Goal: Information Seeking & Learning: Learn about a topic

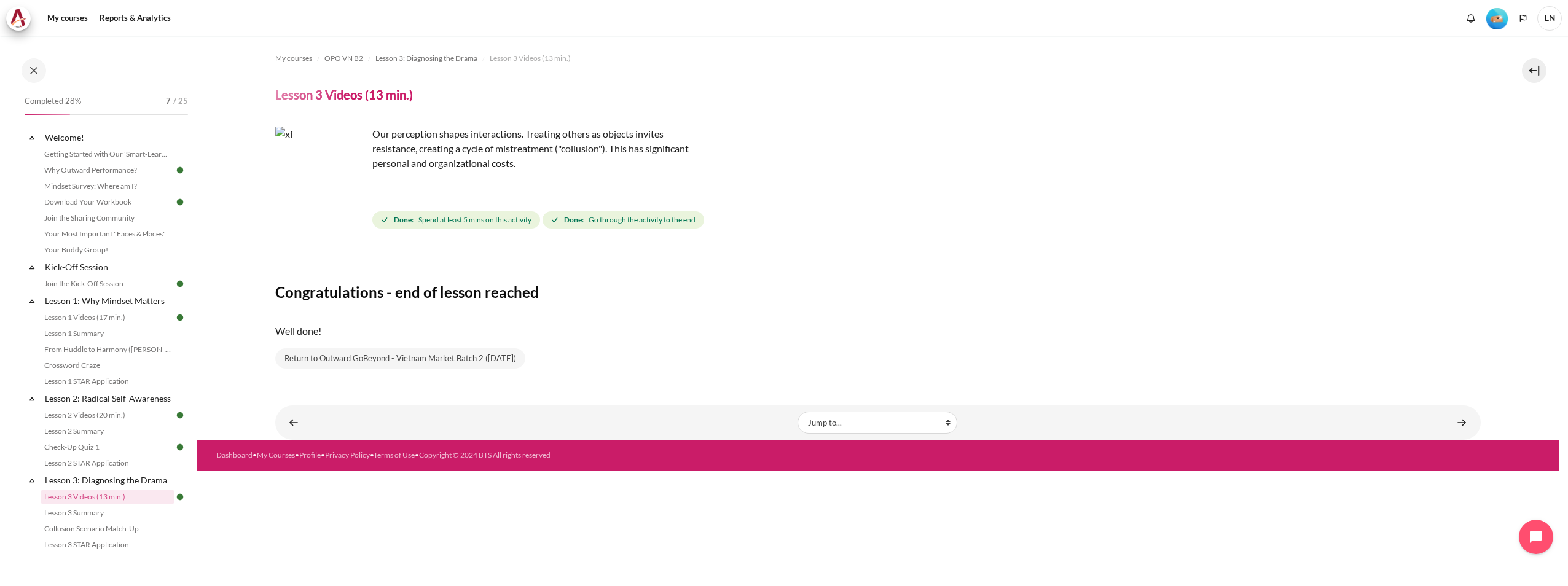
click at [355, 192] on img "Content" at bounding box center [321, 173] width 92 height 92
click at [446, 160] on p "Our perception shapes interactions. Treating others as objects invites resistan…" at bounding box center [490, 149] width 430 height 44
drag, startPoint x: 446, startPoint y: 160, endPoint x: 416, endPoint y: 220, distance: 67.1
click at [416, 220] on span "Done: Spend at least 5 mins on this activity" at bounding box center [456, 220] width 168 height 17
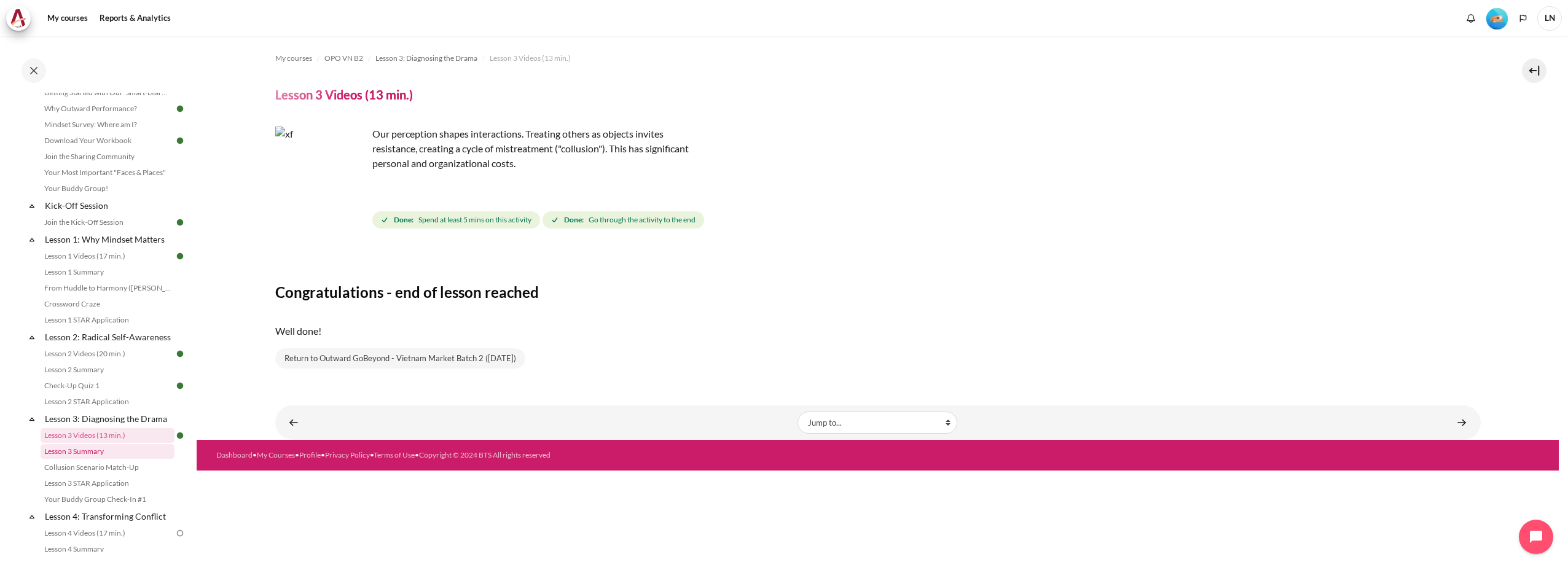
click at [135, 459] on link "Lesson 3 Summary" at bounding box center [108, 452] width 134 height 15
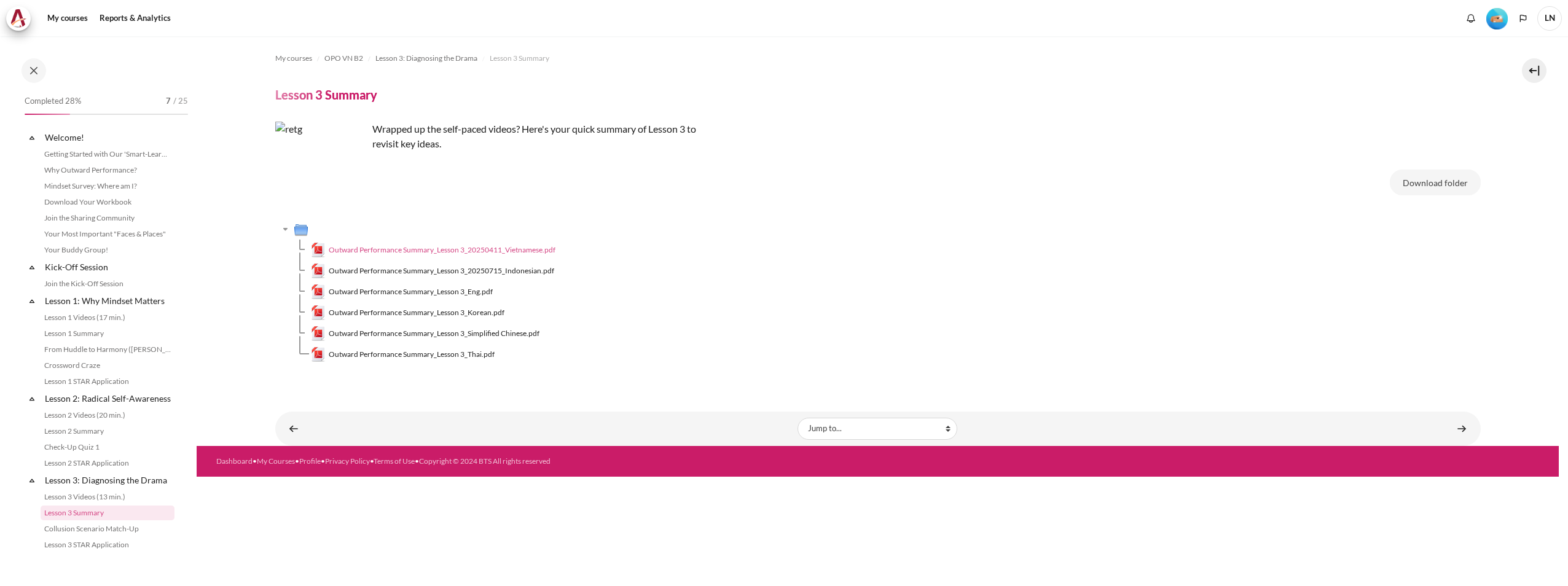
scroll to position [203, 0]
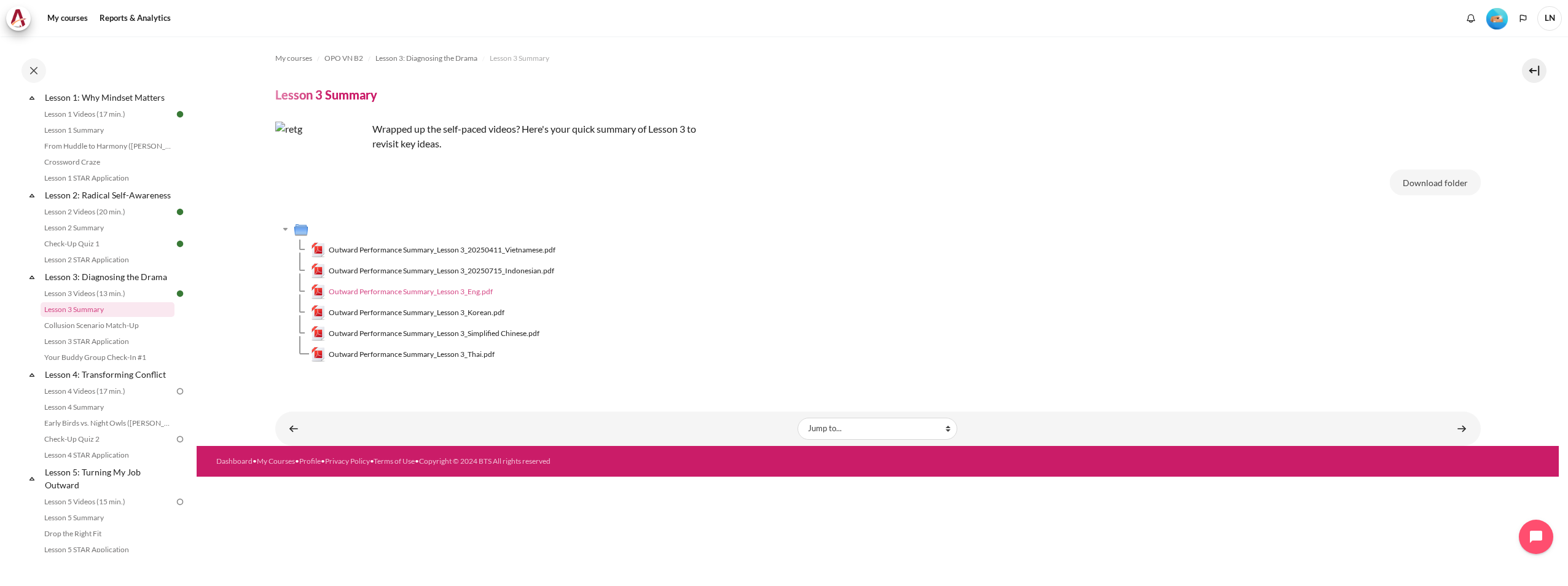
drag, startPoint x: 483, startPoint y: 292, endPoint x: 461, endPoint y: 291, distance: 22.0
click at [461, 291] on span "Outward Performance Summary_Lesson 3_Eng.pdf" at bounding box center [411, 292] width 164 height 11
click at [524, 248] on span "Outward Performance Summary_Lesson 3_20250411_Vietnamese.pdf" at bounding box center [442, 250] width 227 height 11
click at [1465, 434] on link "Content" at bounding box center [1462, 428] width 25 height 24
click at [1460, 432] on link "Content" at bounding box center [1462, 428] width 25 height 24
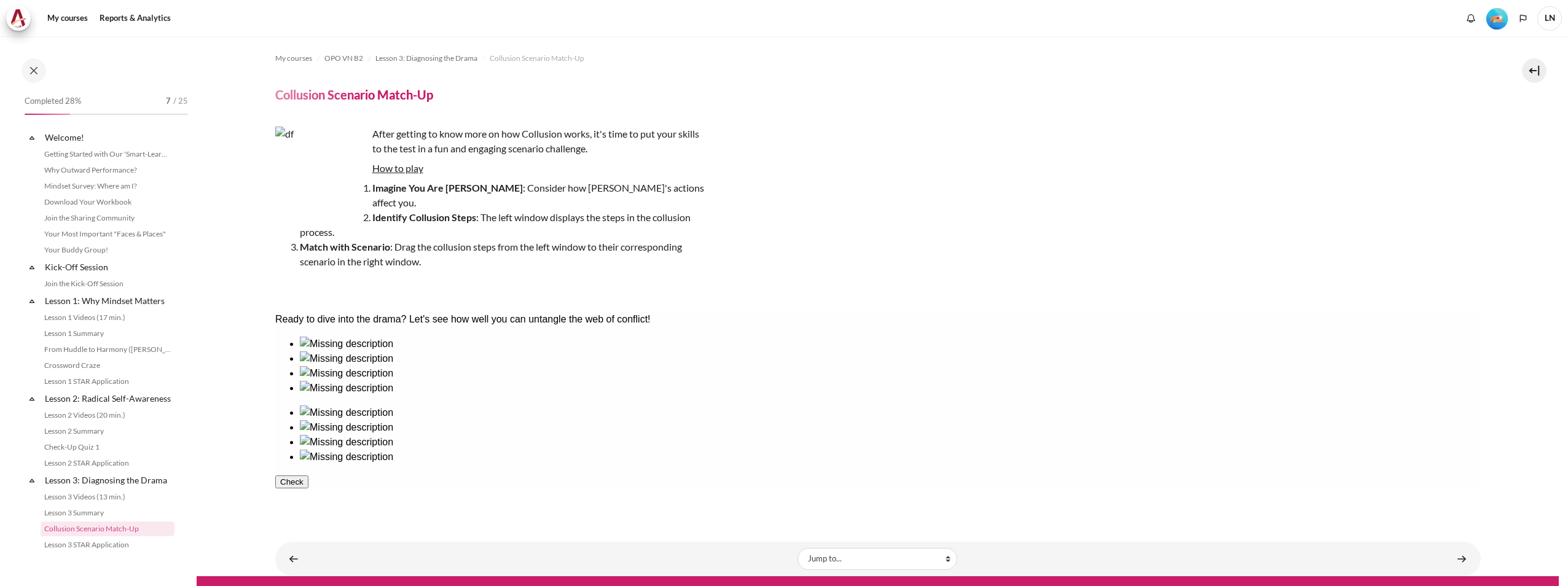
scroll to position [219, 0]
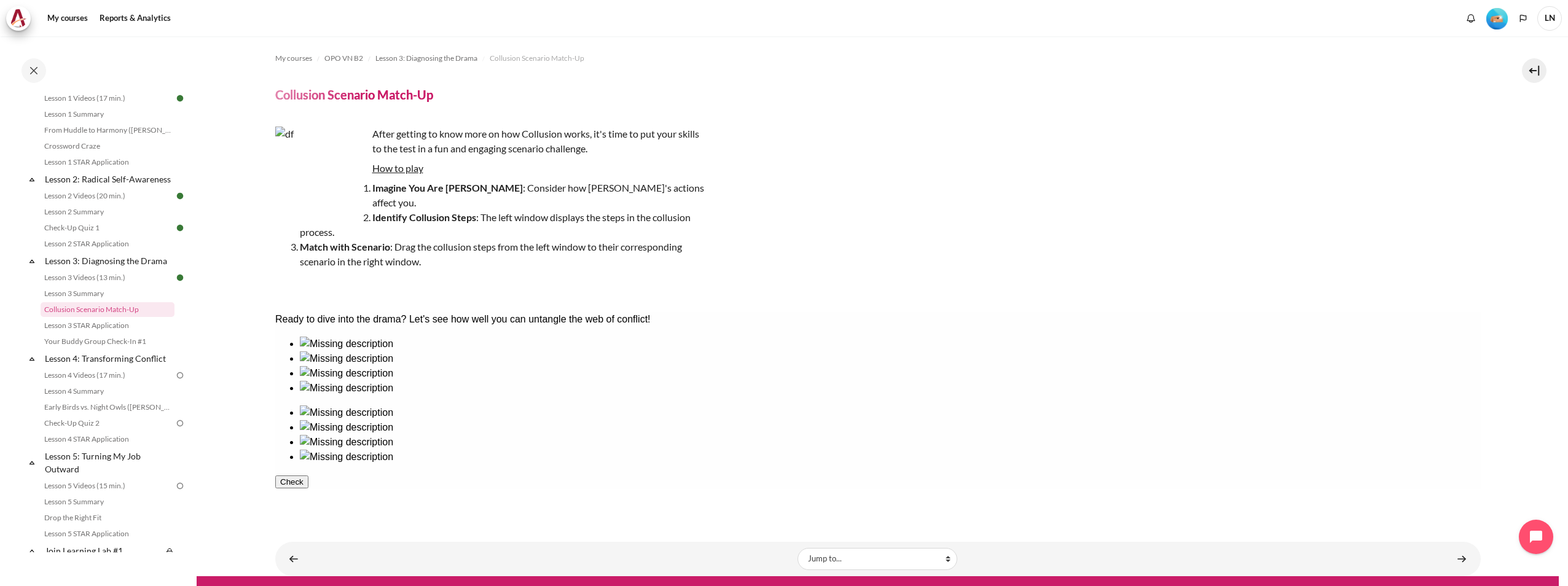
click at [308, 480] on button "Check" at bounding box center [291, 482] width 33 height 13
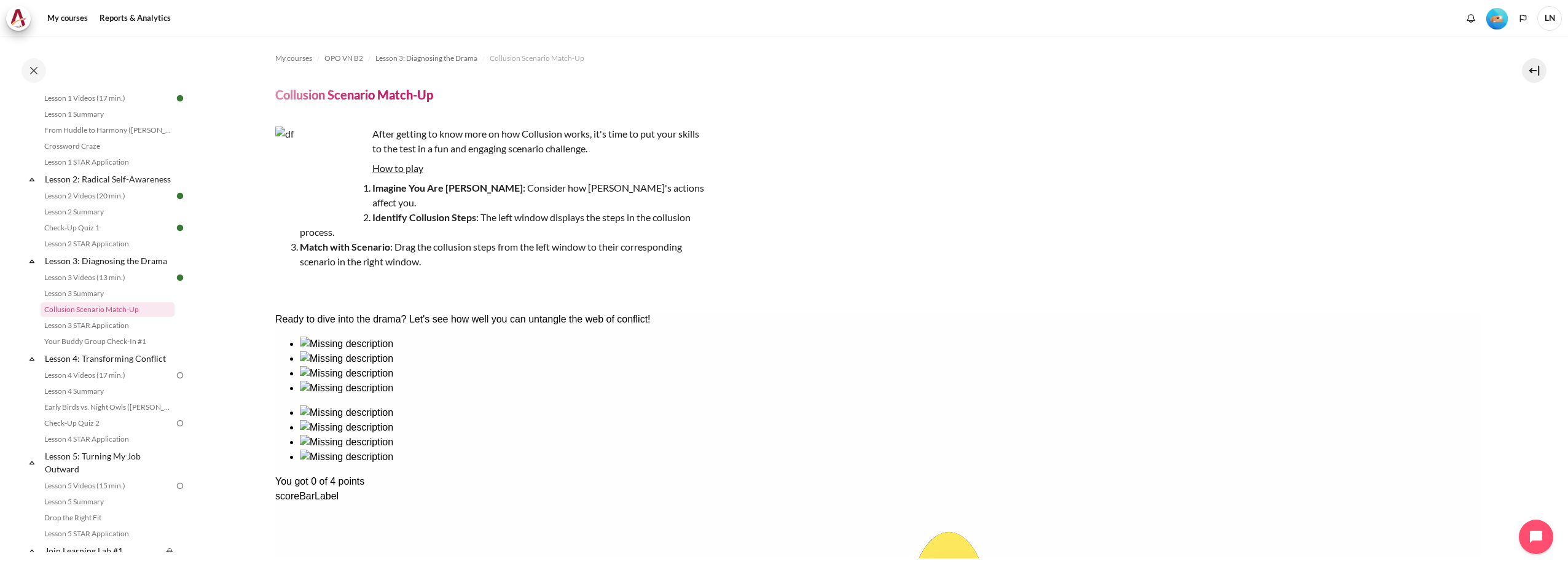
drag, startPoint x: 927, startPoint y: 405, endPoint x: 740, endPoint y: 381, distance: 188.5
click at [94, 301] on link "Lesson 3 Summary" at bounding box center [108, 294] width 134 height 15
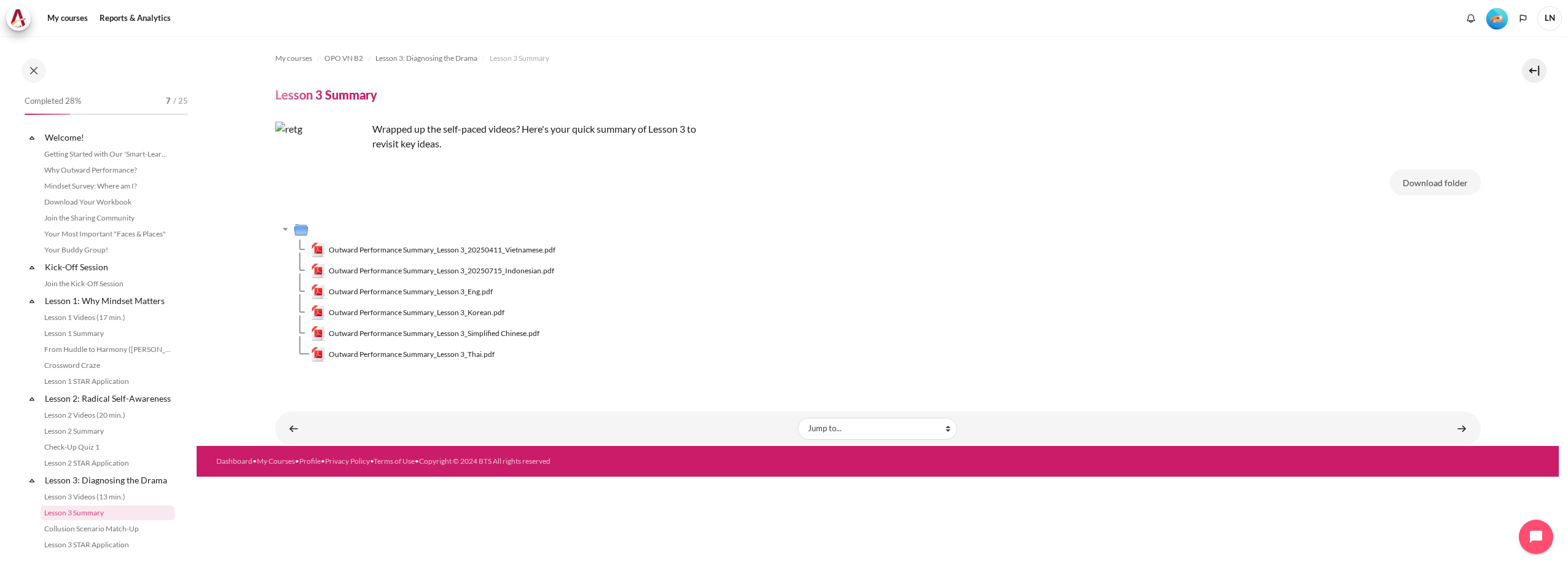
scroll to position [203, 0]
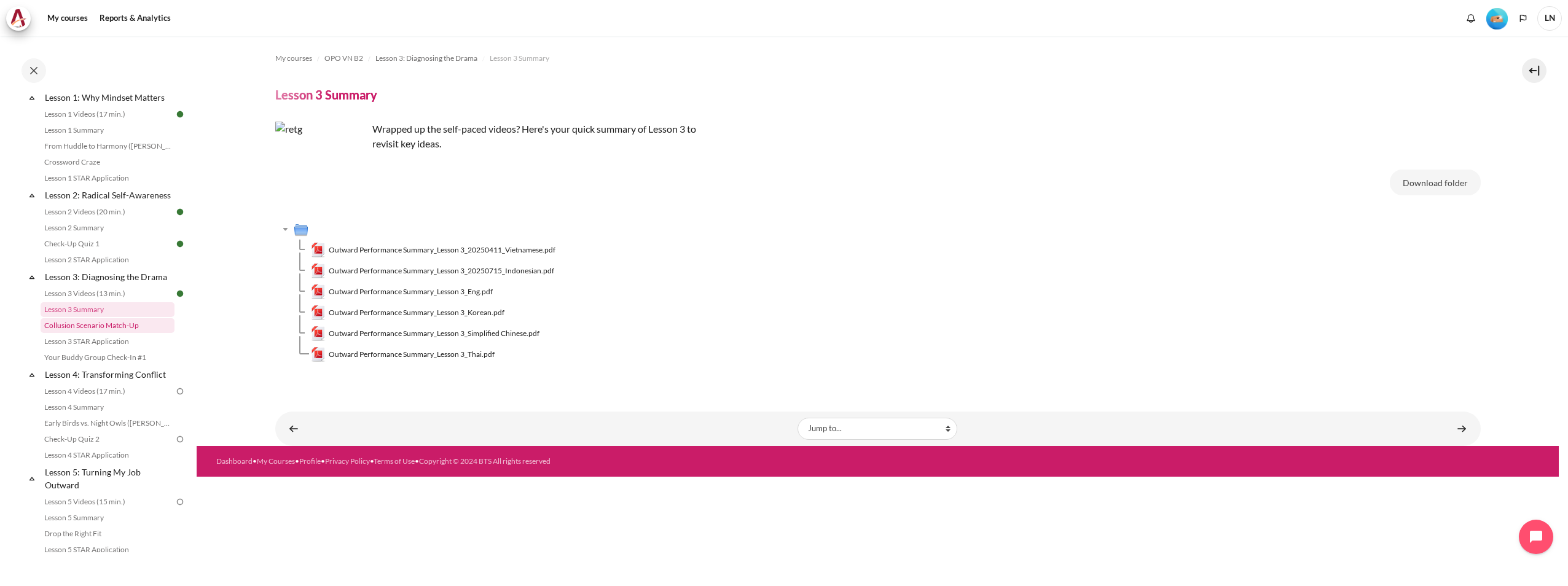
click at [88, 333] on link "Collusion Scenario Match-Up" at bounding box center [108, 326] width 134 height 15
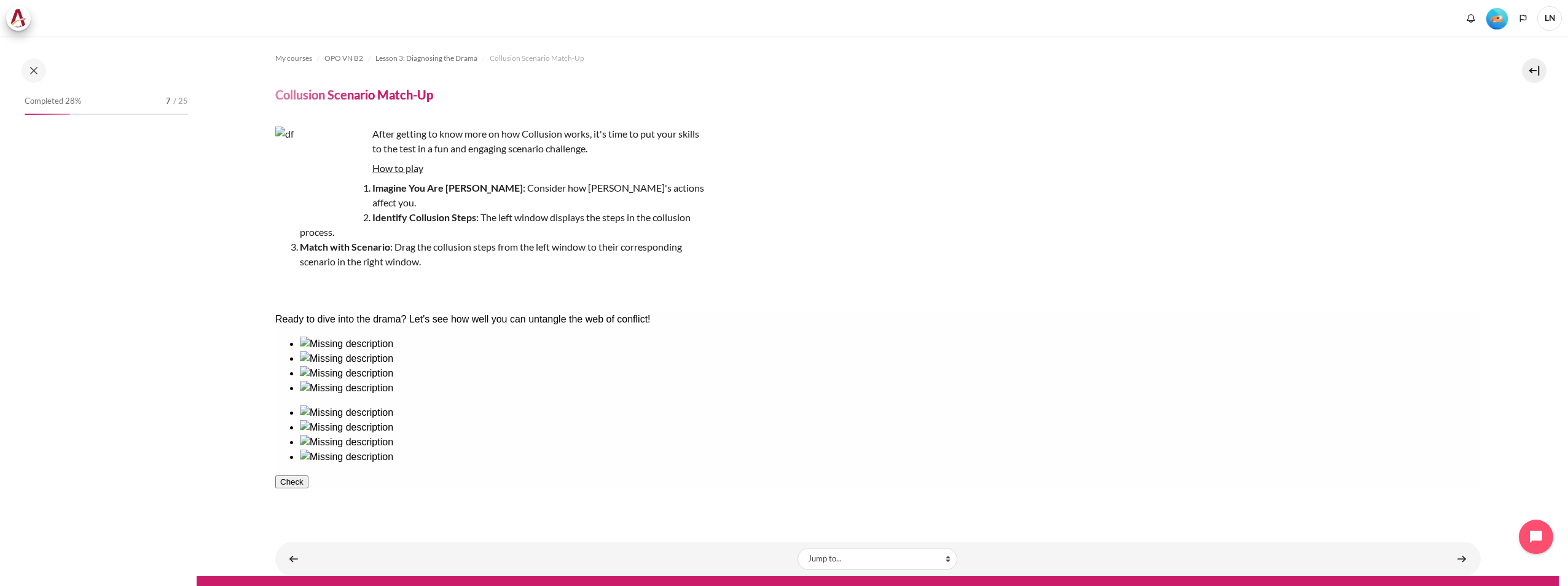
scroll to position [219, 0]
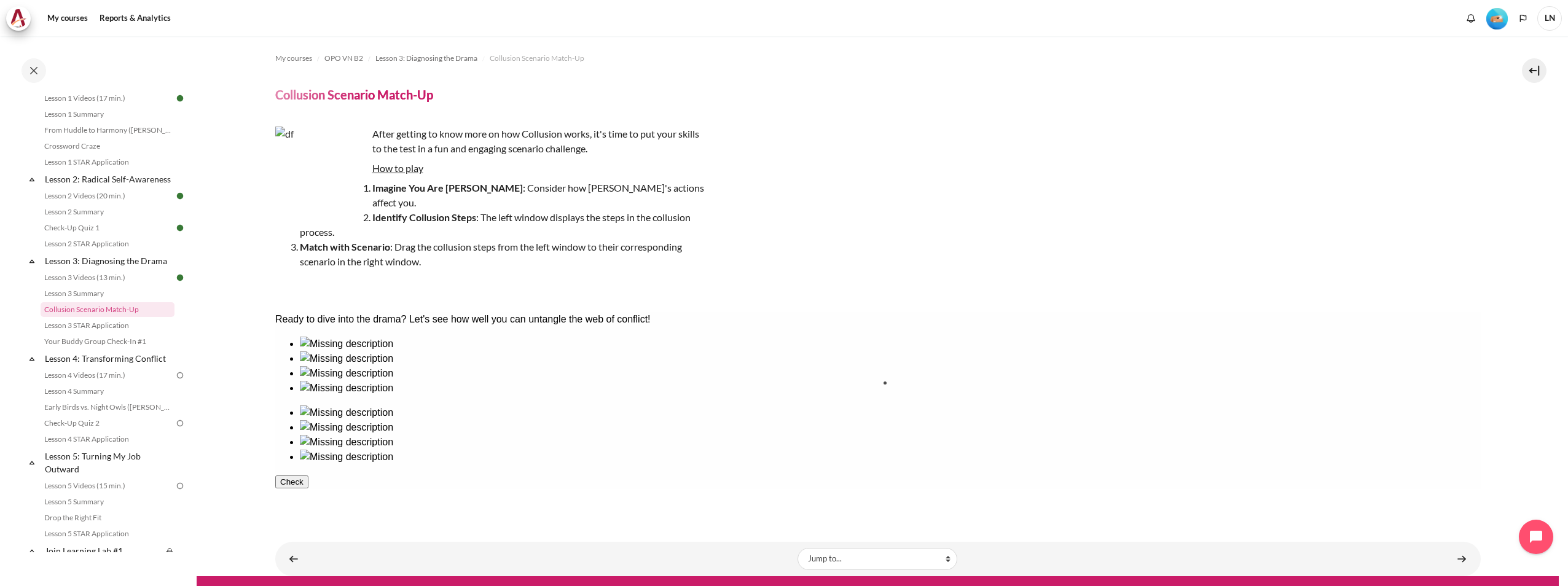
drag, startPoint x: 332, startPoint y: 409, endPoint x: 938, endPoint y: 424, distance: 606.2
drag, startPoint x: 500, startPoint y: 380, endPoint x: 1182, endPoint y: 378, distance: 682.0
drag, startPoint x: 552, startPoint y: 422, endPoint x: 1052, endPoint y: 427, distance: 500.0
drag, startPoint x: 415, startPoint y: 402, endPoint x: 1029, endPoint y: 407, distance: 614.0
click at [308, 534] on button "Check" at bounding box center [291, 541] width 33 height 13
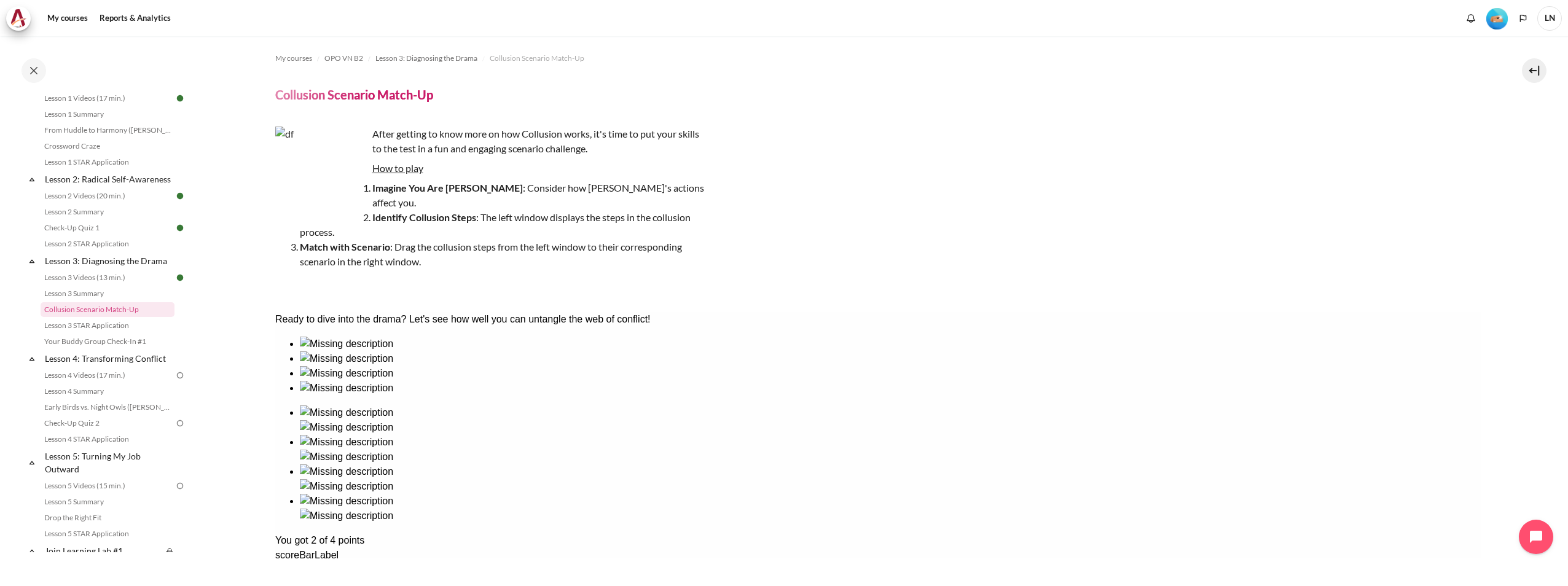
click at [106, 332] on link "Lesson 3 STAR Application" at bounding box center [108, 326] width 134 height 15
click at [117, 317] on link "Collusion Scenario Match-Up" at bounding box center [108, 309] width 134 height 15
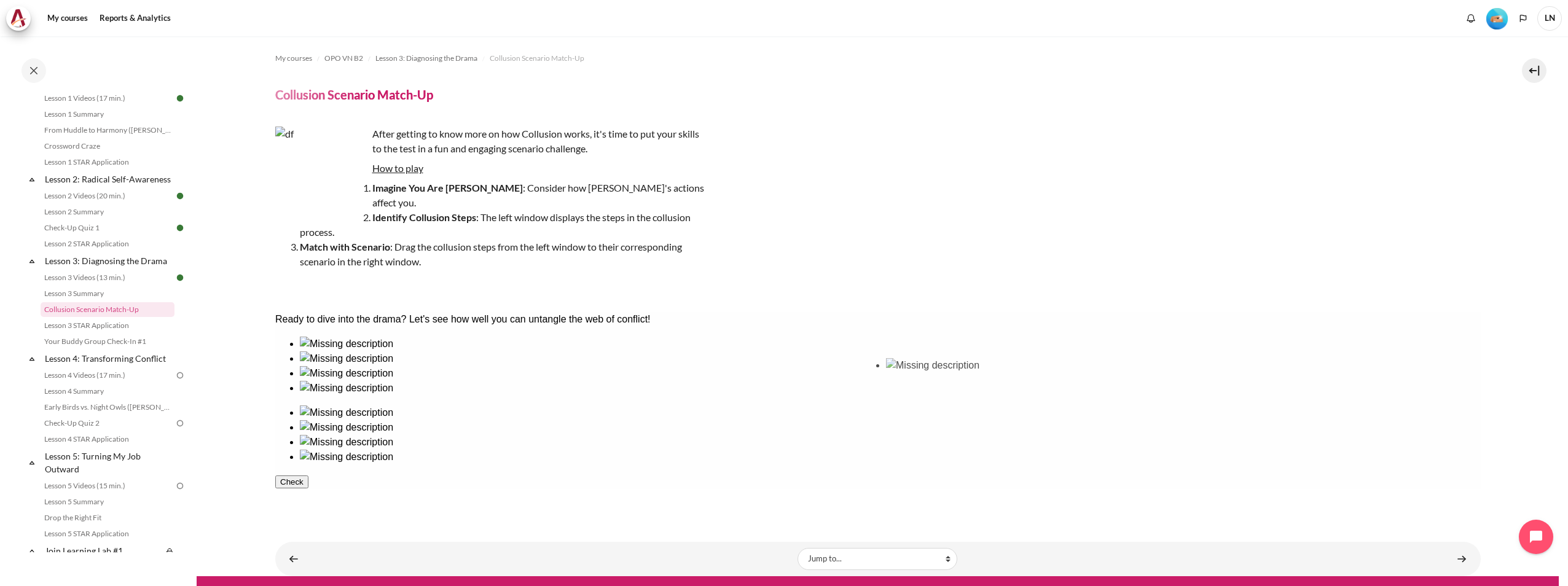
drag, startPoint x: 594, startPoint y: 406, endPoint x: 948, endPoint y: 408, distance: 354.0
drag, startPoint x: 332, startPoint y: 412, endPoint x: 1015, endPoint y: 413, distance: 683.0
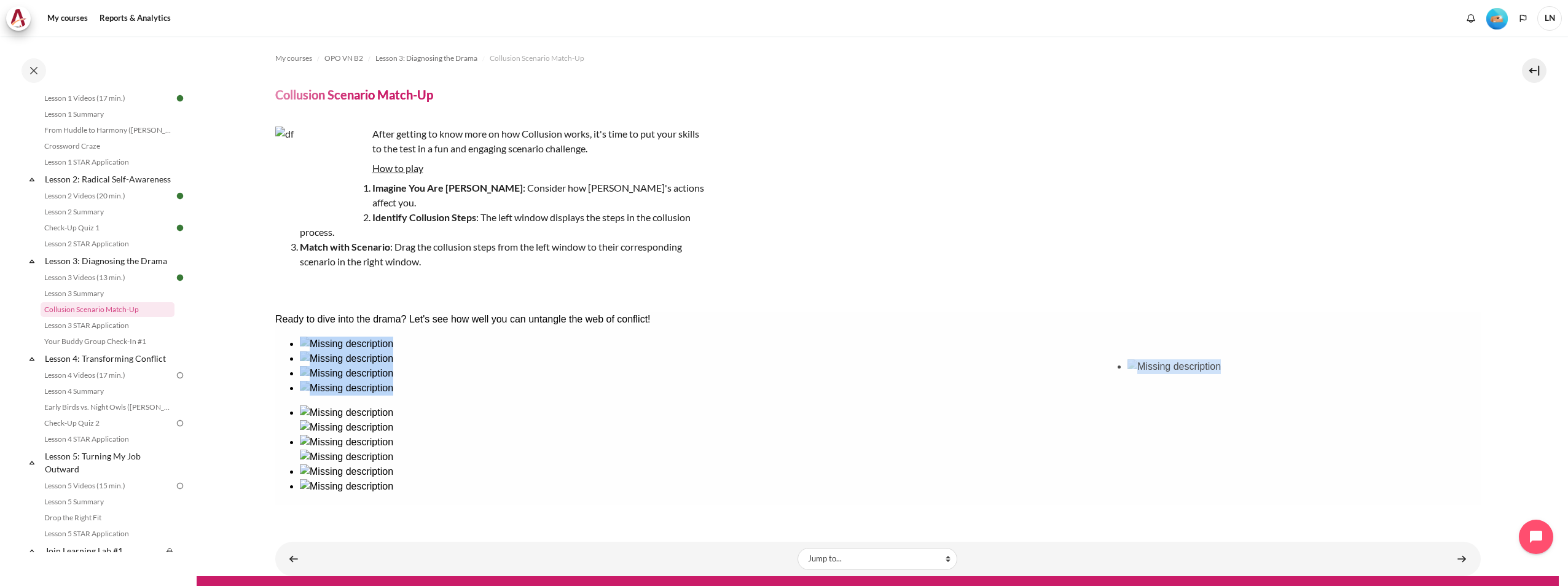
drag, startPoint x: 472, startPoint y: 411, endPoint x: 1151, endPoint y: 414, distance: 679.0
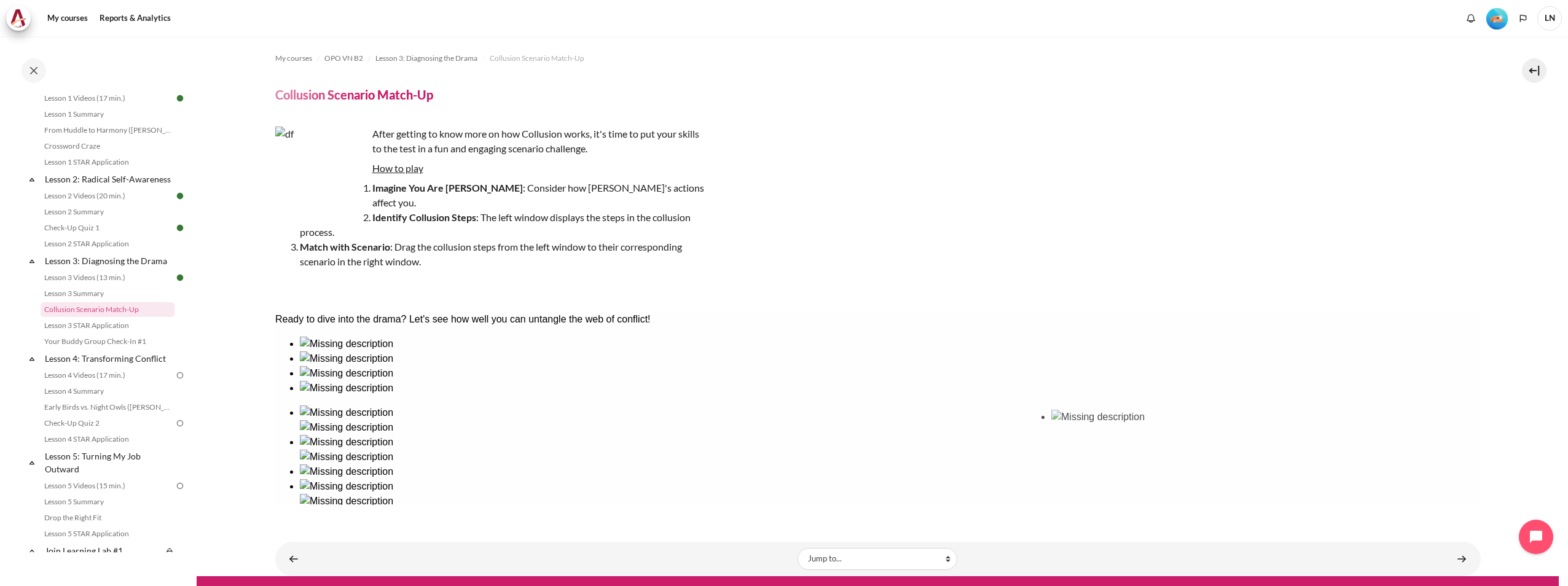
drag, startPoint x: 407, startPoint y: 413, endPoint x: 1091, endPoint y: 465, distance: 686.0
click at [1091, 396] on ul at bounding box center [878, 366] width 1206 height 59
click at [393, 450] on img at bounding box center [346, 457] width 93 height 15
click at [393, 479] on img at bounding box center [346, 487] width 93 height 15
drag, startPoint x: 485, startPoint y: 395, endPoint x: 1170, endPoint y: 395, distance: 685.0
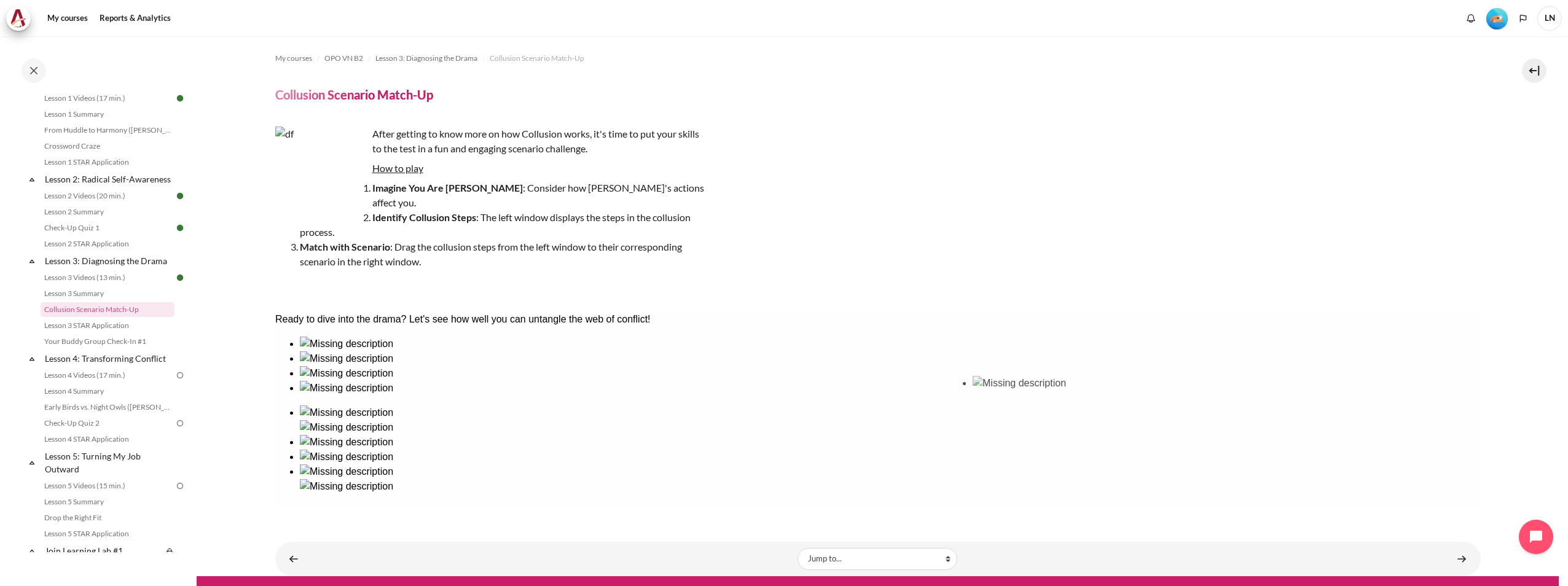
drag, startPoint x: 337, startPoint y: 405, endPoint x: 1025, endPoint y: 424, distance: 688.3
click at [918, 411] on ul at bounding box center [878, 457] width 1206 height 103
click at [393, 420] on img at bounding box center [346, 428] width 93 height 15
drag, startPoint x: 569, startPoint y: 408, endPoint x: 490, endPoint y: 405, distance: 79.1
click at [490, 396] on ul at bounding box center [878, 366] width 1206 height 59
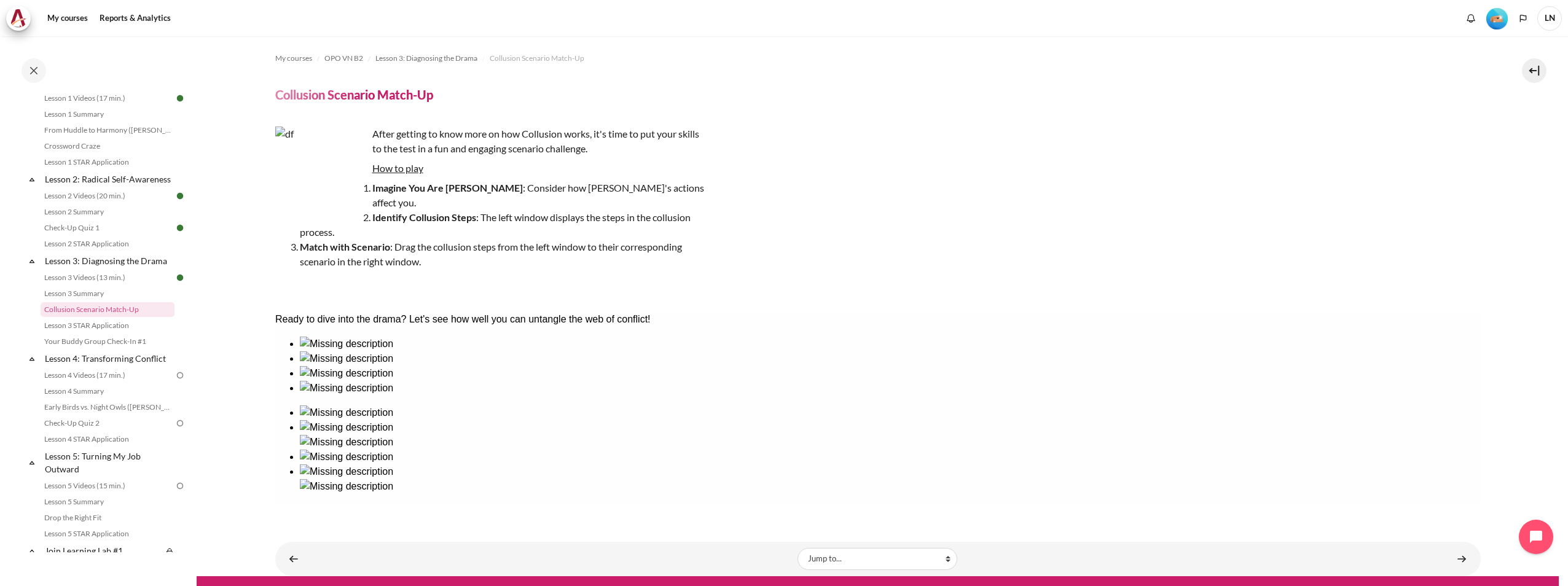
click at [410, 366] on div at bounding box center [890, 366] width 1181 height 0
drag, startPoint x: 577, startPoint y: 412, endPoint x: 922, endPoint y: 423, distance: 345.2
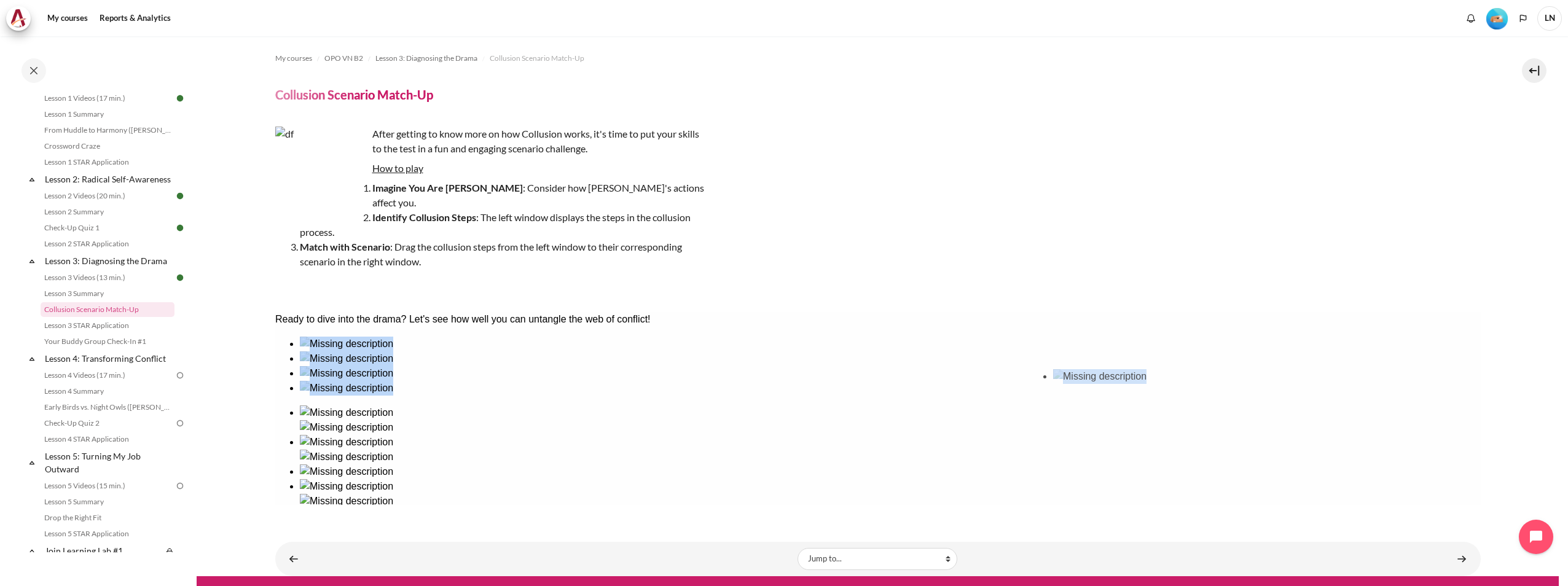
drag, startPoint x: 410, startPoint y: 379, endPoint x: 1095, endPoint y: 391, distance: 685.1
click at [308, 534] on button "Check" at bounding box center [291, 541] width 33 height 13
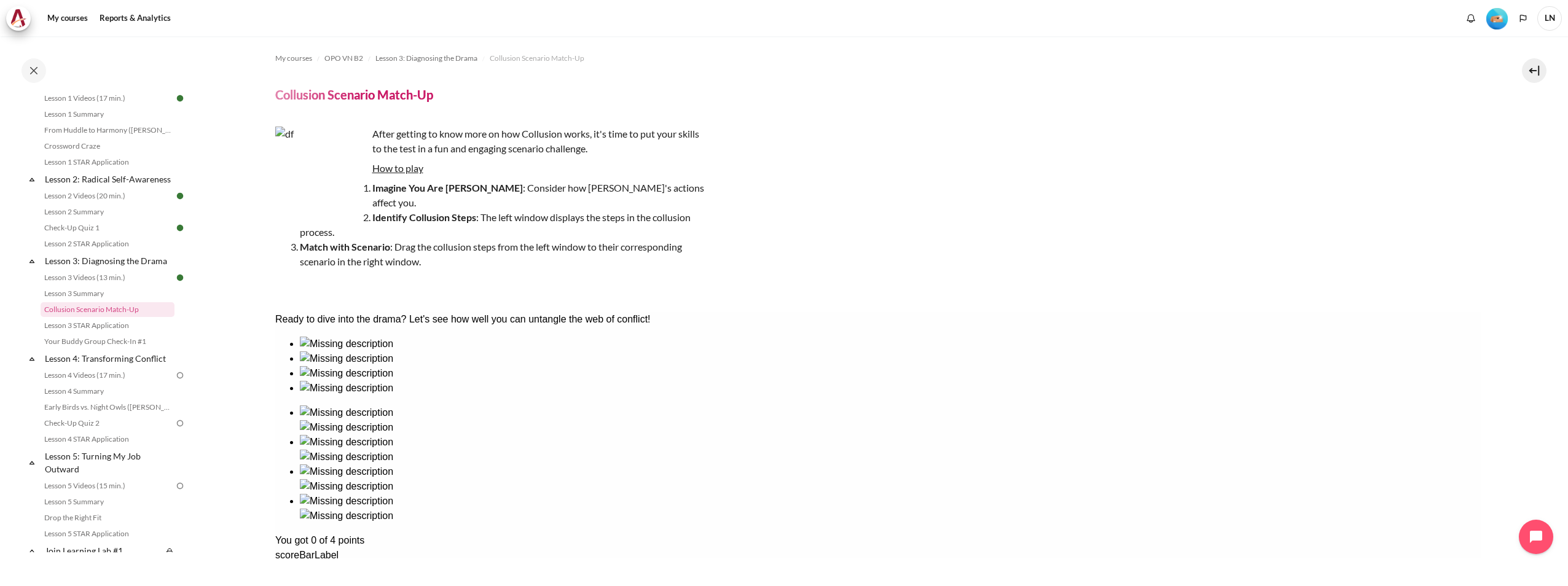
drag, startPoint x: 1018, startPoint y: 405, endPoint x: 1176, endPoint y: 411, distance: 158.1
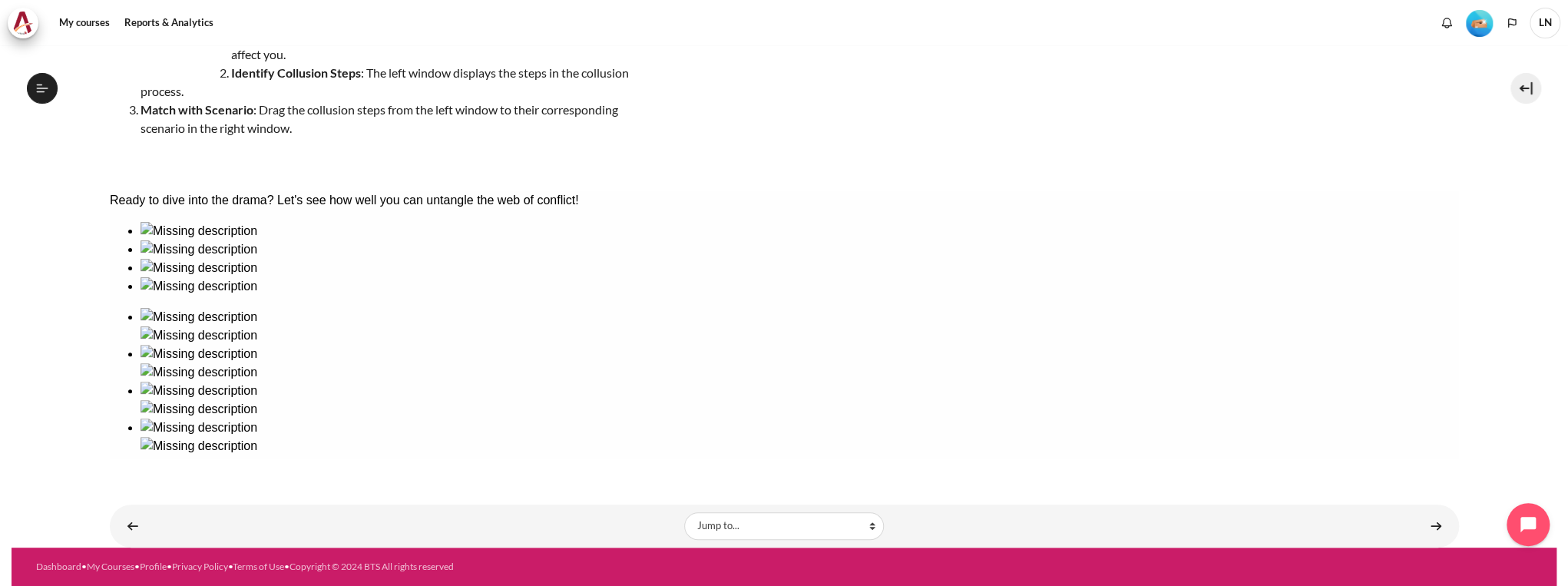
scroll to position [180, 0]
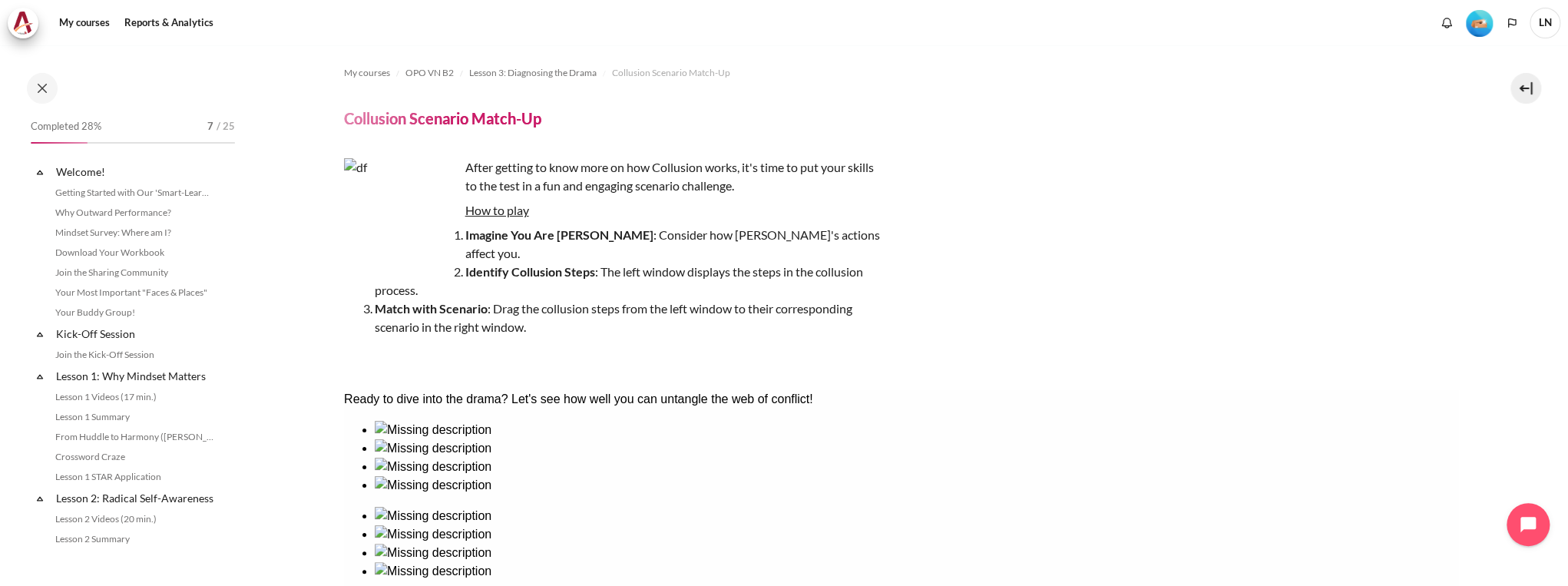
scroll to position [348, 0]
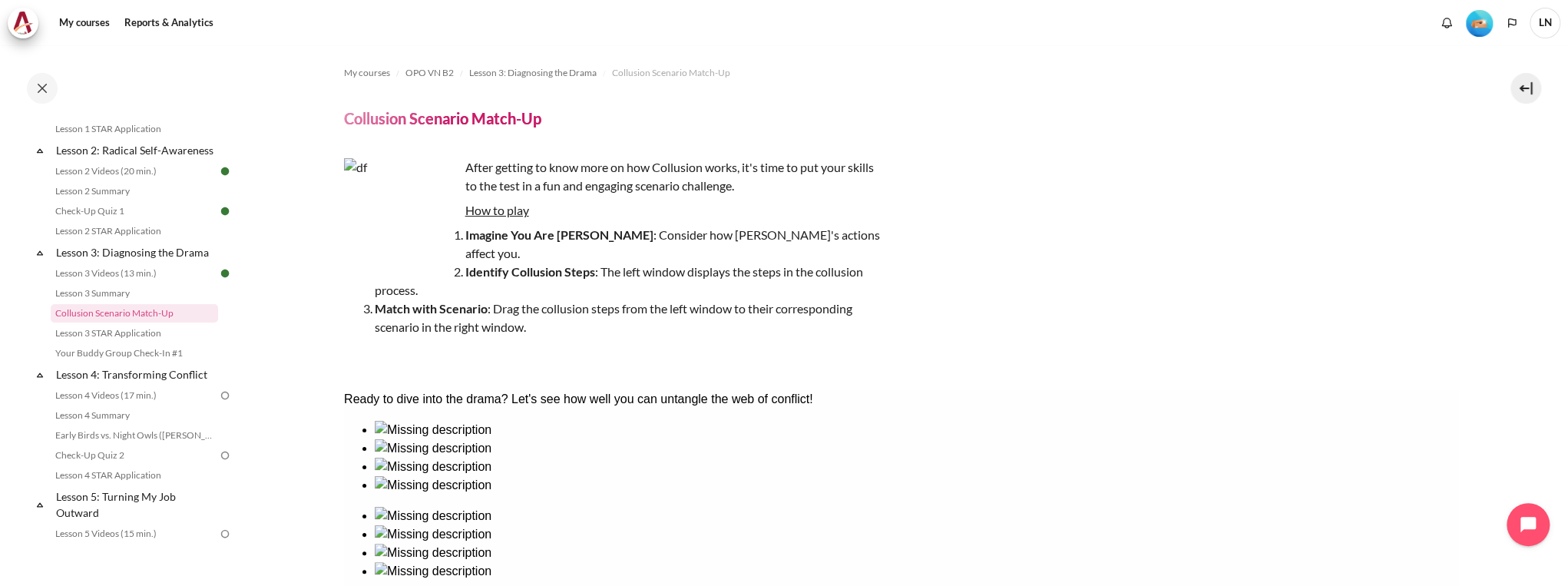
drag, startPoint x: 399, startPoint y: 228, endPoint x: 408, endPoint y: 232, distance: 9.8
click at [401, 229] on img "Content" at bounding box center [402, 216] width 115 height 115
click at [412, 237] on img "Content" at bounding box center [402, 216] width 115 height 115
drag, startPoint x: 365, startPoint y: 239, endPoint x: 375, endPoint y: 225, distance: 17.2
click at [366, 239] on img "Content" at bounding box center [402, 216] width 115 height 115
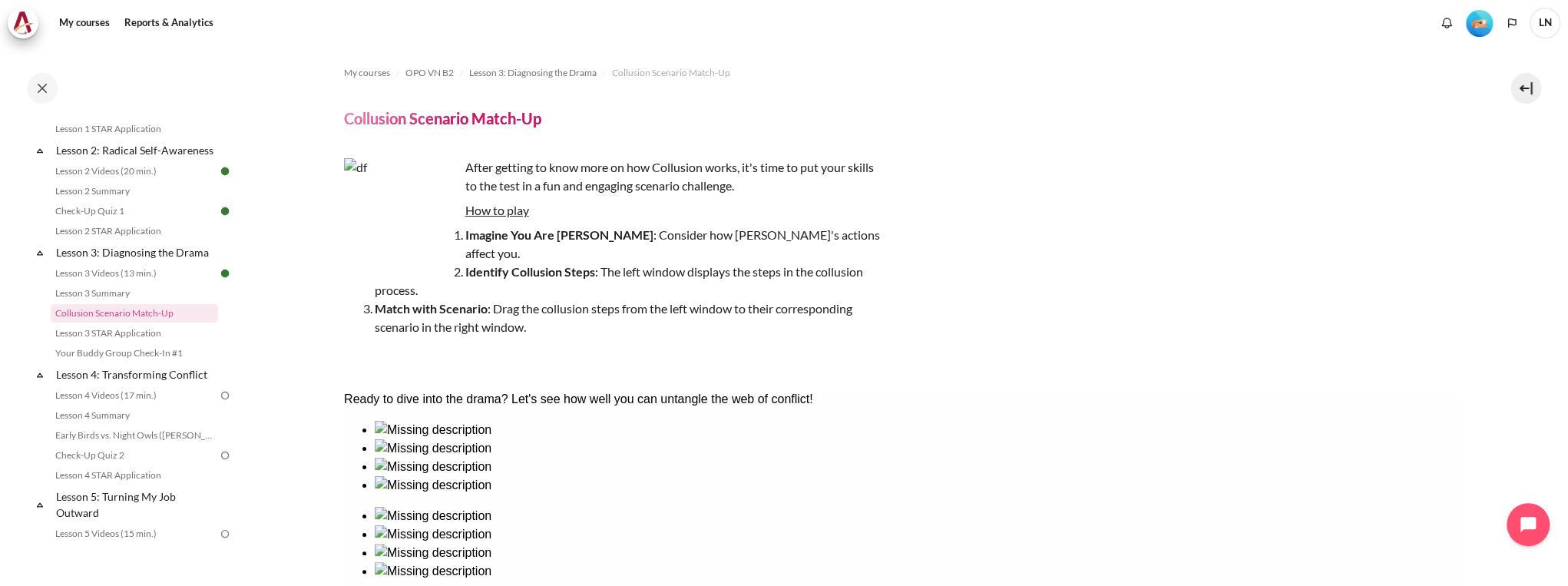
click at [384, 197] on img "Content" at bounding box center [402, 216] width 115 height 115
drag, startPoint x: 387, startPoint y: 192, endPoint x: 412, endPoint y: 178, distance: 28.7
click at [387, 192] on img "Content" at bounding box center [402, 216] width 115 height 115
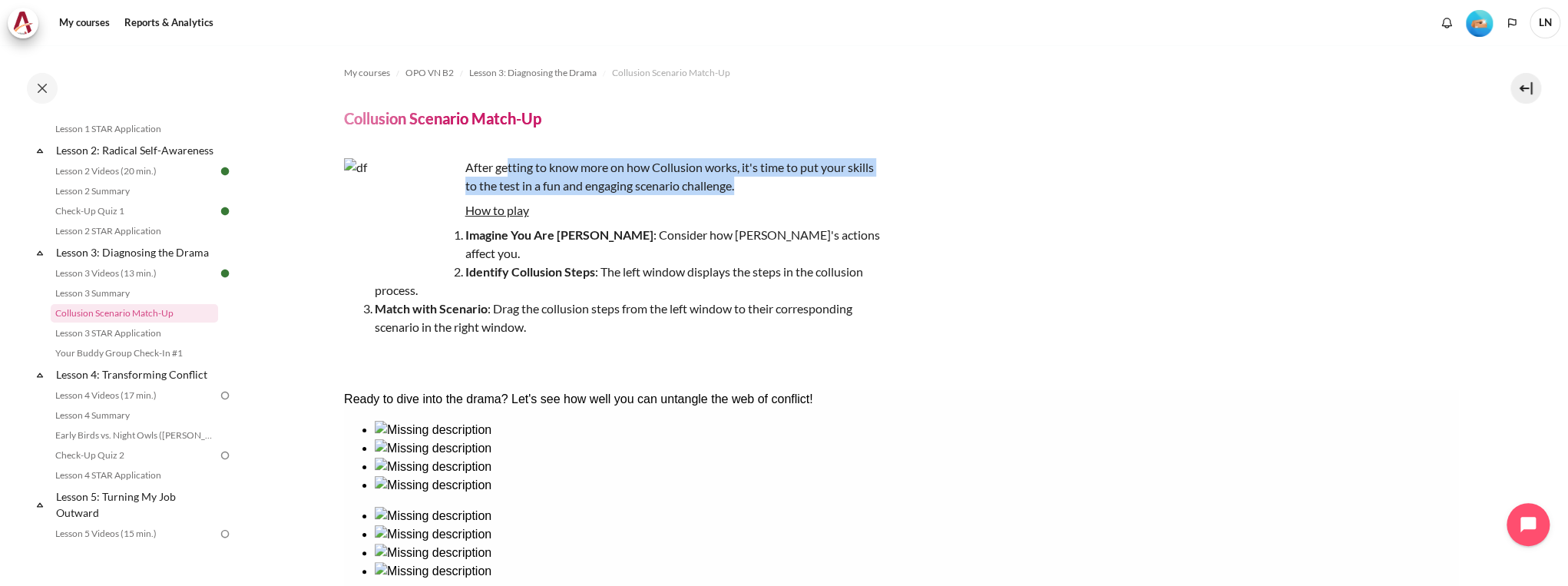
drag, startPoint x: 513, startPoint y: 166, endPoint x: 868, endPoint y: 187, distance: 355.6
click at [868, 187] on p "After getting to know more on how Collusion works, it's time to put your skills…" at bounding box center [613, 176] width 537 height 37
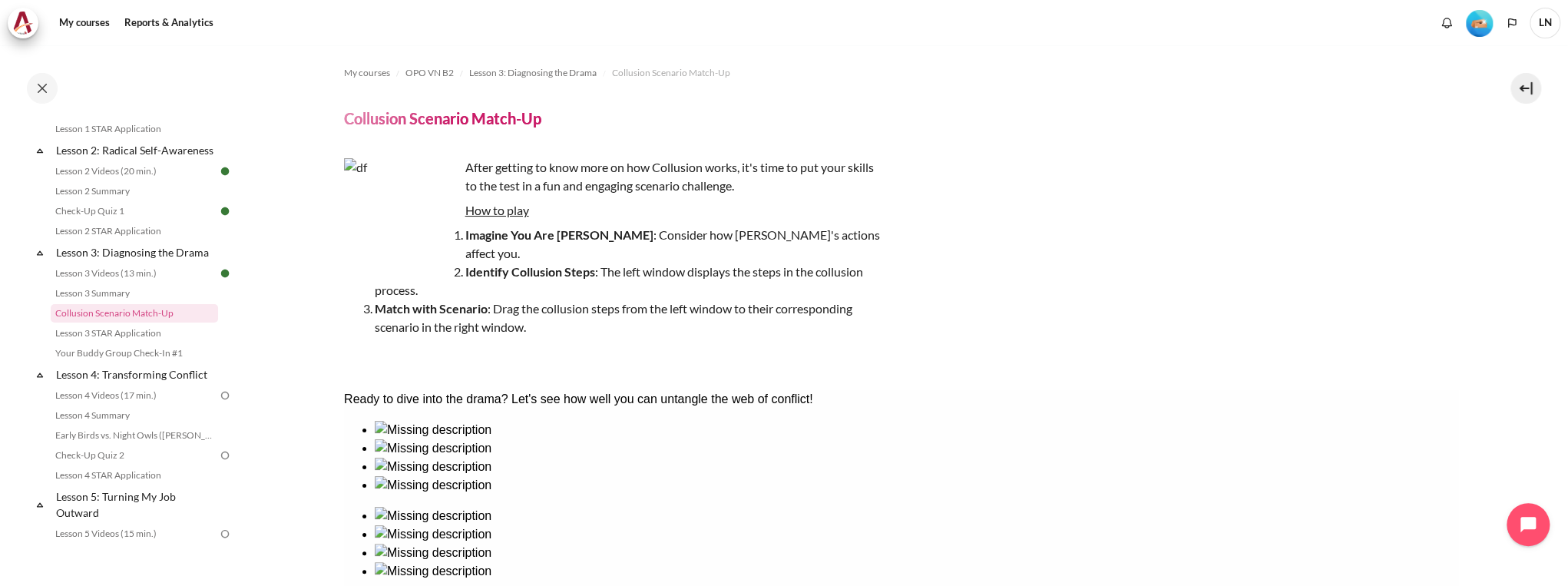
click at [506, 215] on u "How to play" at bounding box center [497, 210] width 64 height 15
drag, startPoint x: 650, startPoint y: 255, endPoint x: 726, endPoint y: 254, distance: 76.0
click at [726, 263] on li "Identify Collusion Steps : The left window displays the steps in the collusion …" at bounding box center [628, 281] width 507 height 37
drag, startPoint x: 513, startPoint y: 510, endPoint x: 944, endPoint y: 511, distance: 431.0
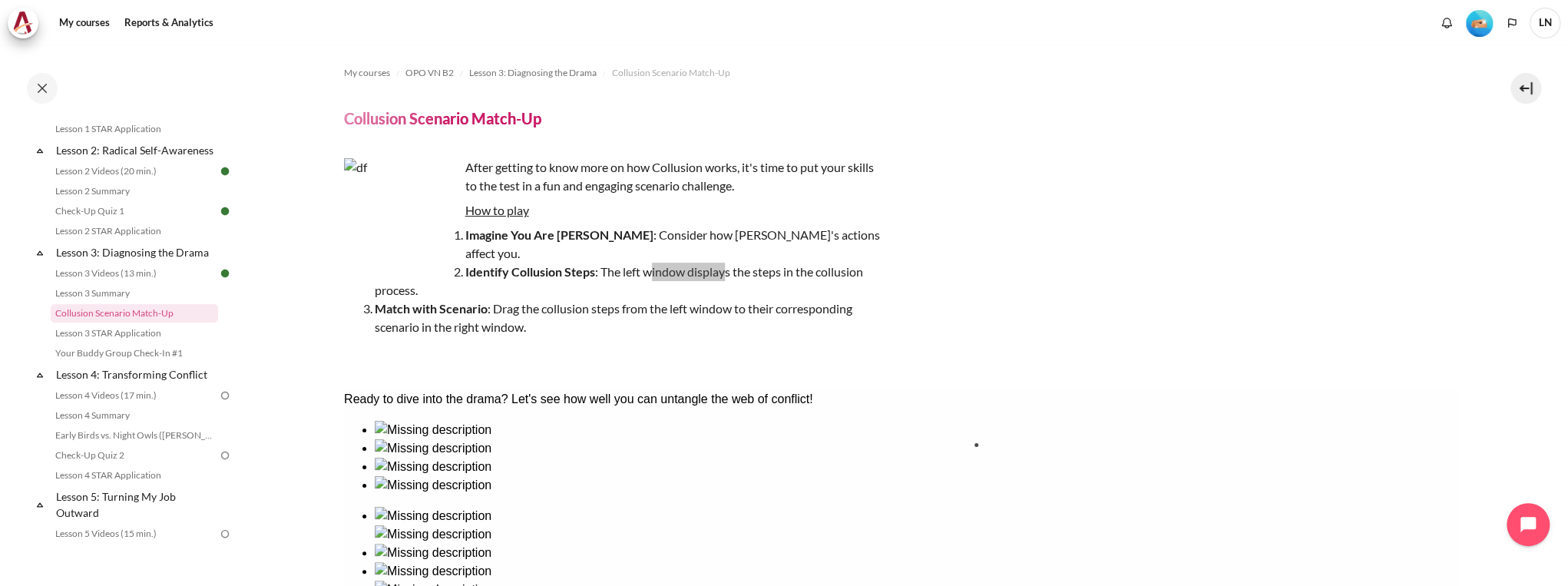
drag, startPoint x: 416, startPoint y: 521, endPoint x: 1052, endPoint y: 512, distance: 636.1
drag, startPoint x: 724, startPoint y: 504, endPoint x: 1175, endPoint y: 508, distance: 451.0
drag, startPoint x: 626, startPoint y: 510, endPoint x: 1278, endPoint y: 508, distance: 652.0
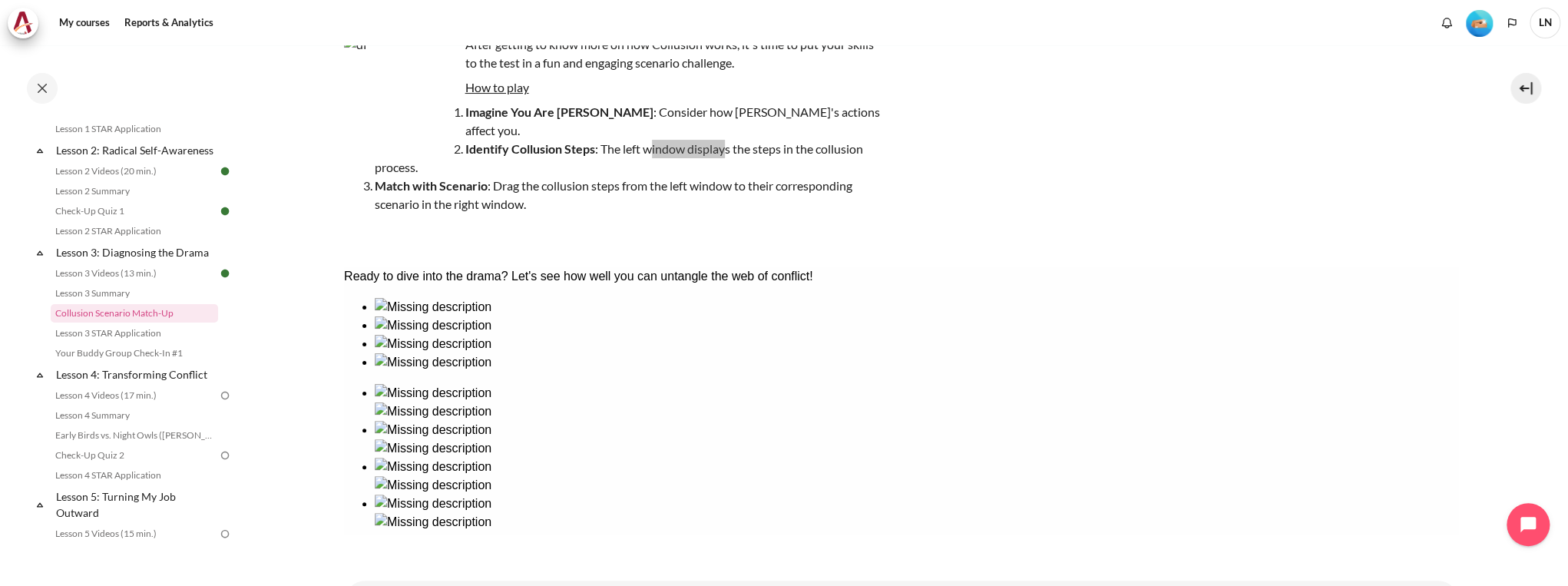
scroll to position [180, 0]
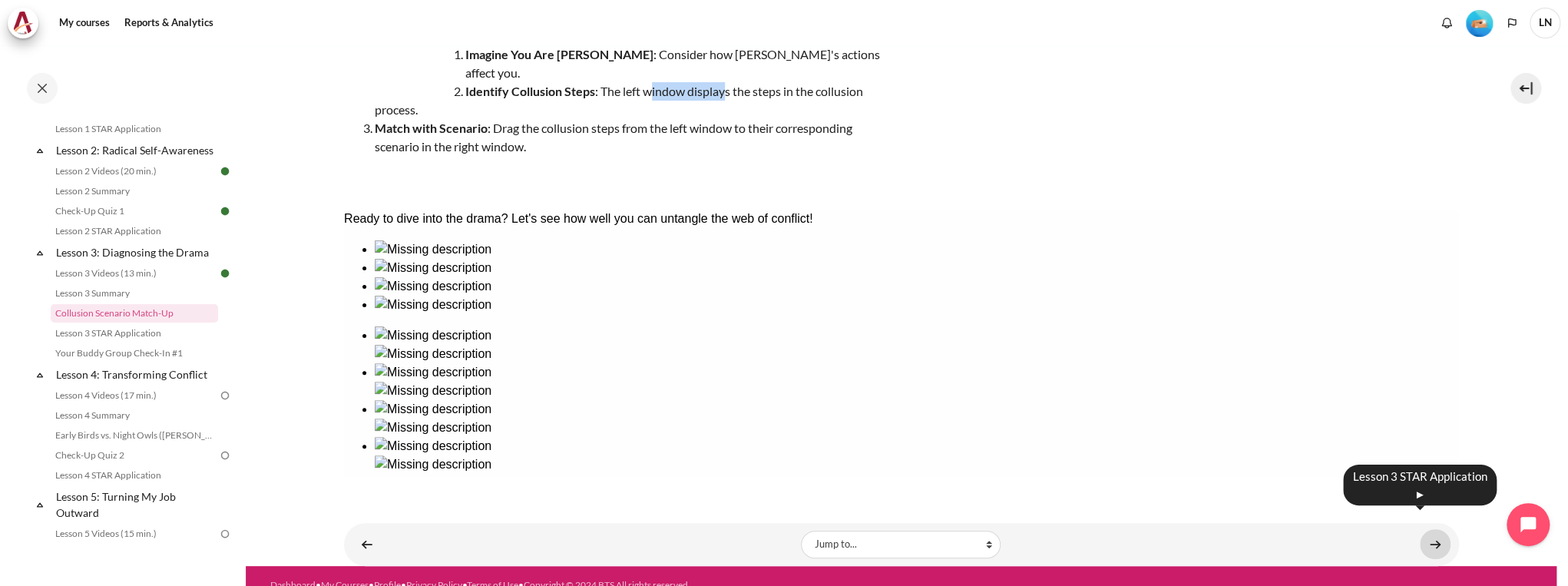
click at [1431, 529] on link "Content" at bounding box center [1435, 544] width 31 height 30
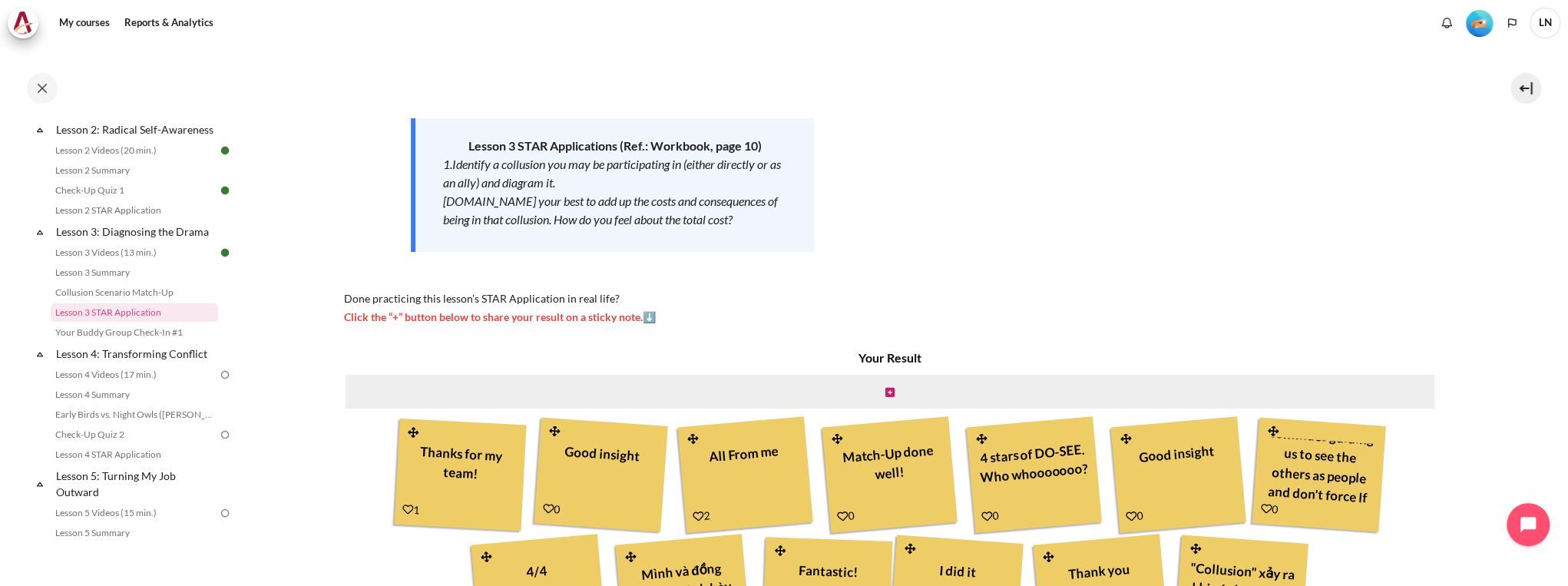
scroll to position [120, 0]
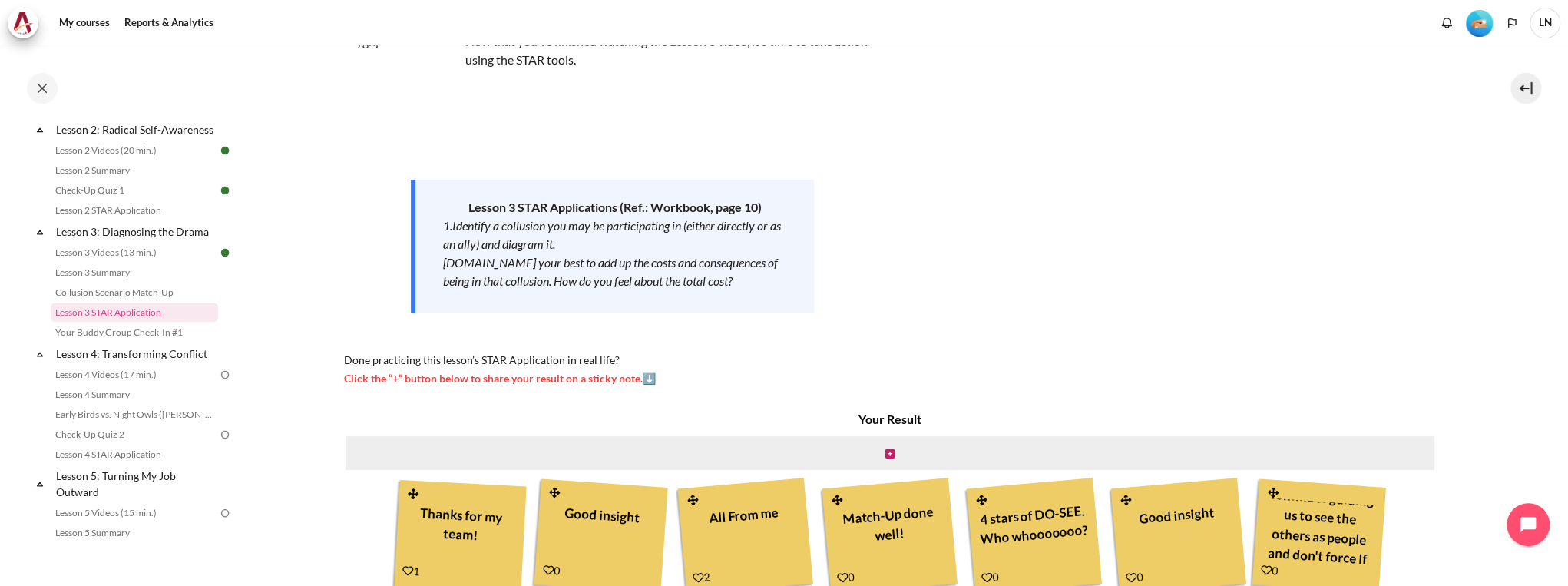
click at [648, 378] on span "Click the “+” button below to share your result on a sticky note.⬇️" at bounding box center [499, 378] width 311 height 13
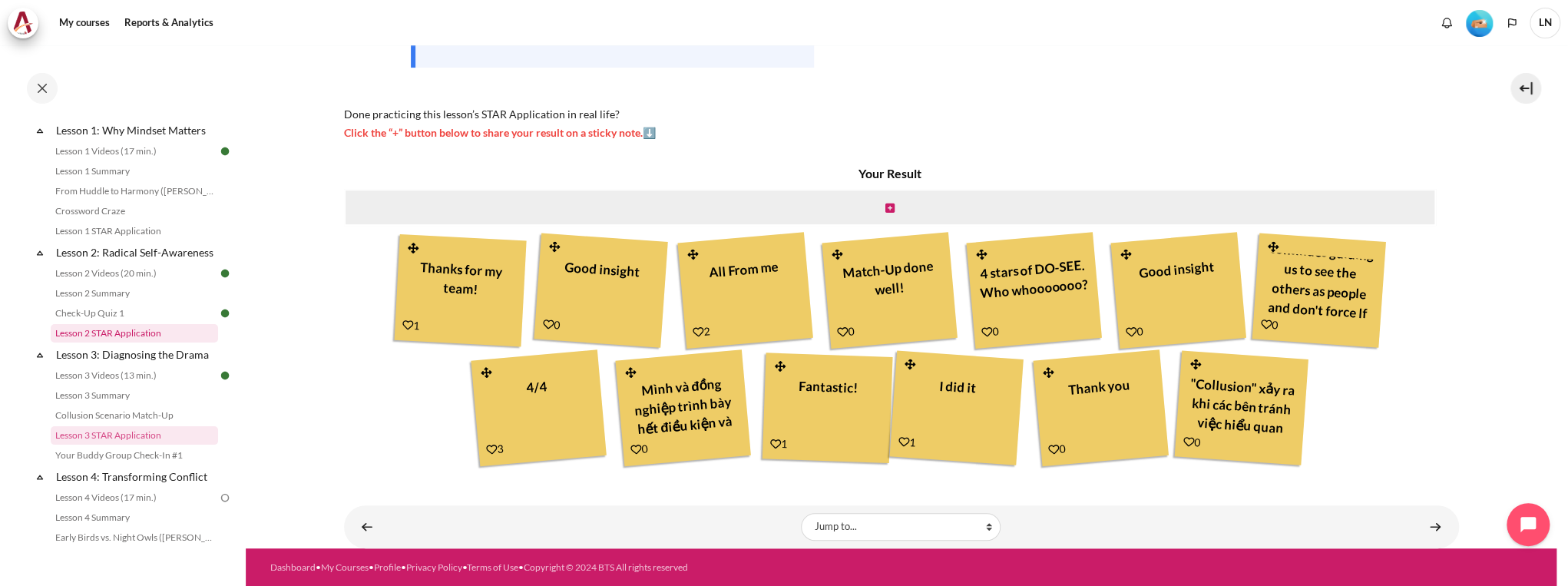
scroll to position [308, 0]
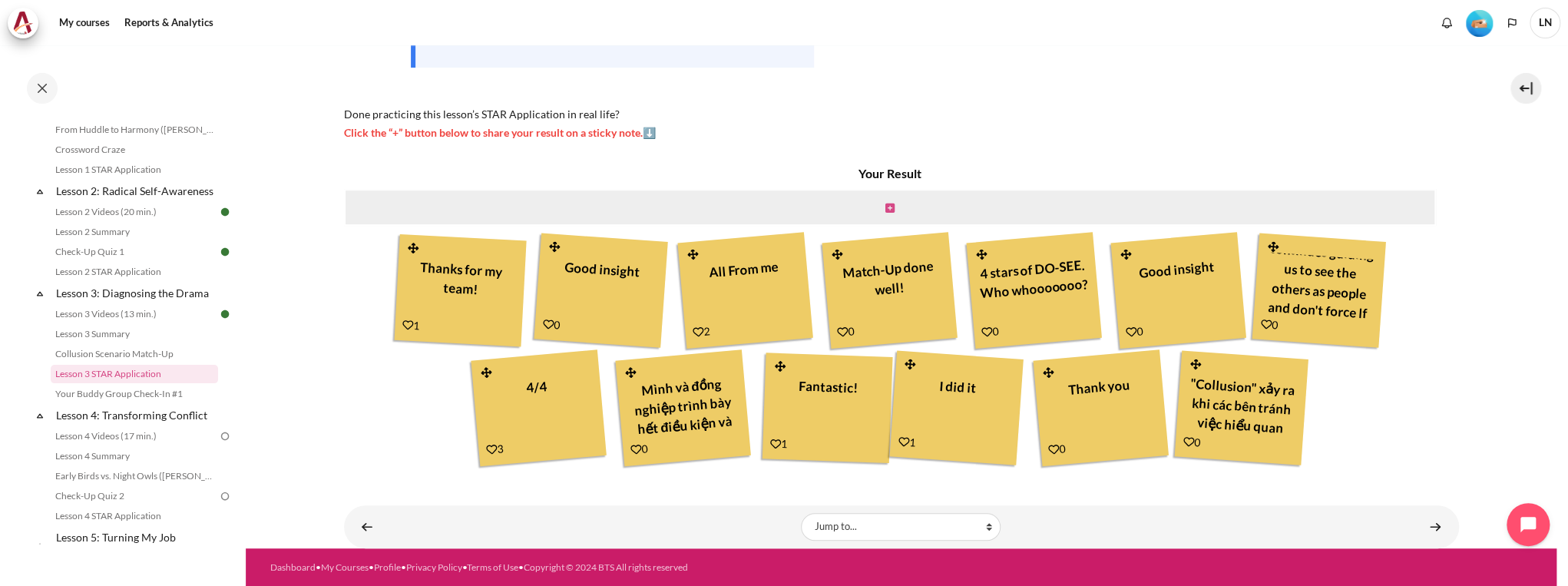
click at [888, 207] on icon "Content" at bounding box center [890, 208] width 9 height 11
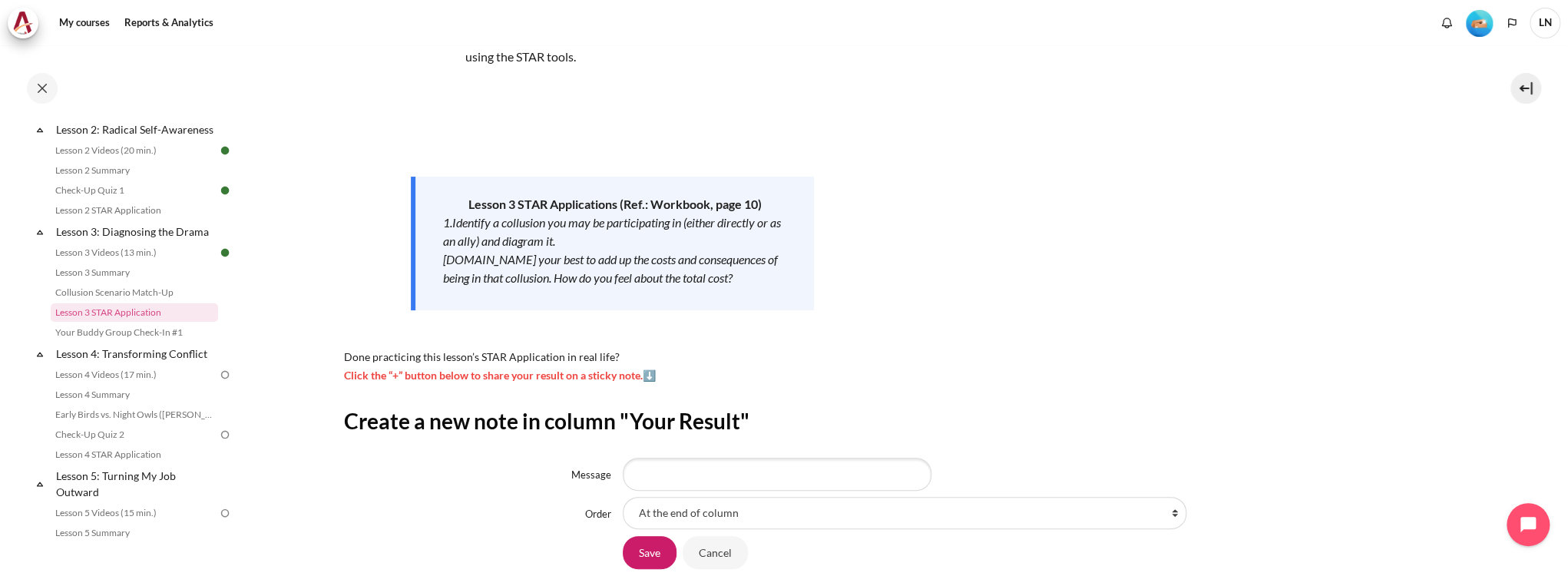
scroll to position [184, 0]
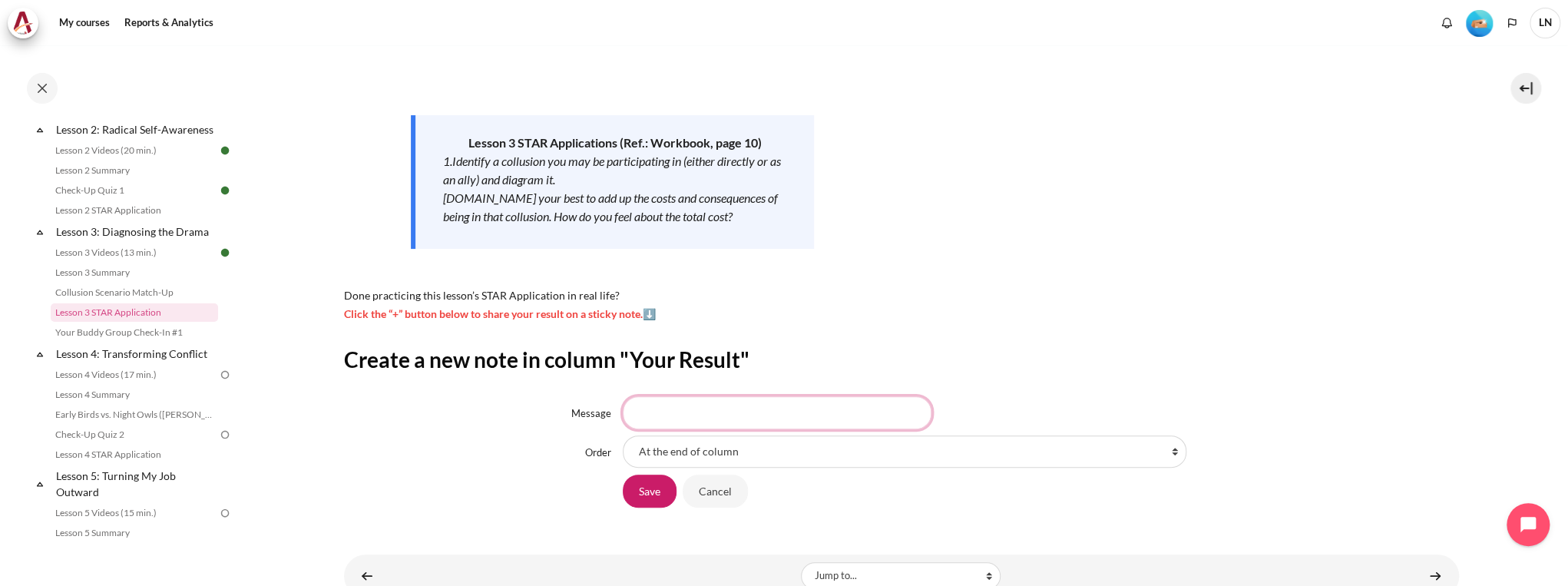
click at [860, 413] on input "Message" at bounding box center [777, 413] width 308 height 33
type input "C"
click at [835, 413] on input "My Collusion comes show that I did not understand other people" at bounding box center [777, 413] width 308 height 33
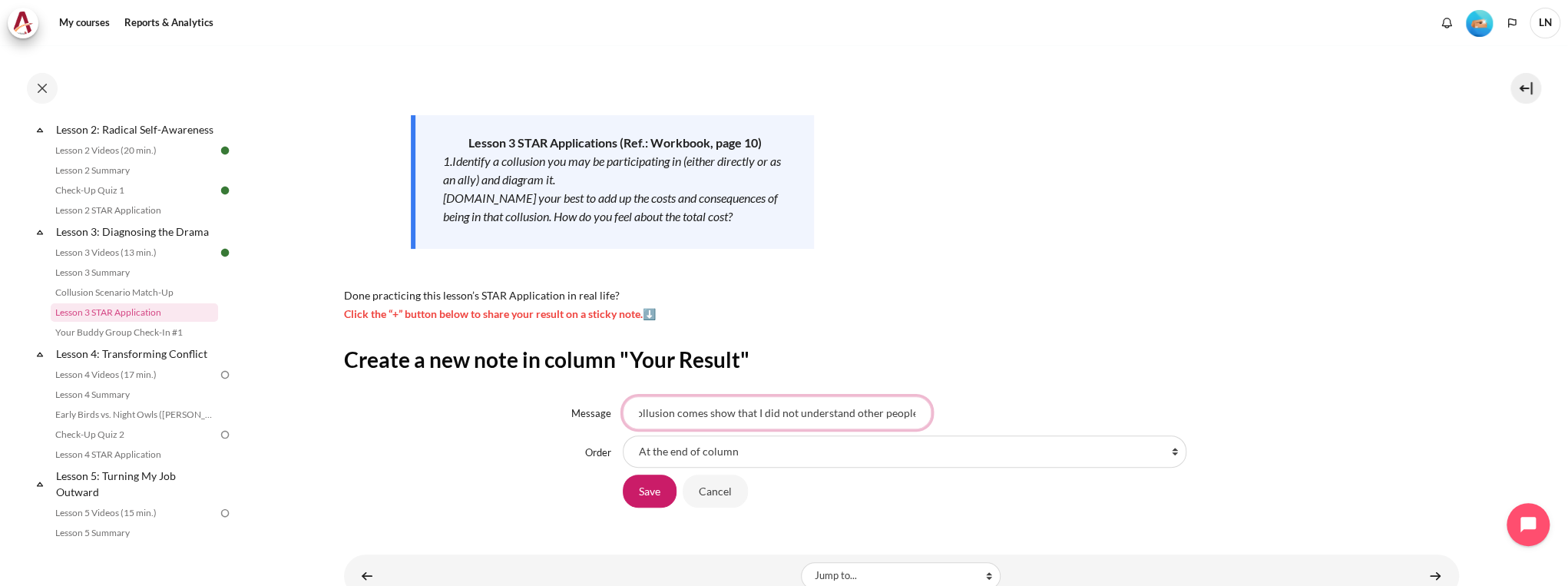
drag, startPoint x: 853, startPoint y: 413, endPoint x: 956, endPoint y: 417, distance: 103.1
click at [956, 417] on div "My Collusion comes show that I did not understand other people" at bounding box center [1041, 413] width 836 height 33
click at [849, 414] on input "My Collusion comes show that I did not understand other people" at bounding box center [777, 413] width 308 height 33
click at [905, 412] on input "My Collusion comes show that I did not understand and sympathize the other peop…" at bounding box center [777, 413] width 308 height 33
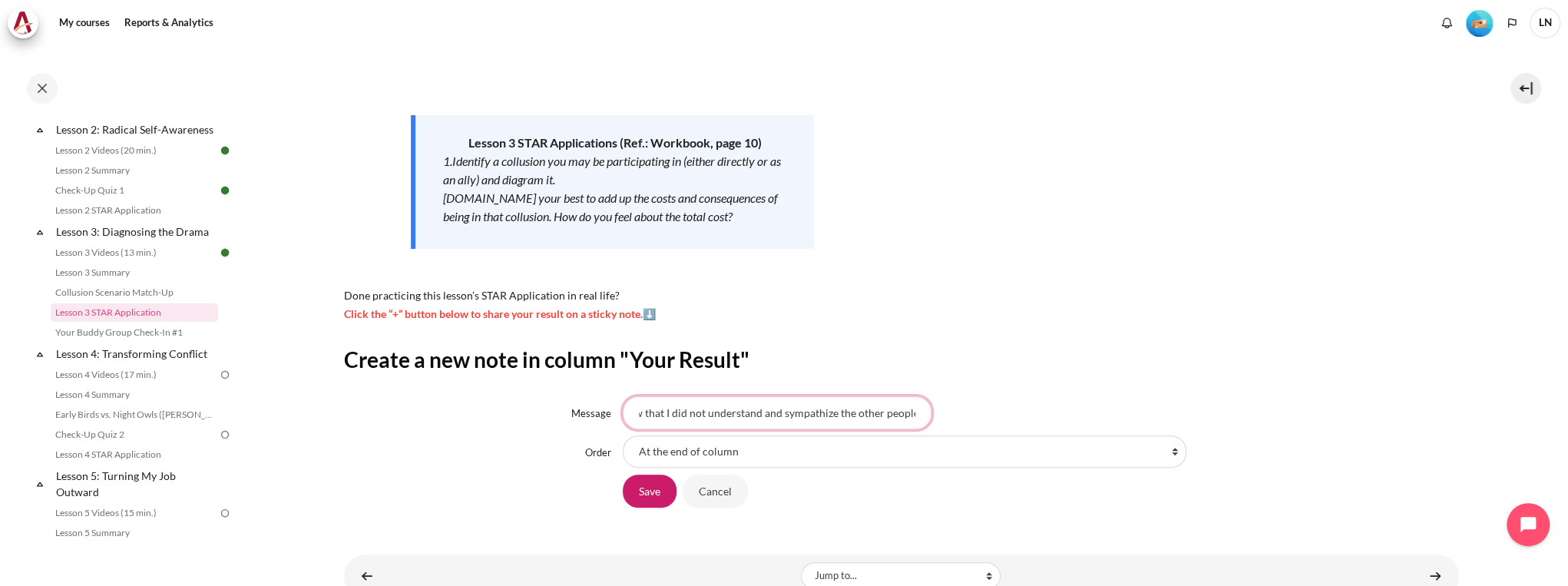
click at [905, 412] on input "My Collusion comes show that I did not understand and sympathize the other peop…" at bounding box center [777, 413] width 308 height 33
type input "My Collusion comes show that I did not understand and sympathize the other situ…"
click at [656, 490] on input "Save" at bounding box center [649, 491] width 54 height 33
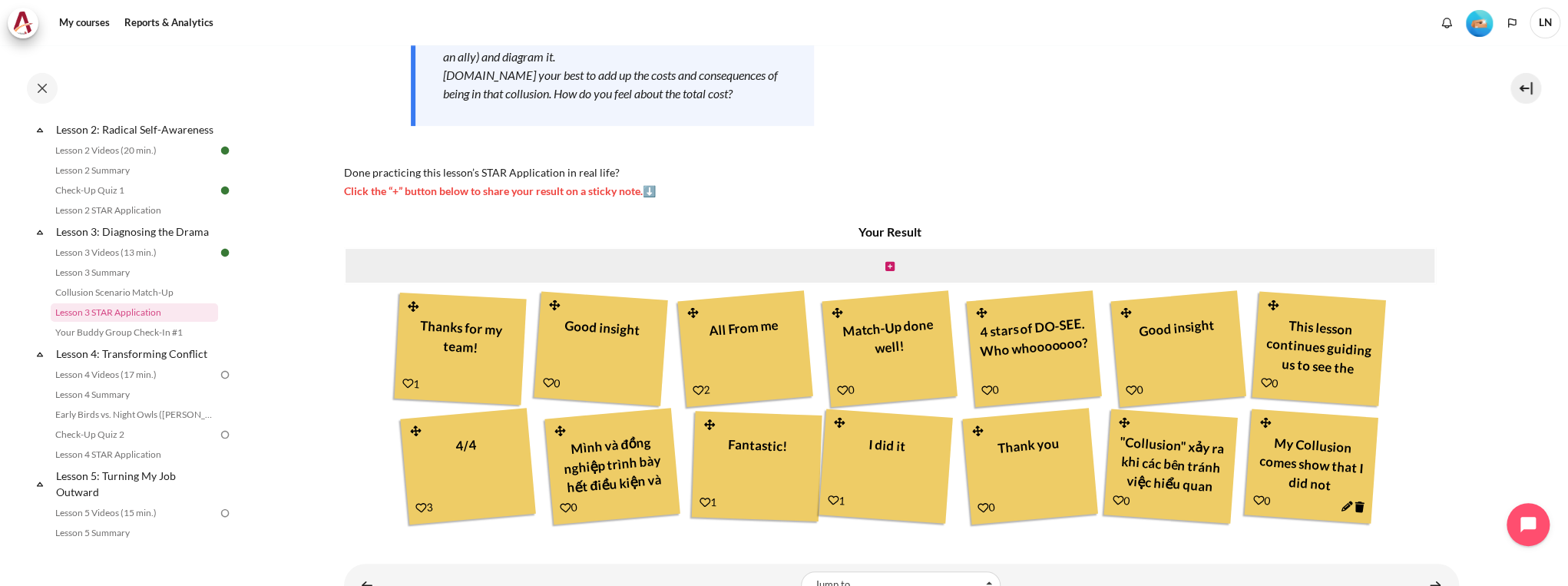
scroll to position [366, 0]
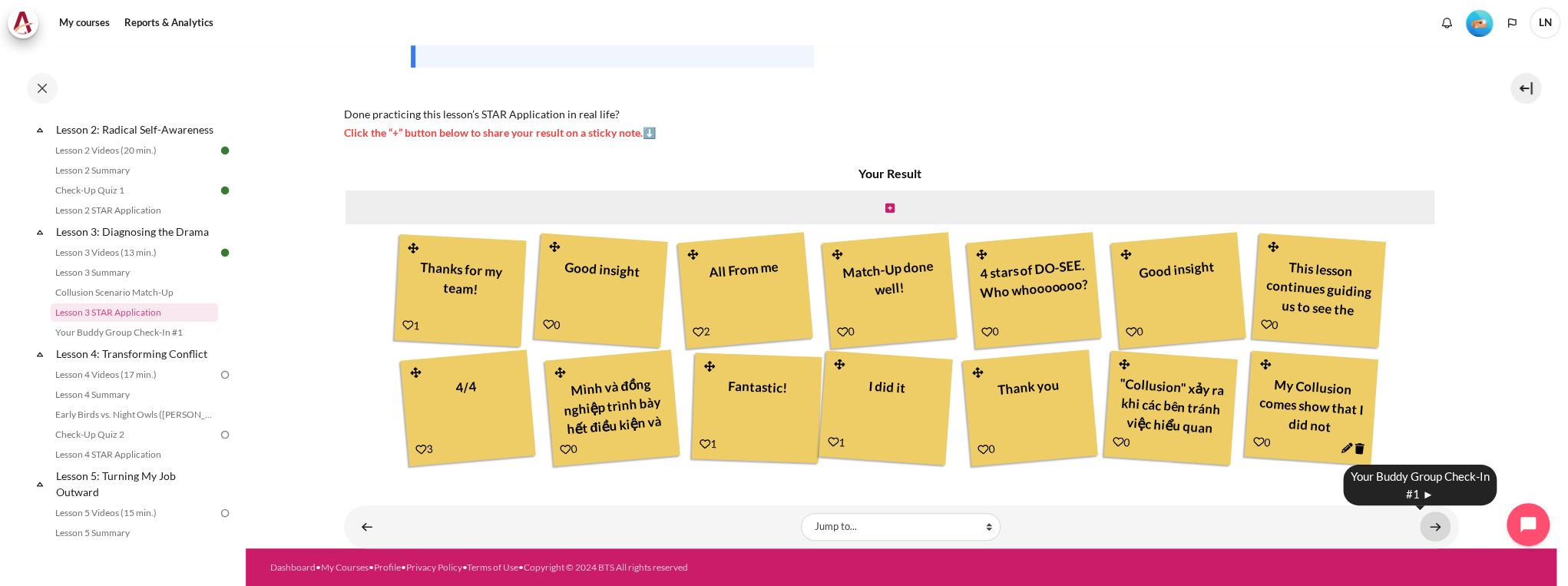
click at [1438, 530] on link "Content" at bounding box center [1435, 527] width 31 height 30
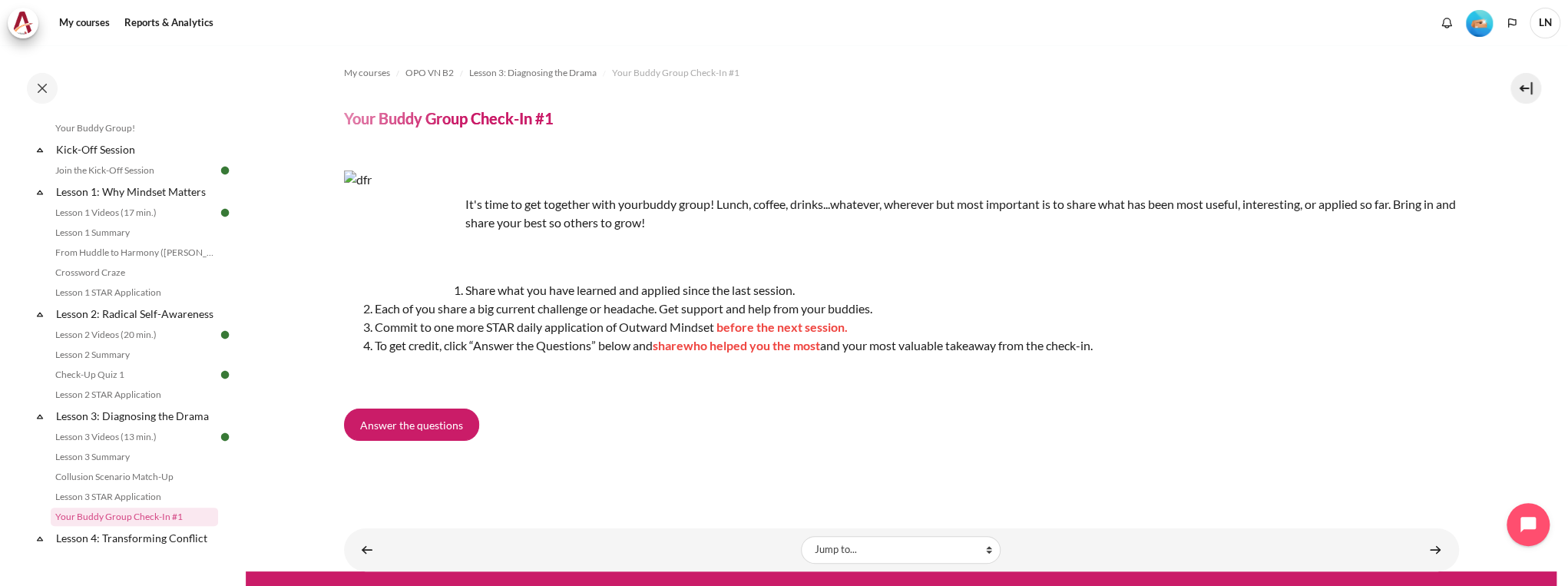
scroll to position [246, 0]
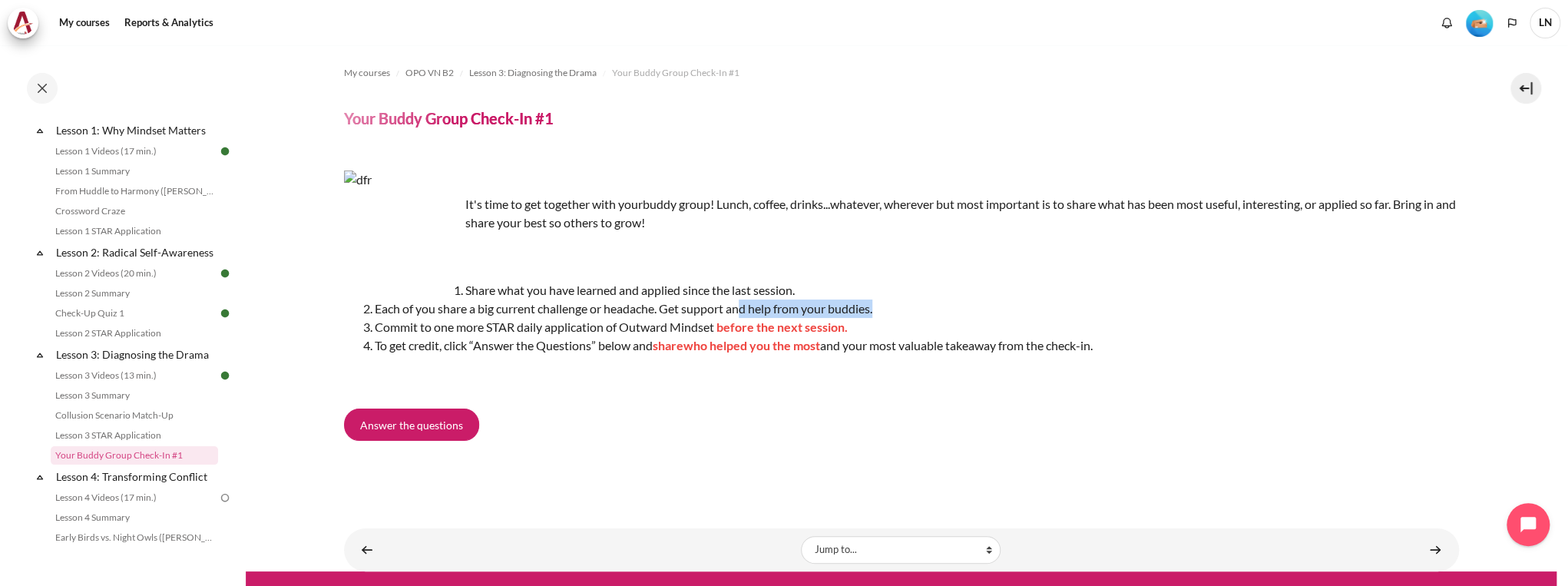
drag, startPoint x: 744, startPoint y: 306, endPoint x: 888, endPoint y: 313, distance: 144.2
click at [888, 313] on li "Each of you share a big current challenge or headache. Get support and help fro…" at bounding box center [917, 309] width 1084 height 19
click at [436, 418] on span "Answer the questions" at bounding box center [412, 425] width 103 height 16
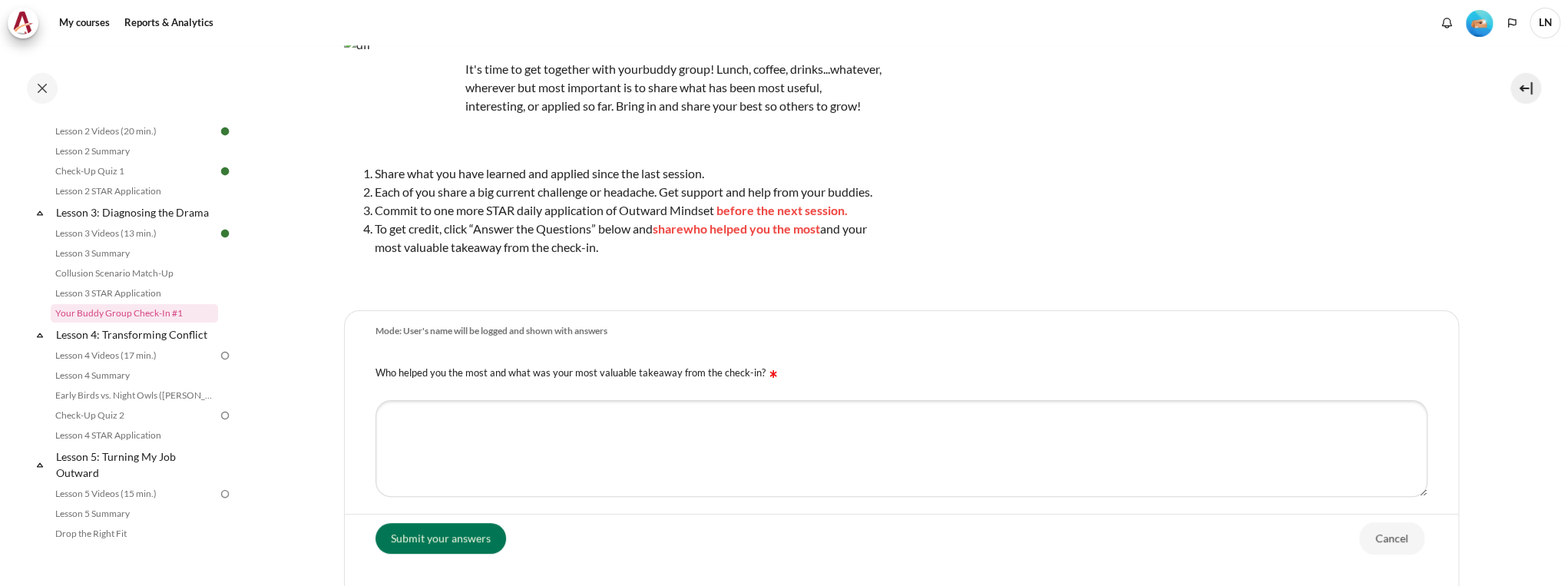
scroll to position [184, 0]
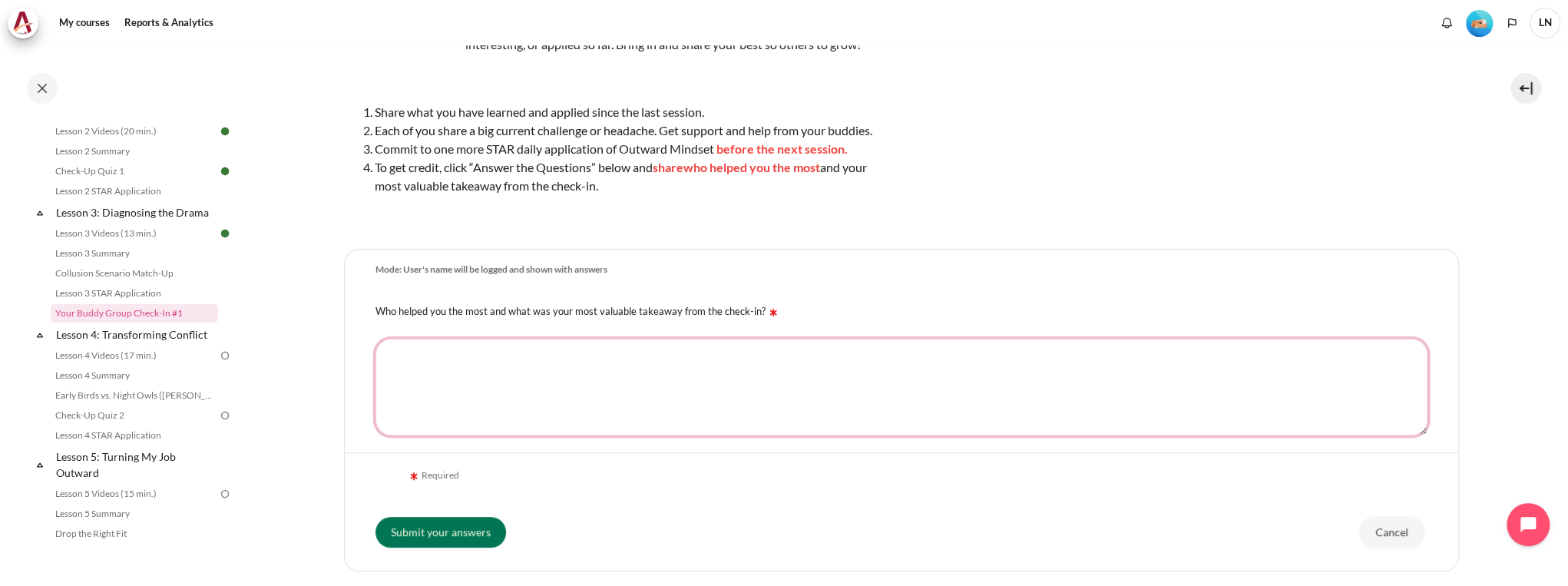
click at [536, 378] on textarea "Who helped you the most and what was your most valuable takeaway from the check…" at bounding box center [902, 387] width 1052 height 97
click at [766, 320] on img "Content" at bounding box center [774, 313] width 16 height 16
click at [764, 339] on textarea "Who helped you the most and what was your most valuable takeaway from the check…" at bounding box center [902, 387] width 1052 height 97
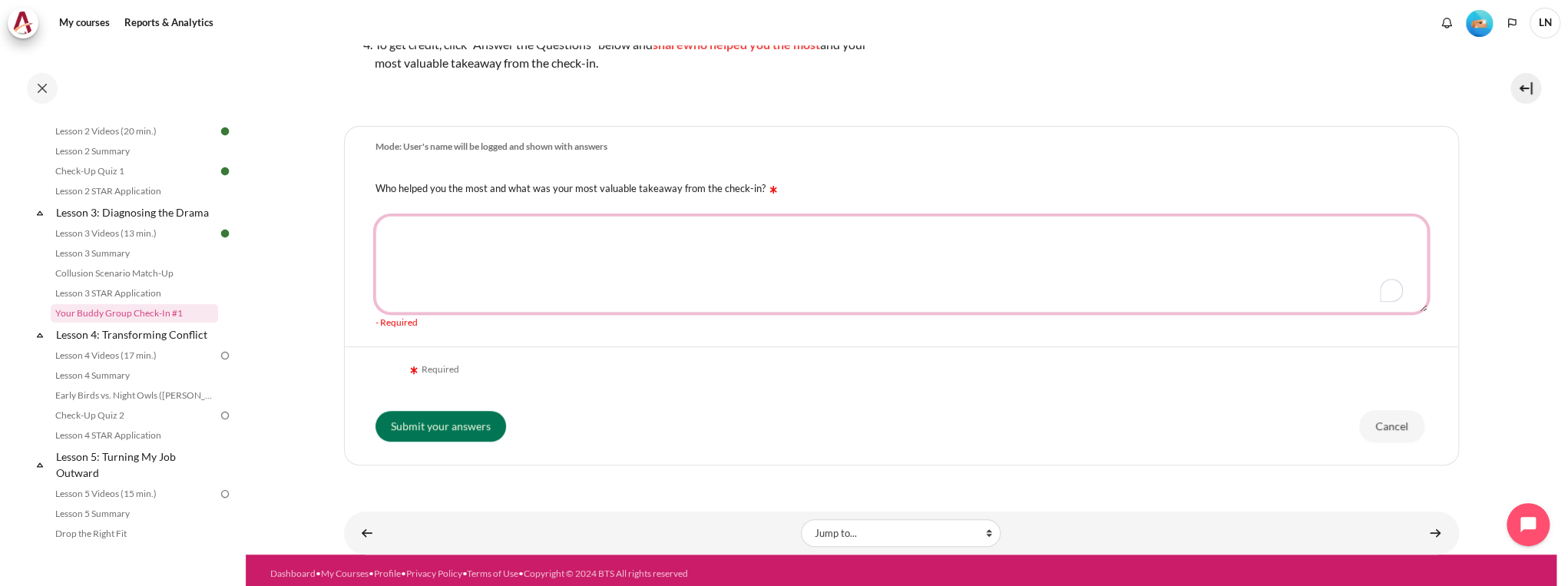
scroll to position [246, 0]
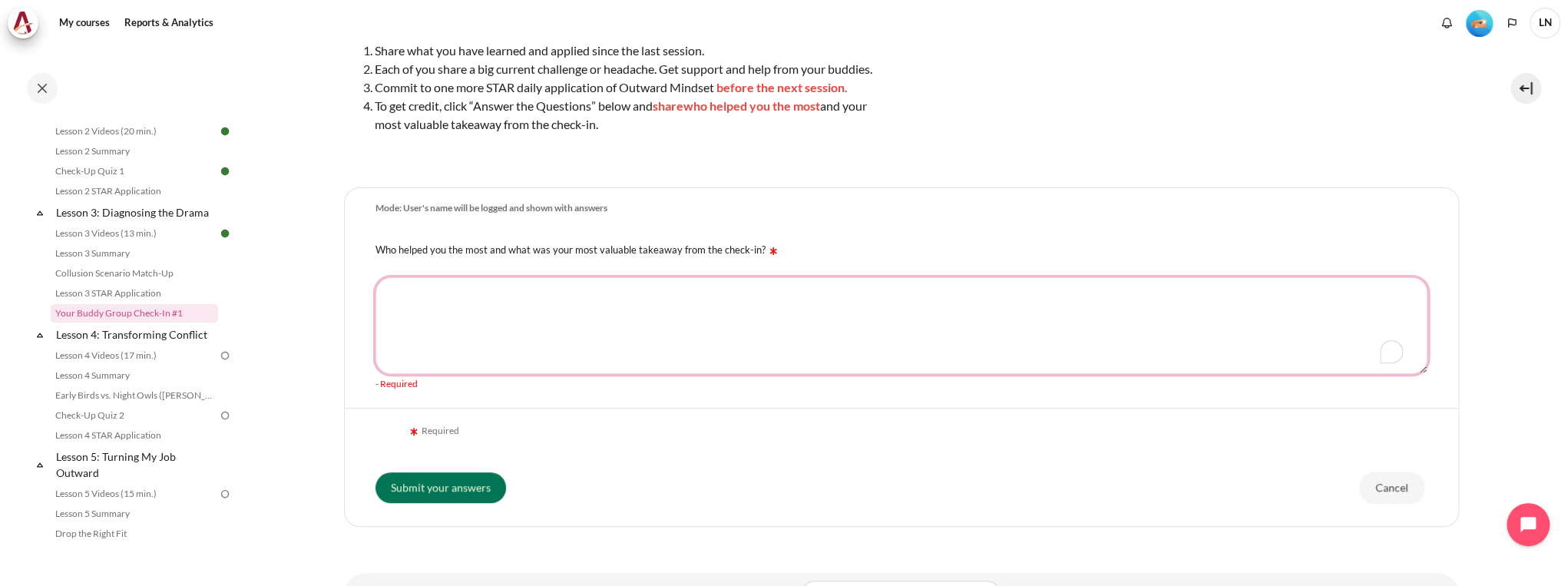
click at [763, 335] on textarea "Who helped you the most and what was your most valuable takeaway from the check…" at bounding box center [902, 326] width 1052 height 97
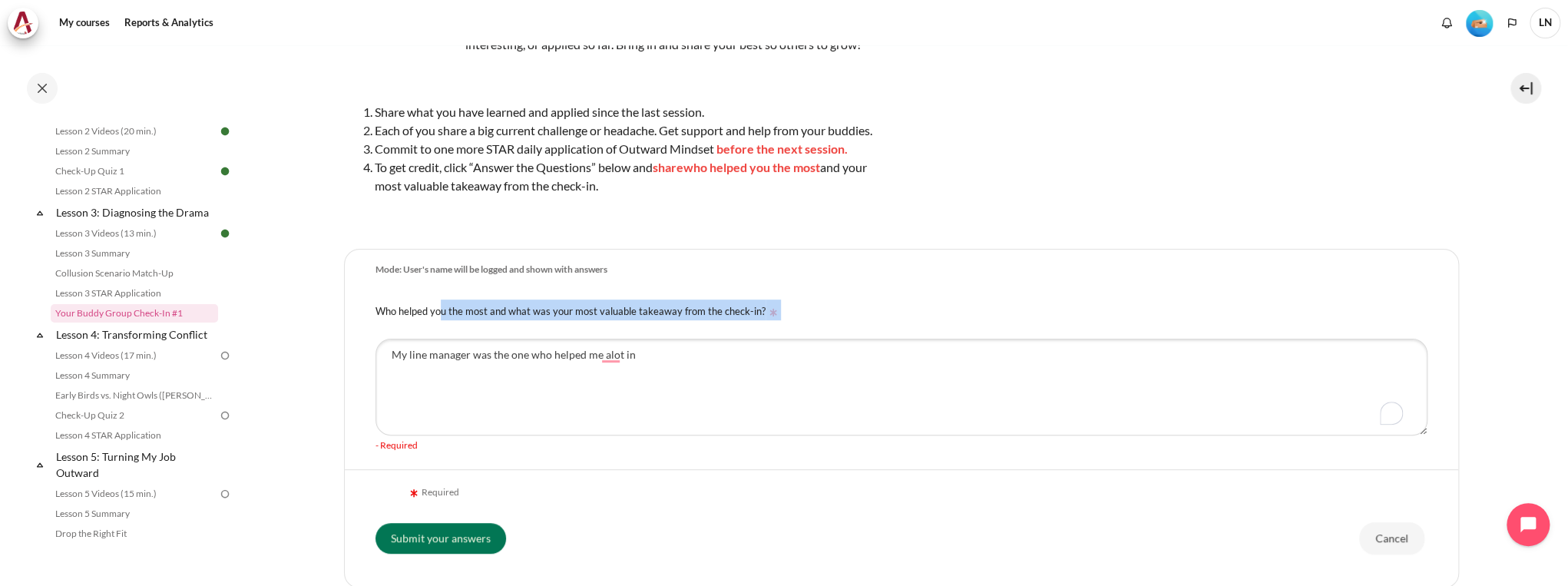
drag, startPoint x: 794, startPoint y: 326, endPoint x: 365, endPoint y: 326, distance: 429.0
click at [365, 326] on div "Who helped you the most and what was your most valuable takeaway from the check…" at bounding box center [902, 310] width 1114 height 39
copy label "Who helped you the most and what was your most valuable takeaway from the check…"
click at [646, 373] on textarea "My line manager was the one who helped me alot in" at bounding box center [902, 387] width 1052 height 97
click at [663, 354] on div "My line manager was the one who helped me alot in - Required" at bounding box center [902, 396] width 1114 height 132
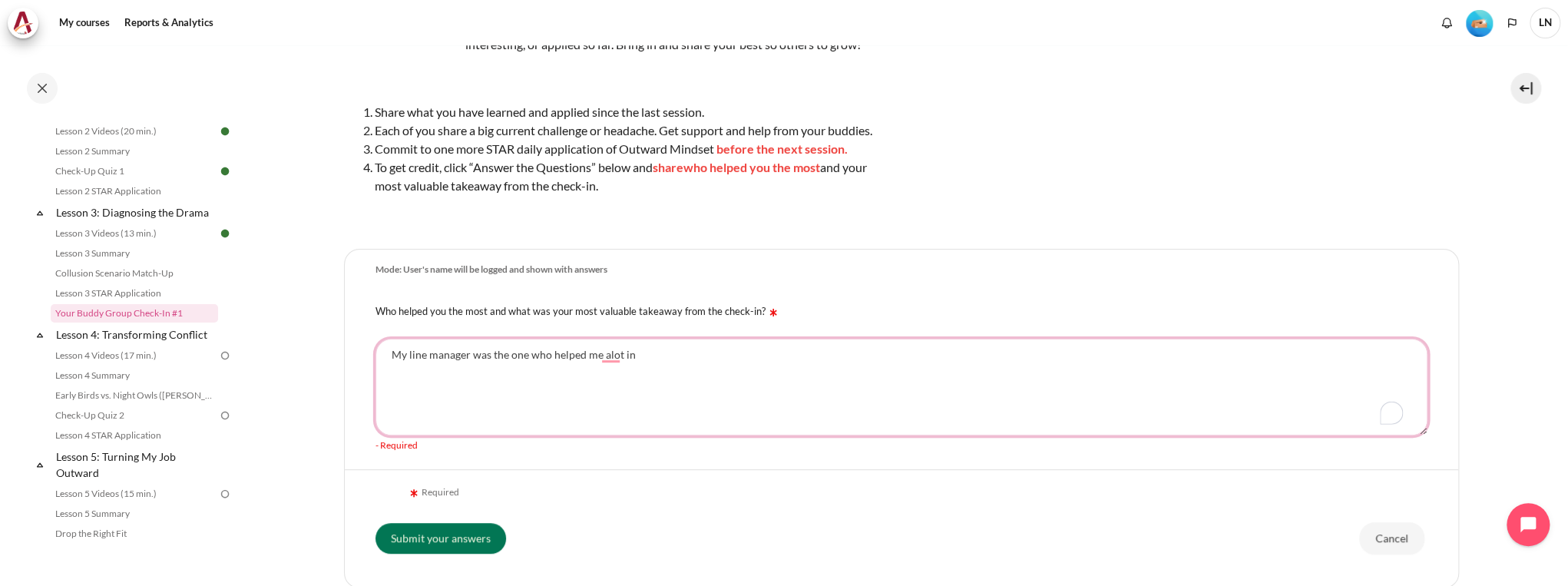
click at [656, 378] on textarea "My line manager was the one who helped me alot in" at bounding box center [902, 387] width 1052 height 97
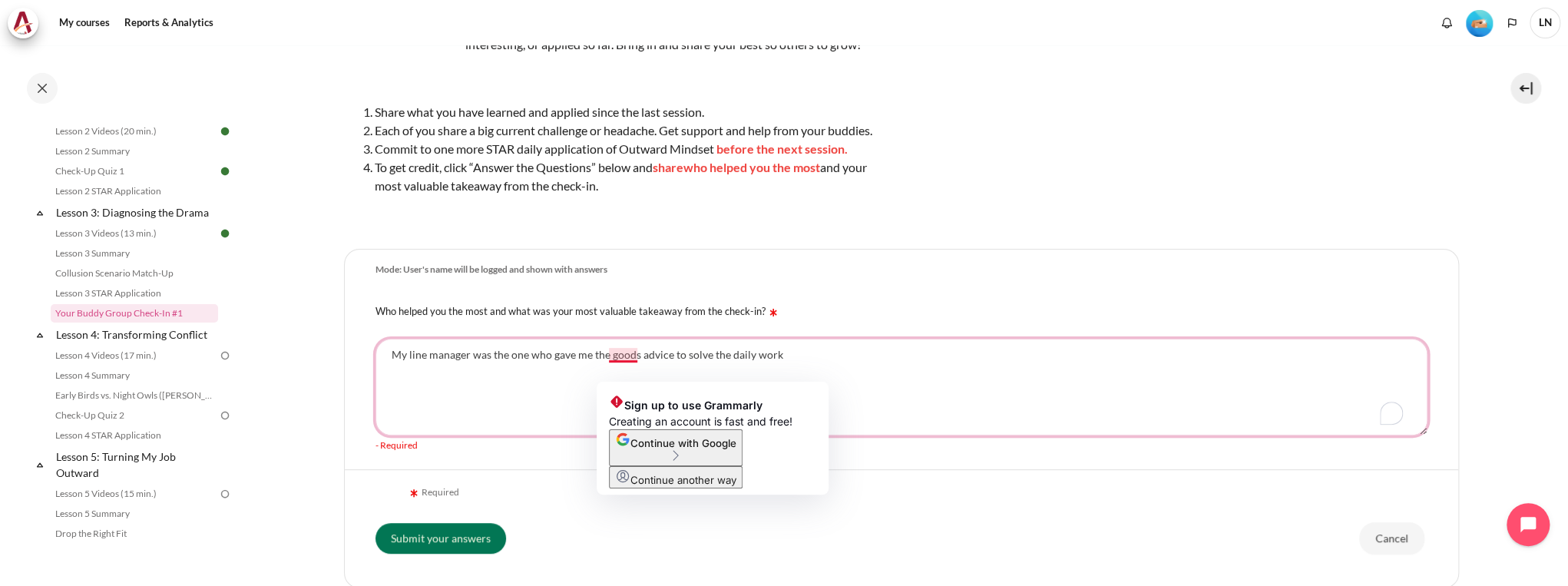
click at [637, 367] on textarea "My line manager was the one who gave me the goods advice to solve the daily work" at bounding box center [902, 387] width 1052 height 97
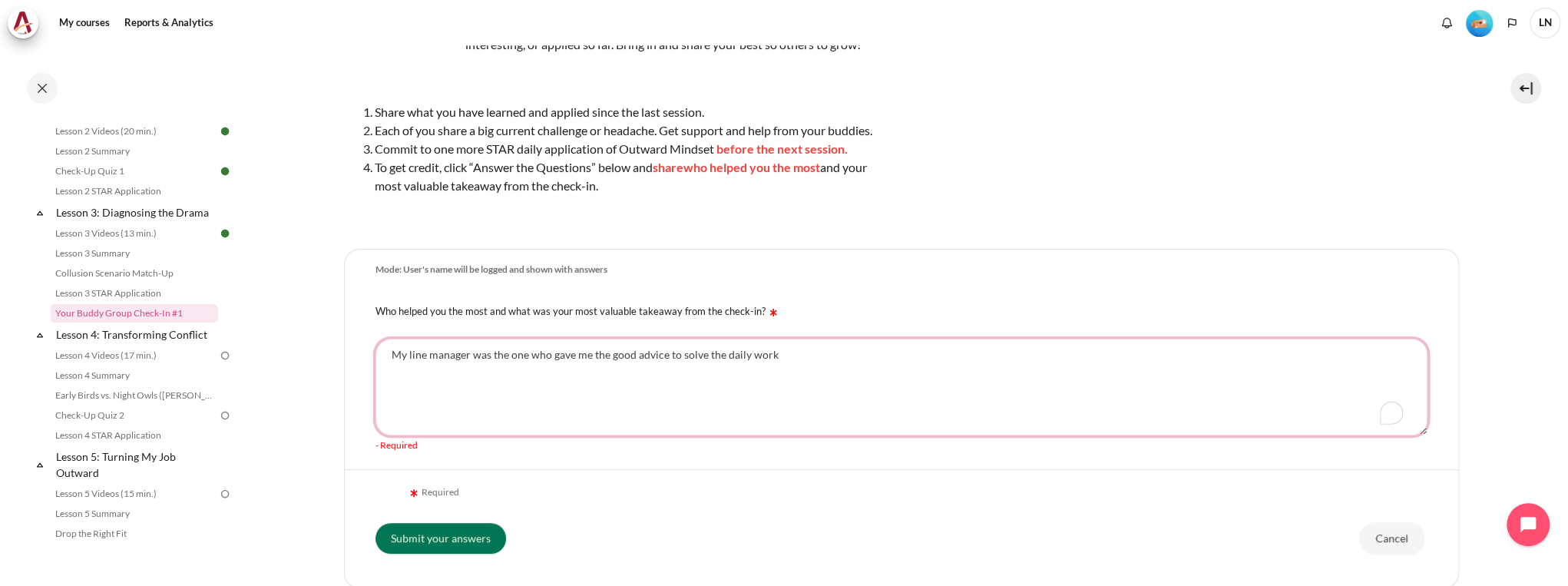
click at [806, 375] on textarea "My line manager was the one who gave me the good advice to solve the daily work" at bounding box center [902, 387] width 1052 height 97
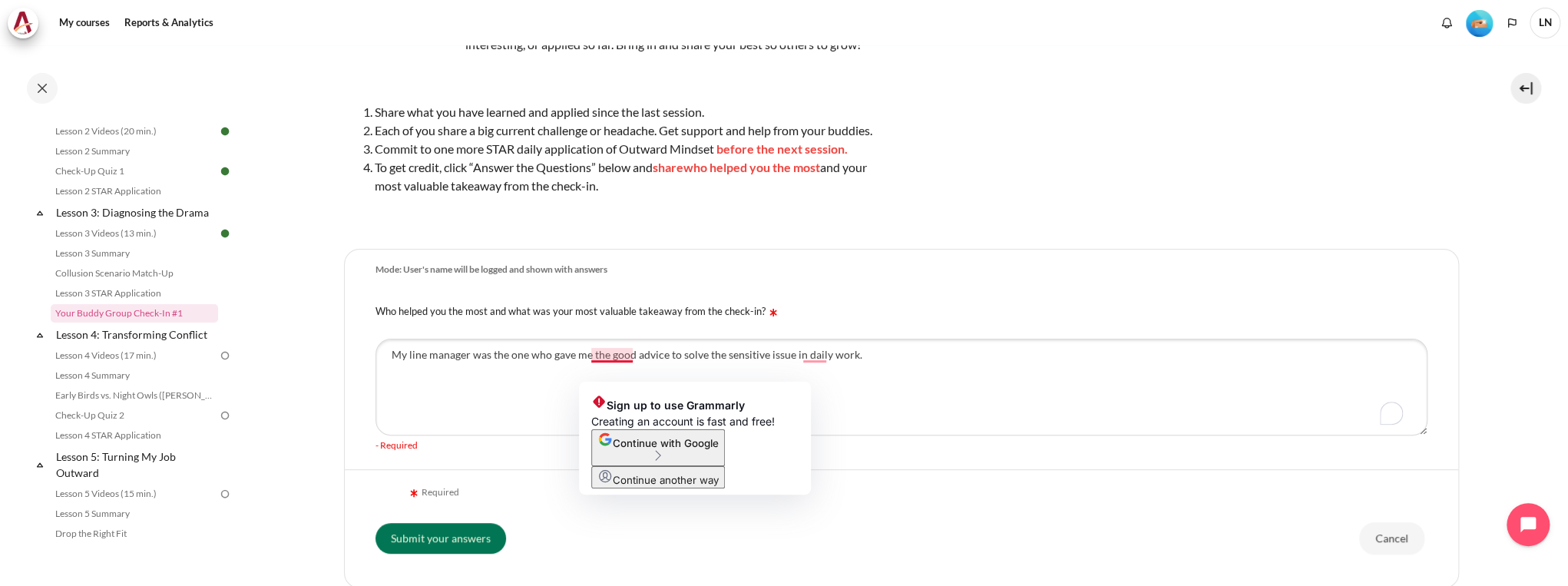
click at [718, 449] on span "Continue with Google" at bounding box center [666, 444] width 106 height 12
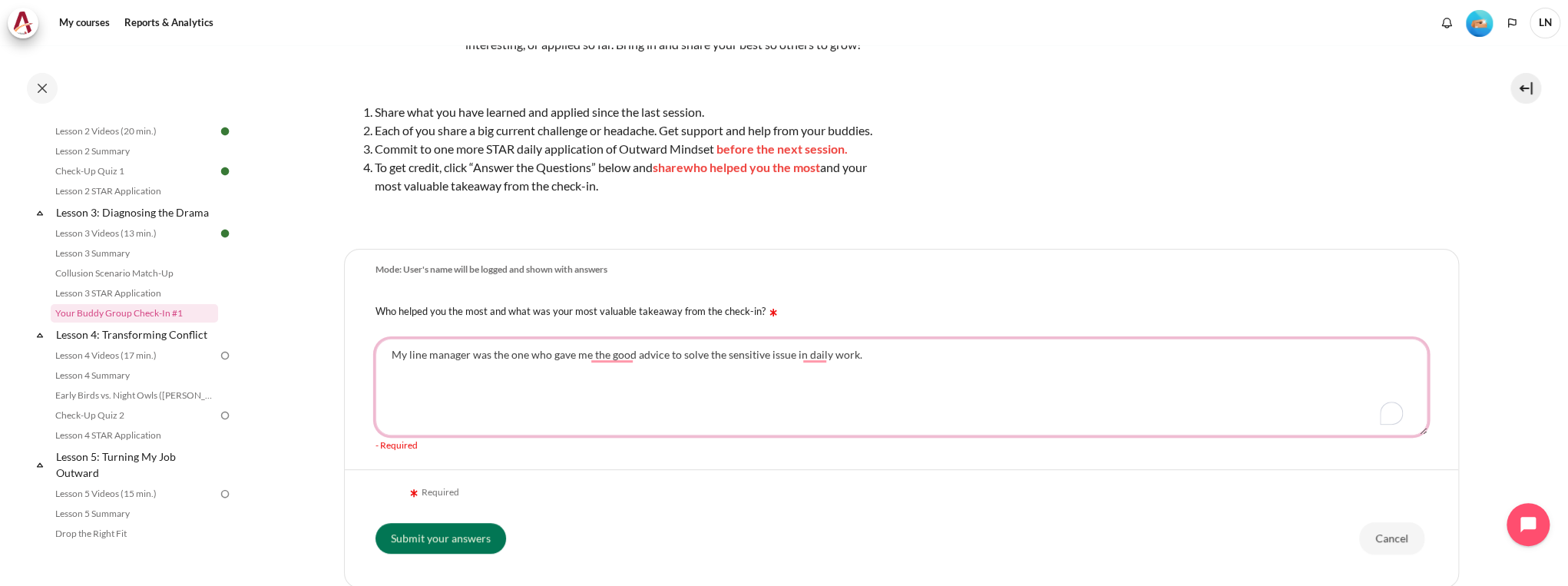
click at [889, 377] on textarea "My line manager was the one who gave me the good advice to solve the sensitive …" at bounding box center [902, 387] width 1052 height 97
click at [881, 371] on textarea "My line manager was the one who gave me the good advice to solve the sensitive …" at bounding box center [902, 387] width 1052 height 97
click at [888, 382] on textarea "My line manager was the one who gave me the good advice to solve the sensitive …" at bounding box center [902, 387] width 1052 height 97
click at [900, 373] on textarea "My line manager was the one who gave me the good advice to solve the sensitive …" at bounding box center [902, 387] width 1052 height 97
click at [467, 375] on textarea "My line manager was the one who gave me the good advice to solve the sensitive …" at bounding box center [902, 387] width 1052 height 97
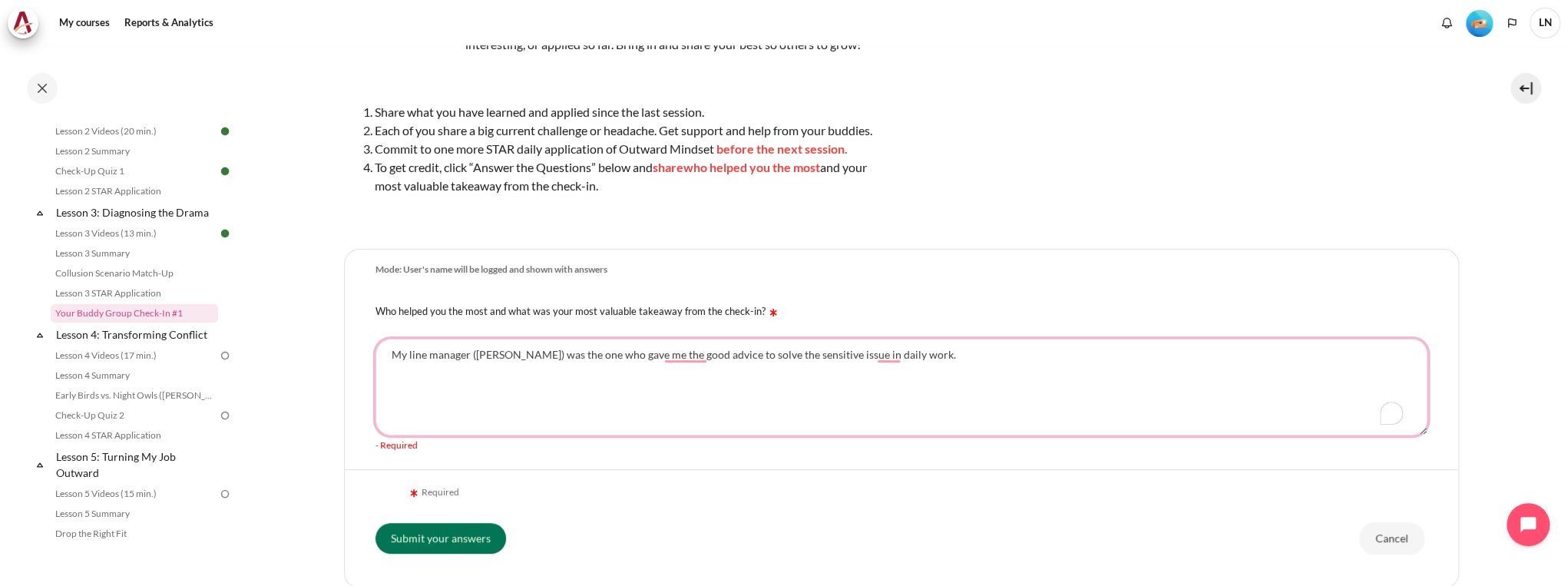
drag, startPoint x: 738, startPoint y: 372, endPoint x: 749, endPoint y: 375, distance: 11.4
click at [738, 372] on textarea "My line manager (Ms. Hồng Yến) was the one who gave me the good advice to solve…" at bounding box center [902, 387] width 1052 height 97
click at [976, 399] on textarea "My line manager (Ms. Hồng Yến) was the one who gave me the good advices to solv…" at bounding box center [902, 387] width 1052 height 97
click at [674, 373] on textarea "My line manager (Ms. Hồng Yến) was the one who gave me the good advices to solv…" at bounding box center [902, 387] width 1052 height 97
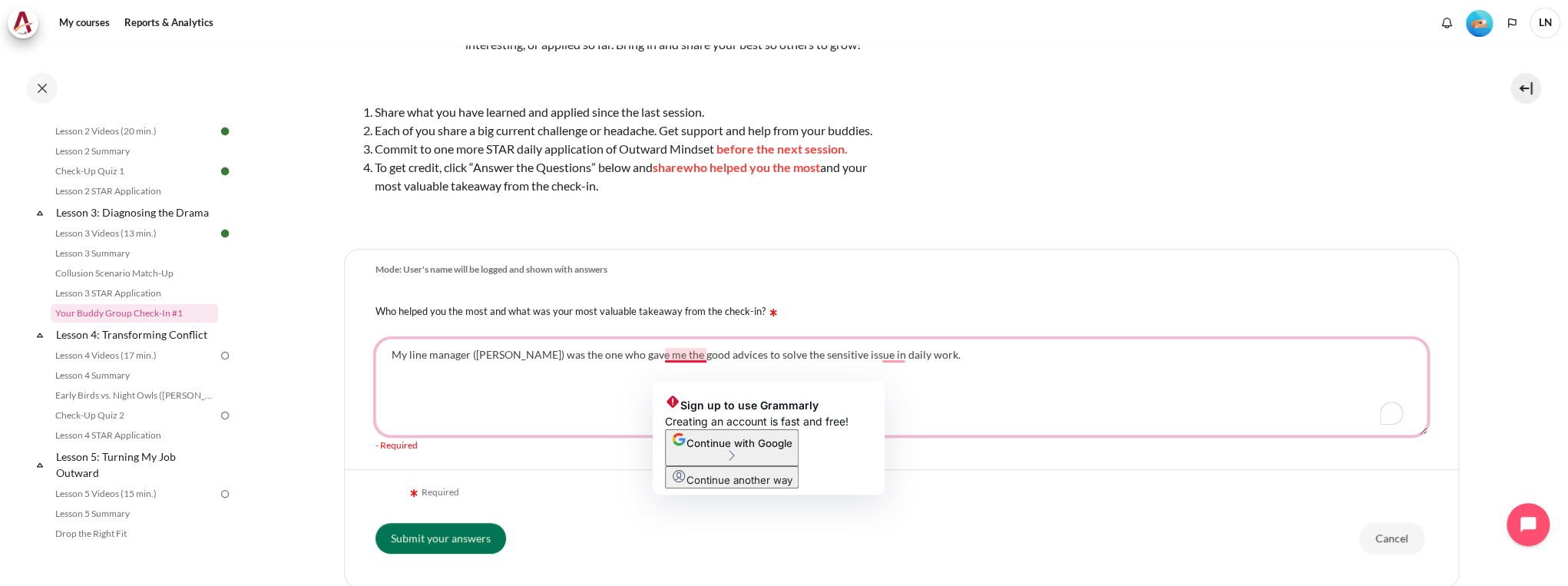
click at [674, 373] on textarea "My line manager (Ms. Hồng Yến) was the one who gave me the good advices to solv…" at bounding box center [902, 387] width 1052 height 97
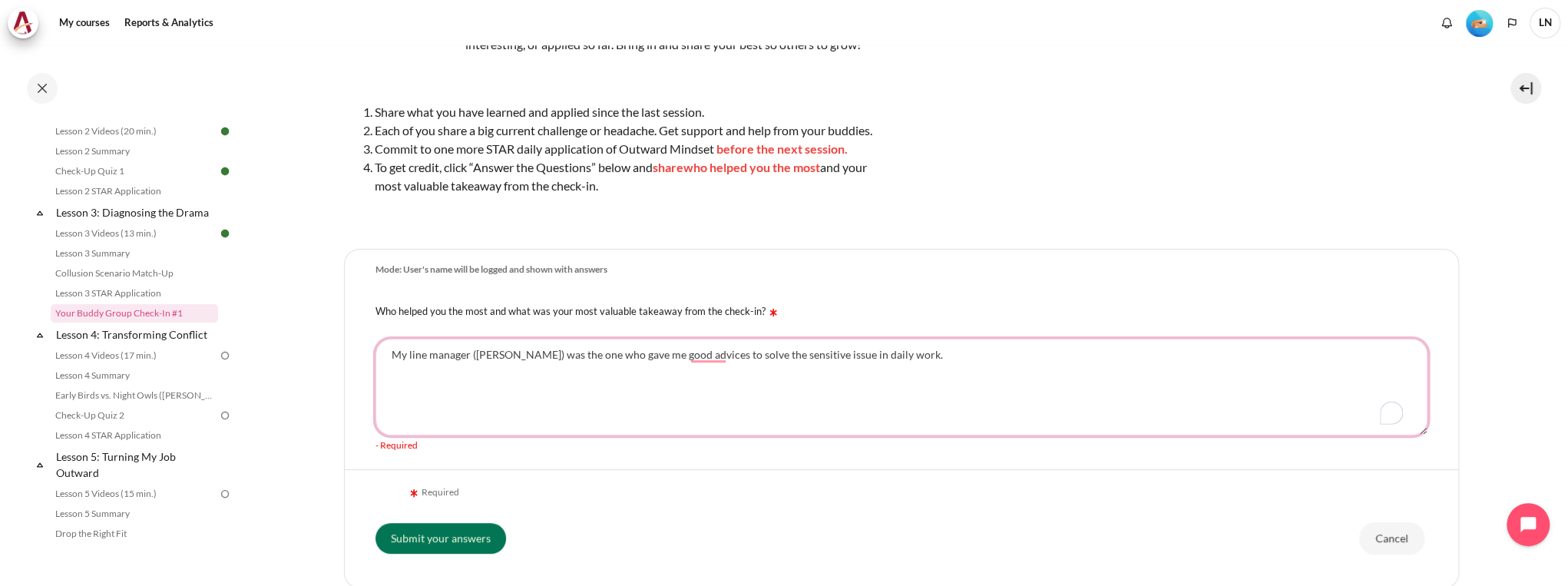
click at [962, 371] on textarea "My line manager (Ms. Hồng Yến) was the one who gave me good advices to solve th…" at bounding box center [902, 387] width 1052 height 97
drag, startPoint x: 1179, startPoint y: 379, endPoint x: 185, endPoint y: 184, distance: 1012.9
click at [185, 184] on div "Skip to main content Open course index Completed 28% 7 / 25 Expand Collapse" at bounding box center [784, 293] width 1568 height 586
paste textarea "direct supervisor was the one who helped me the most by providing valuable advi…"
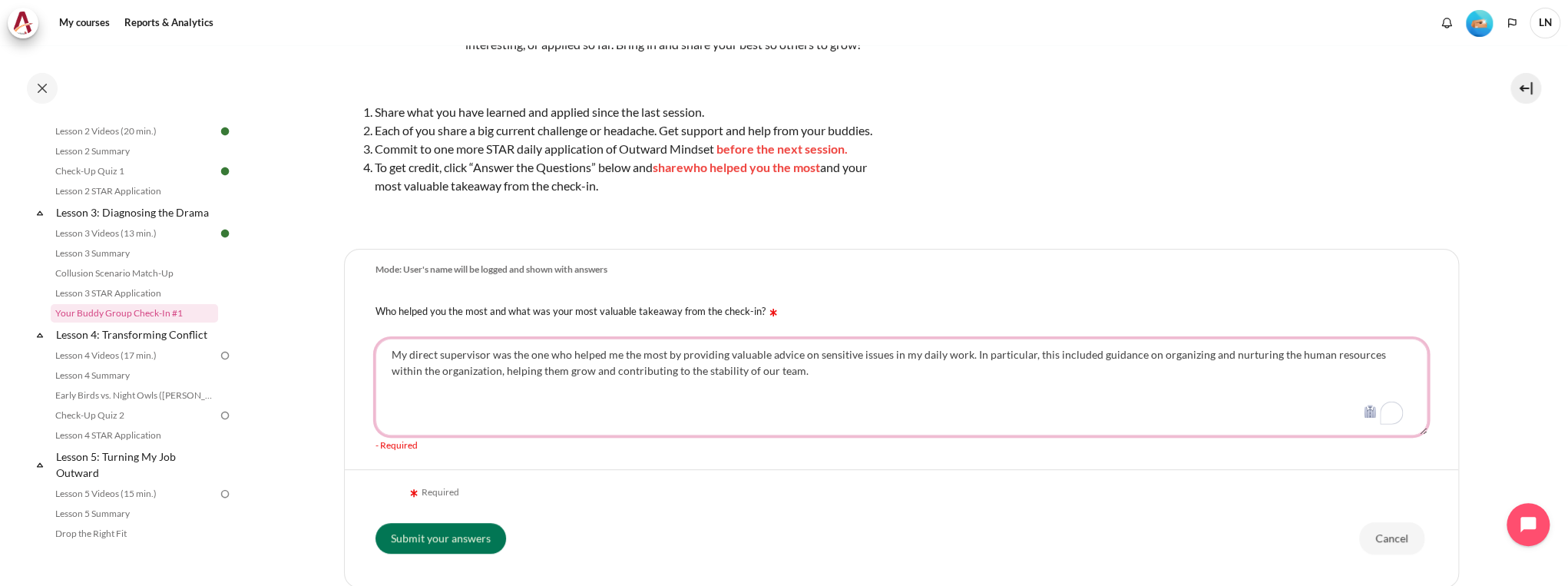
click at [740, 384] on textarea "My direct supervisor was the one who helped me the most by providing valuable a…" at bounding box center [902, 387] width 1052 height 97
type textarea "My direct supervisor was the one who helped me the most by providing valuable a…"
click at [450, 534] on input "Submit your answers" at bounding box center [441, 538] width 130 height 31
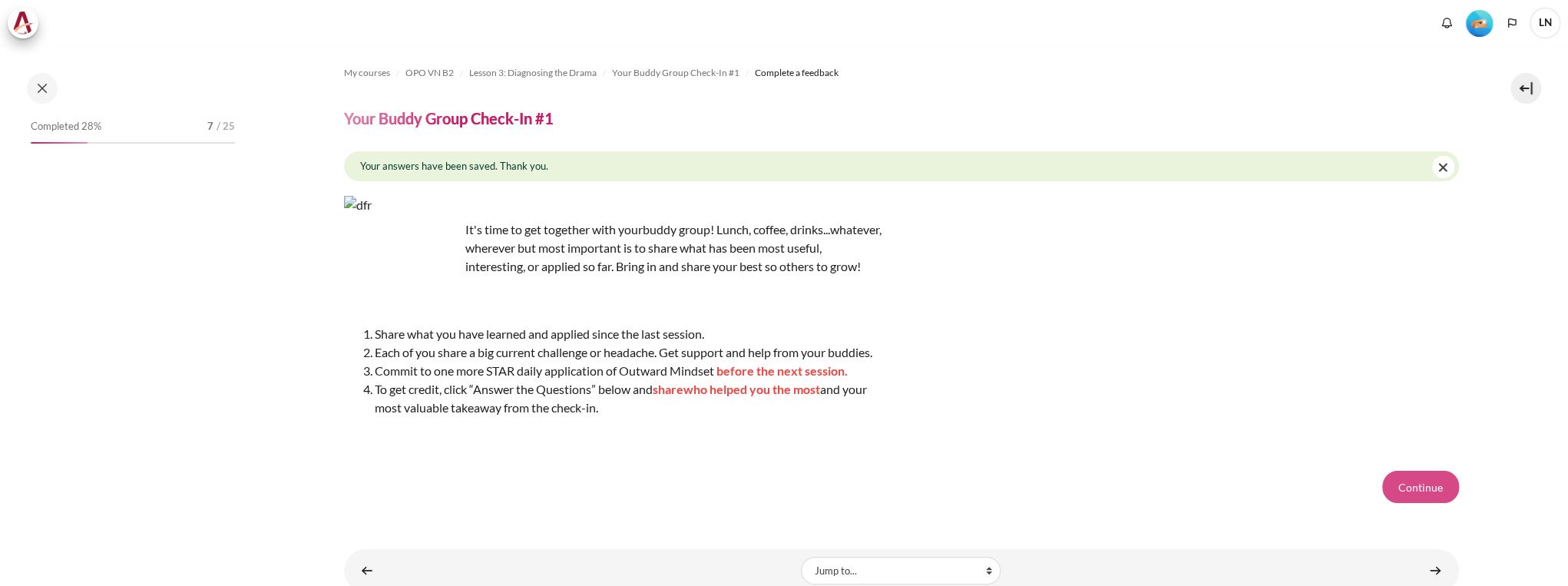
click at [1408, 504] on button "Continue" at bounding box center [1420, 487] width 77 height 33
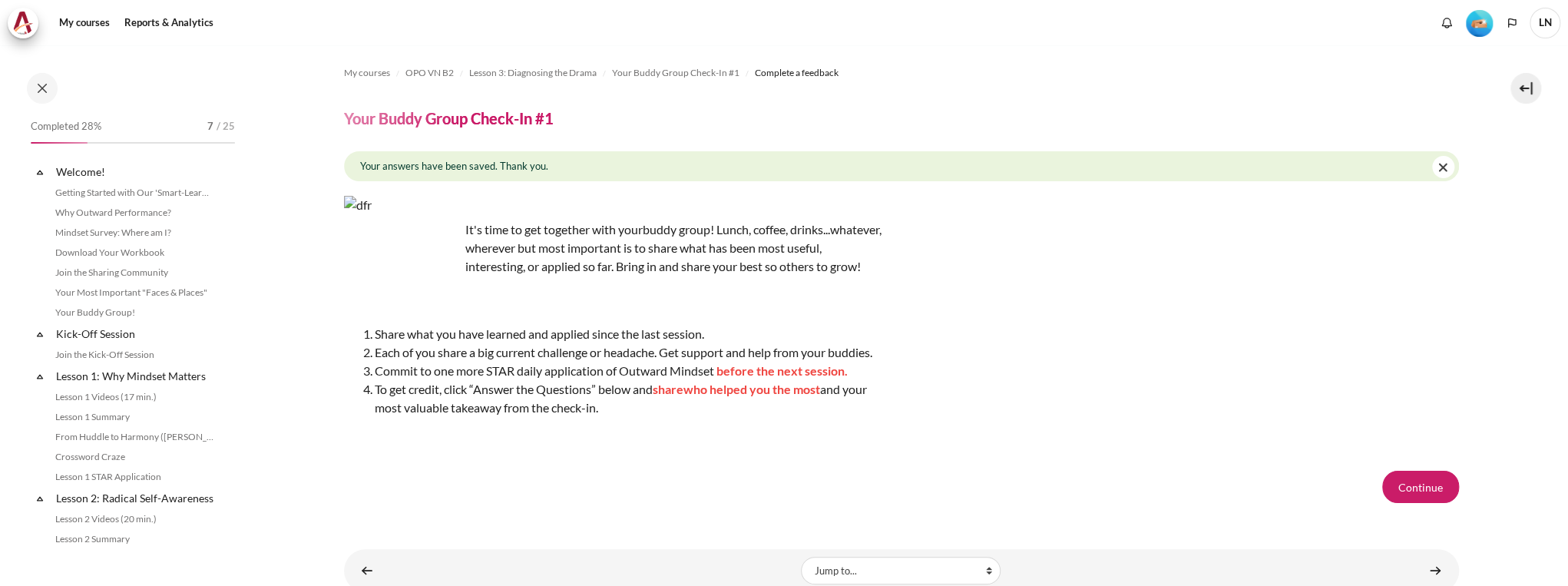
scroll to position [388, 0]
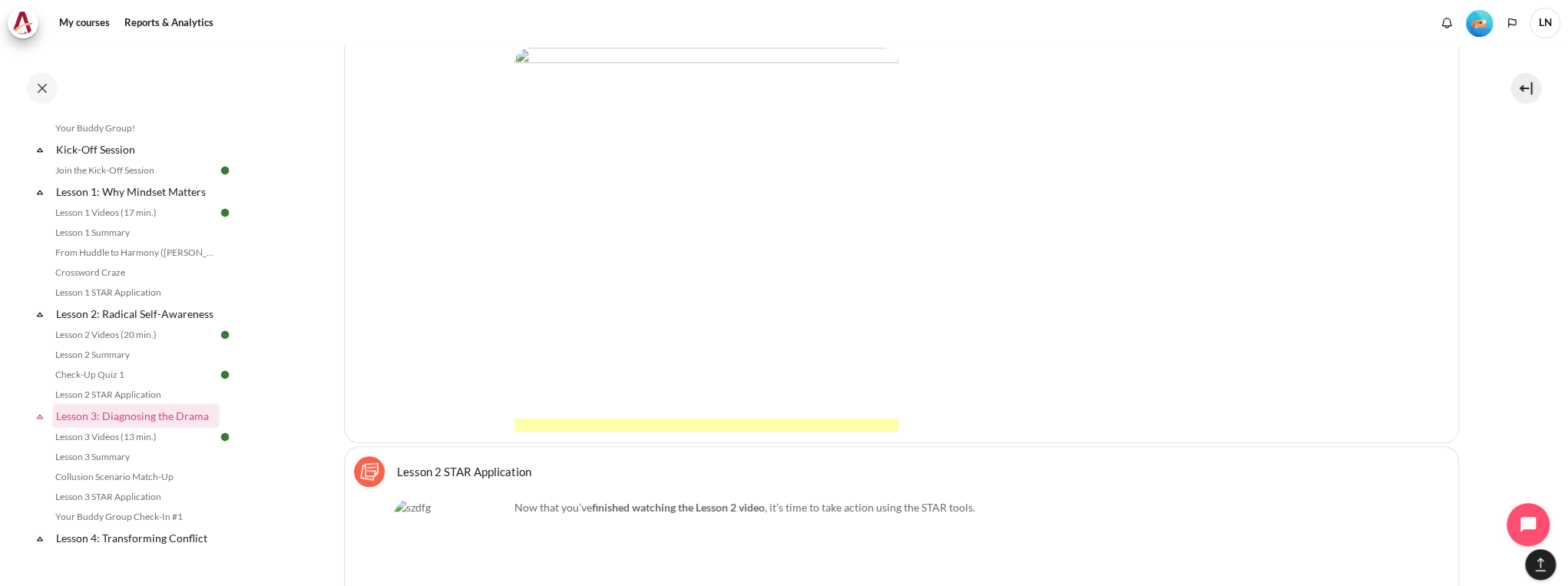
scroll to position [6393, 0]
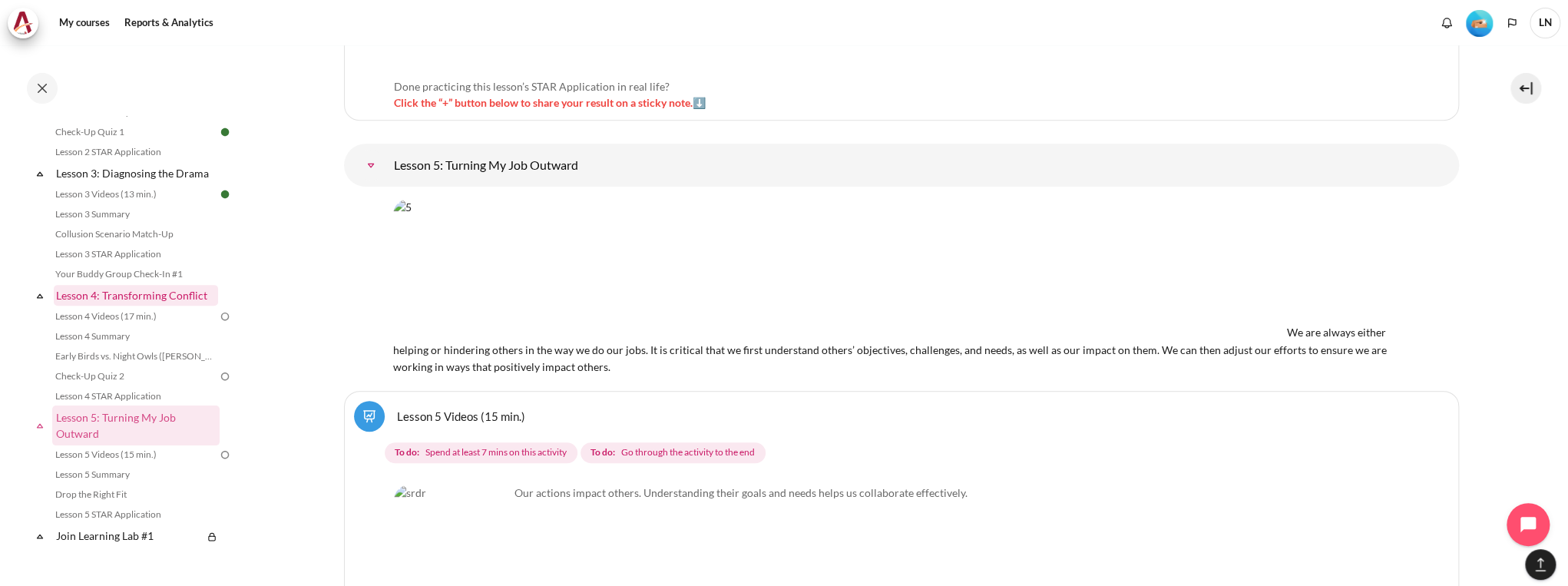
click at [189, 306] on link "Lesson 4: Transforming Conflict" at bounding box center [136, 295] width 165 height 21
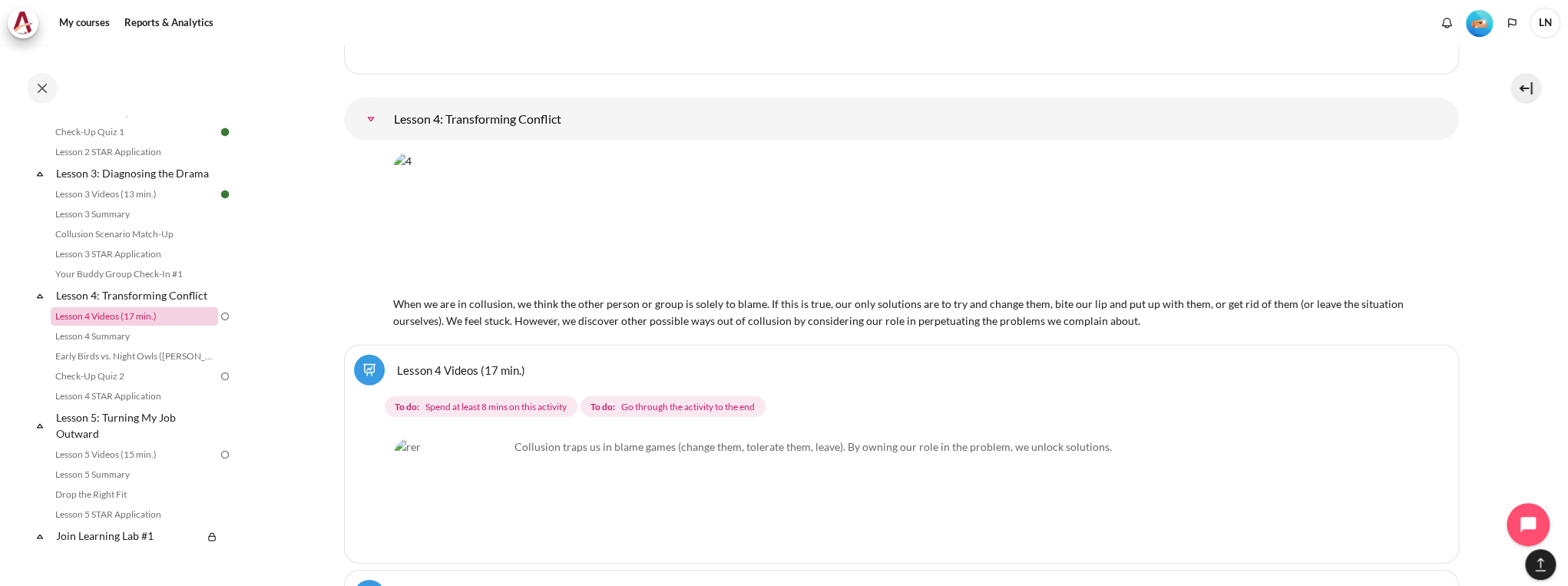
click at [178, 326] on link "Lesson 4 Videos (17 min.)" at bounding box center [134, 317] width 168 height 19
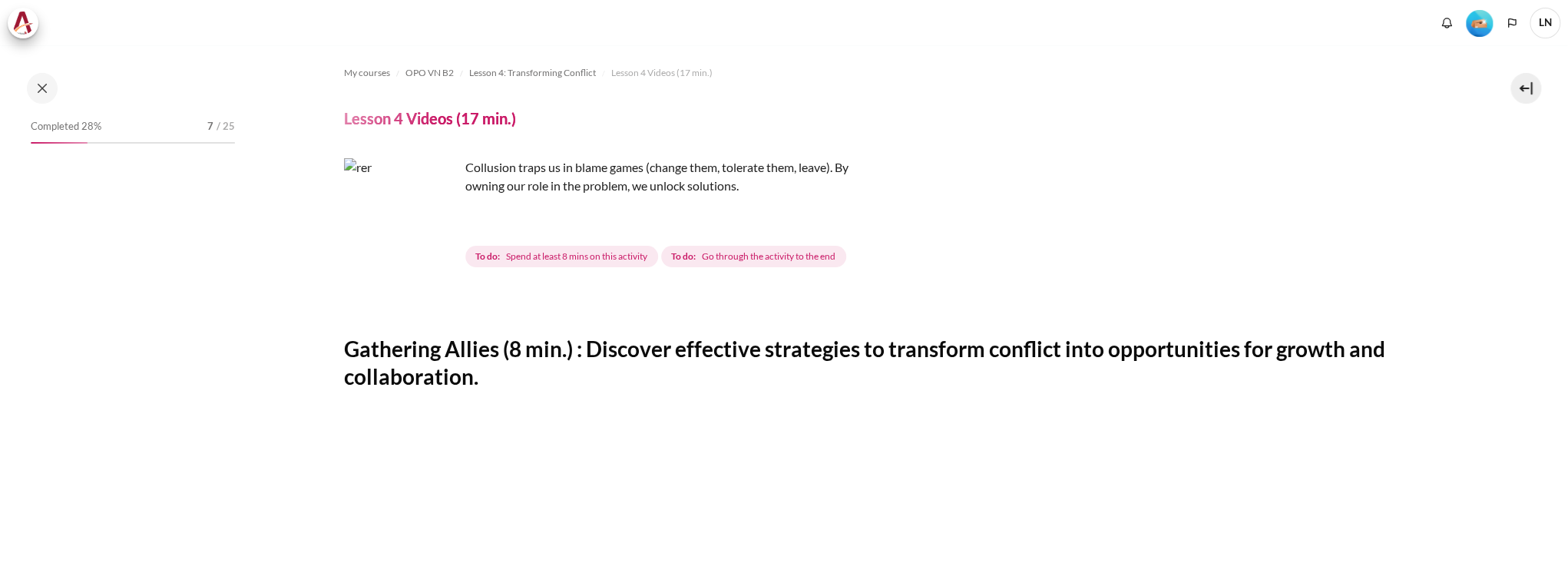
click at [440, 240] on img "Content" at bounding box center [402, 216] width 115 height 115
click at [559, 262] on span "Spend at least 8 mins on this activity" at bounding box center [577, 256] width 141 height 14
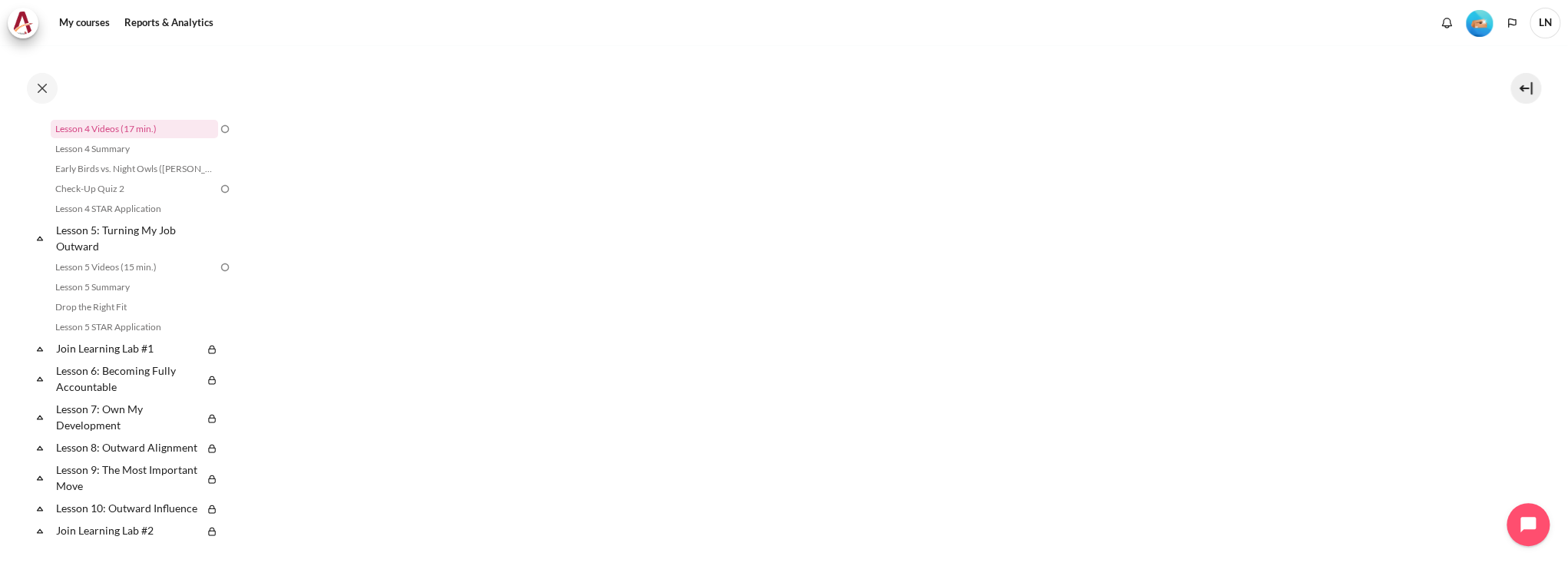
scroll to position [553, 0]
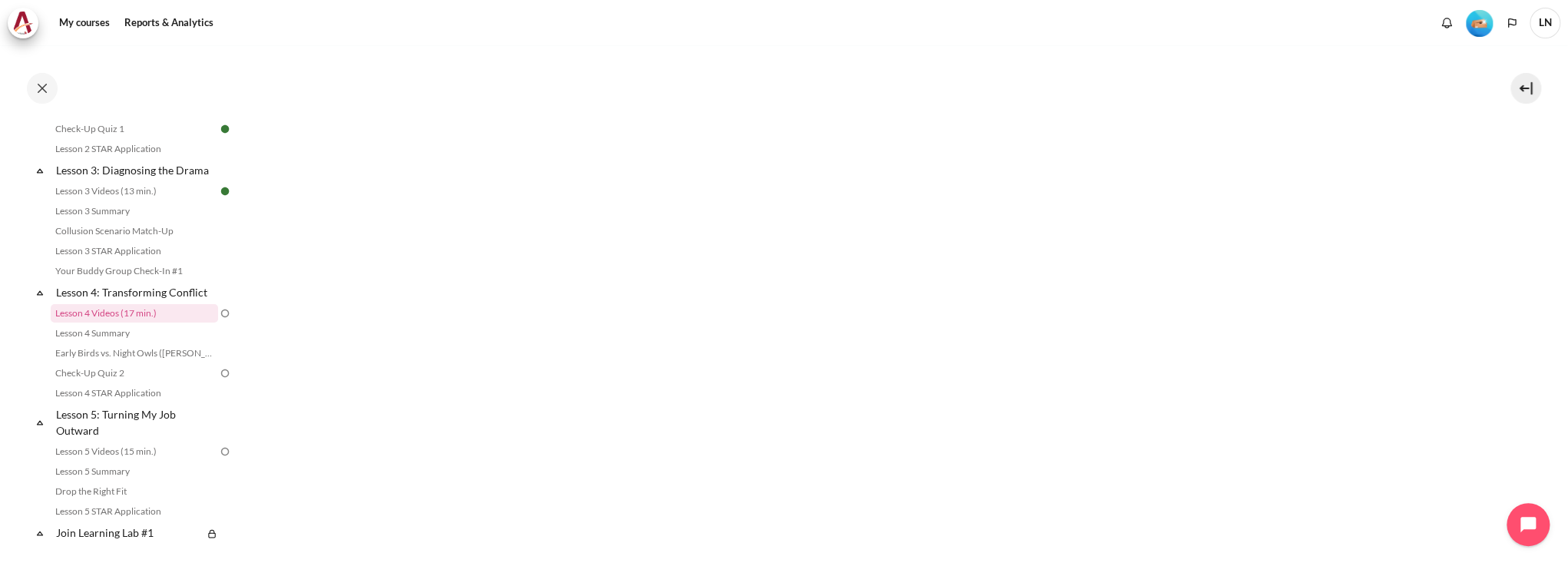
scroll to position [615, 0]
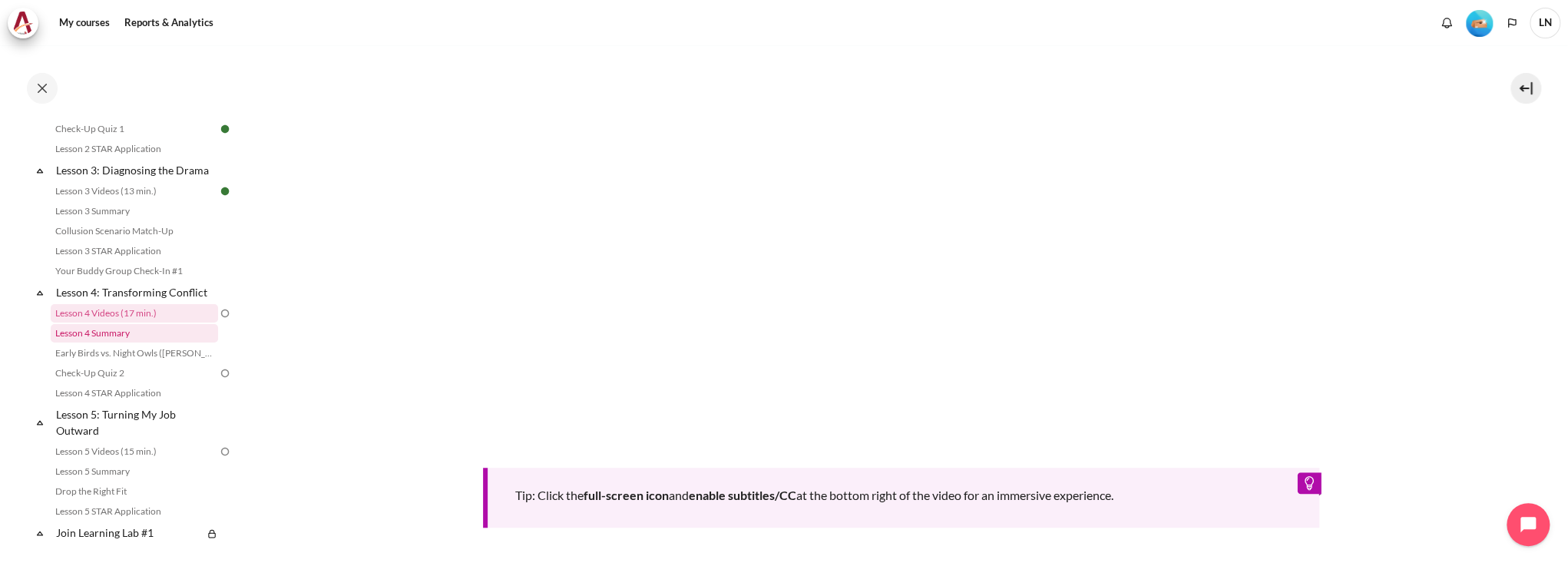
click at [103, 343] on link "Lesson 4 Summary" at bounding box center [134, 333] width 168 height 19
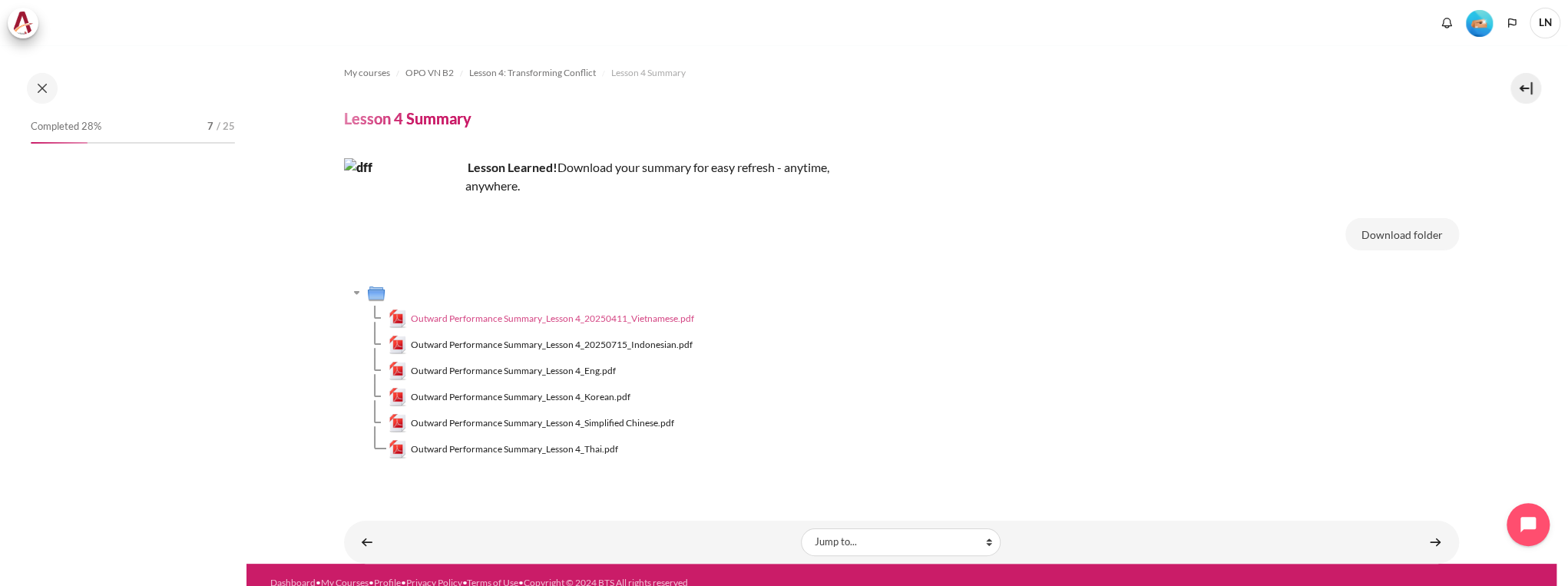
click at [669, 320] on span "Outward Performance Summary_Lesson 4_20250411_Vietnamese.pdf" at bounding box center [552, 319] width 283 height 14
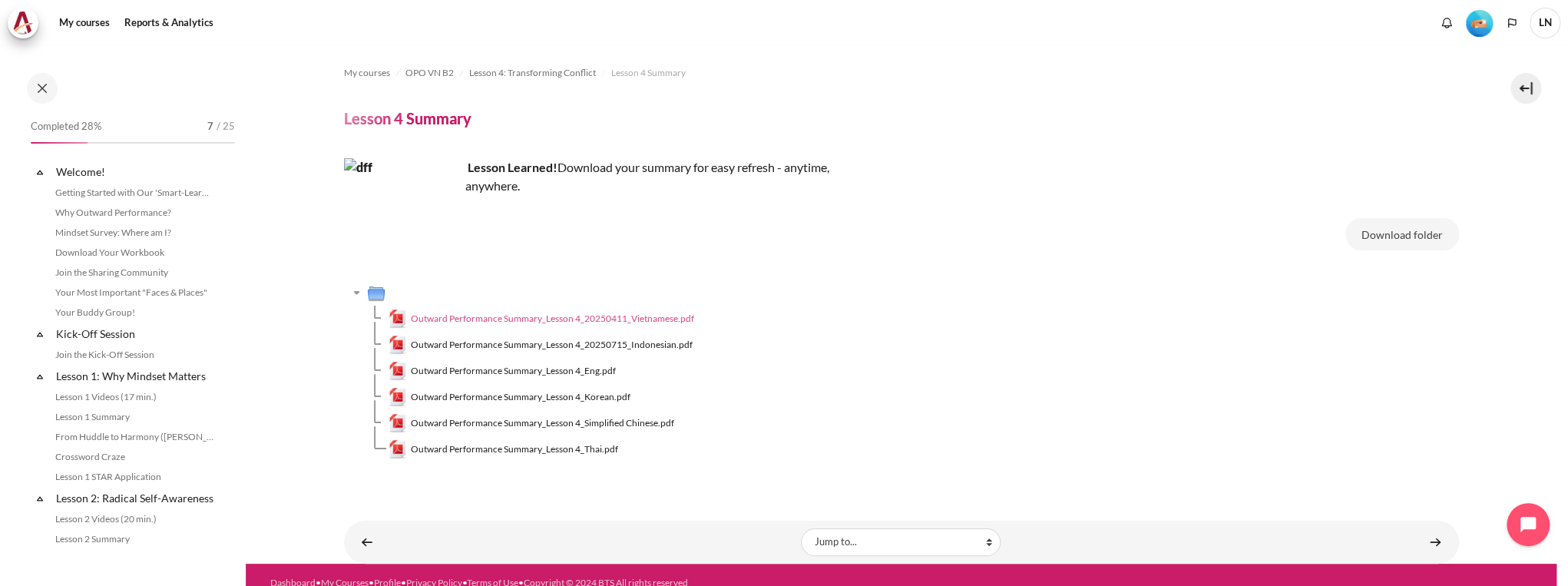
scroll to position [451, 0]
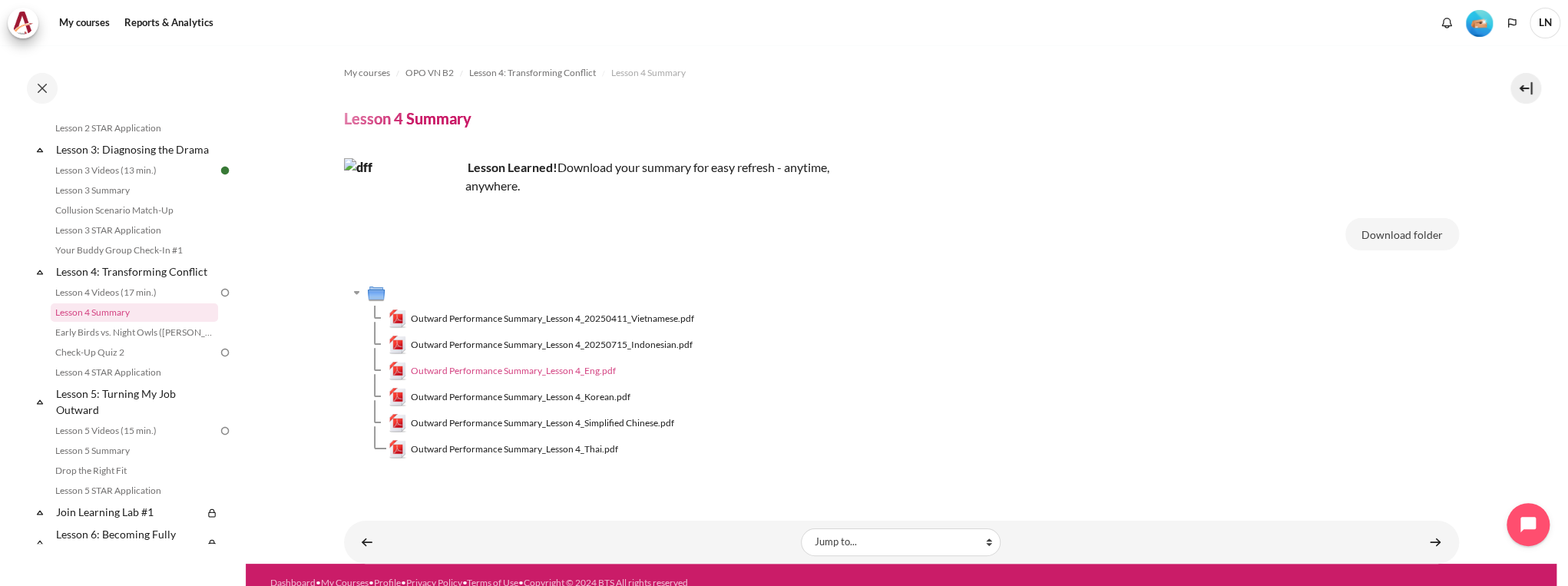
click at [535, 371] on span "Outward Performance Summary_Lesson 4_Eng.pdf" at bounding box center [513, 371] width 205 height 14
click at [151, 342] on link "Early Birds vs. Night Owls ([PERSON_NAME]'s Story)" at bounding box center [134, 333] width 168 height 19
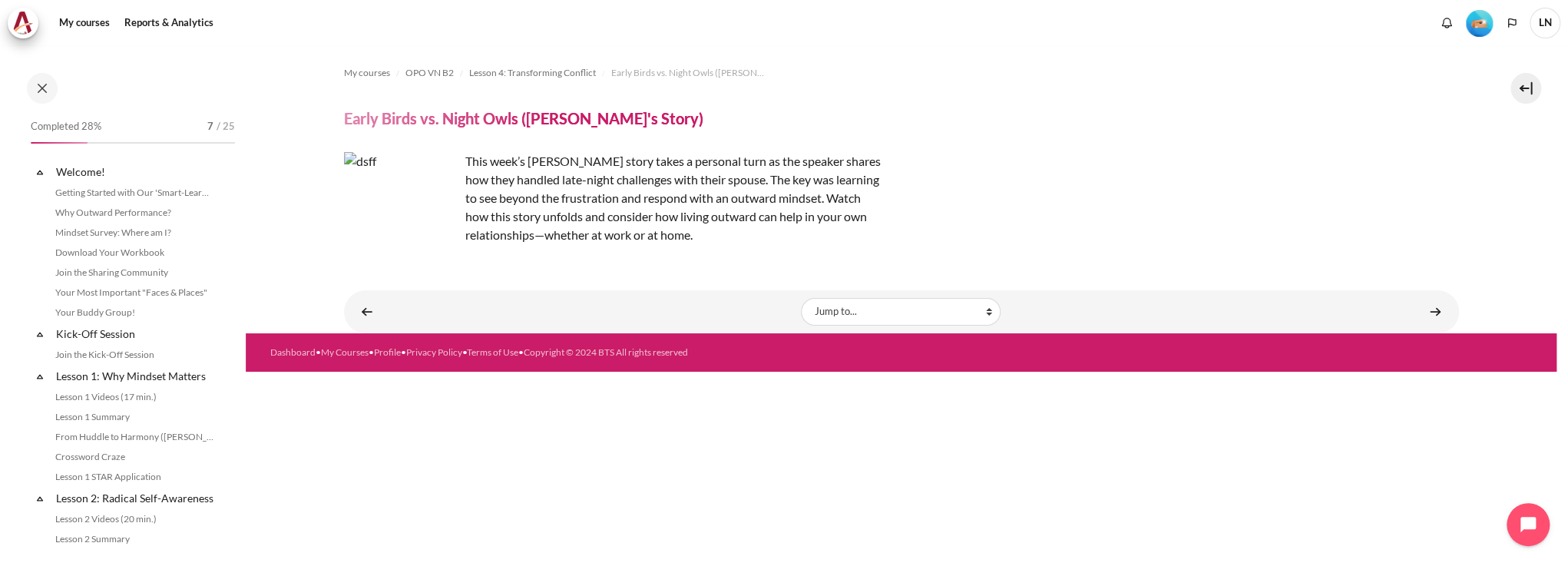
scroll to position [470, 0]
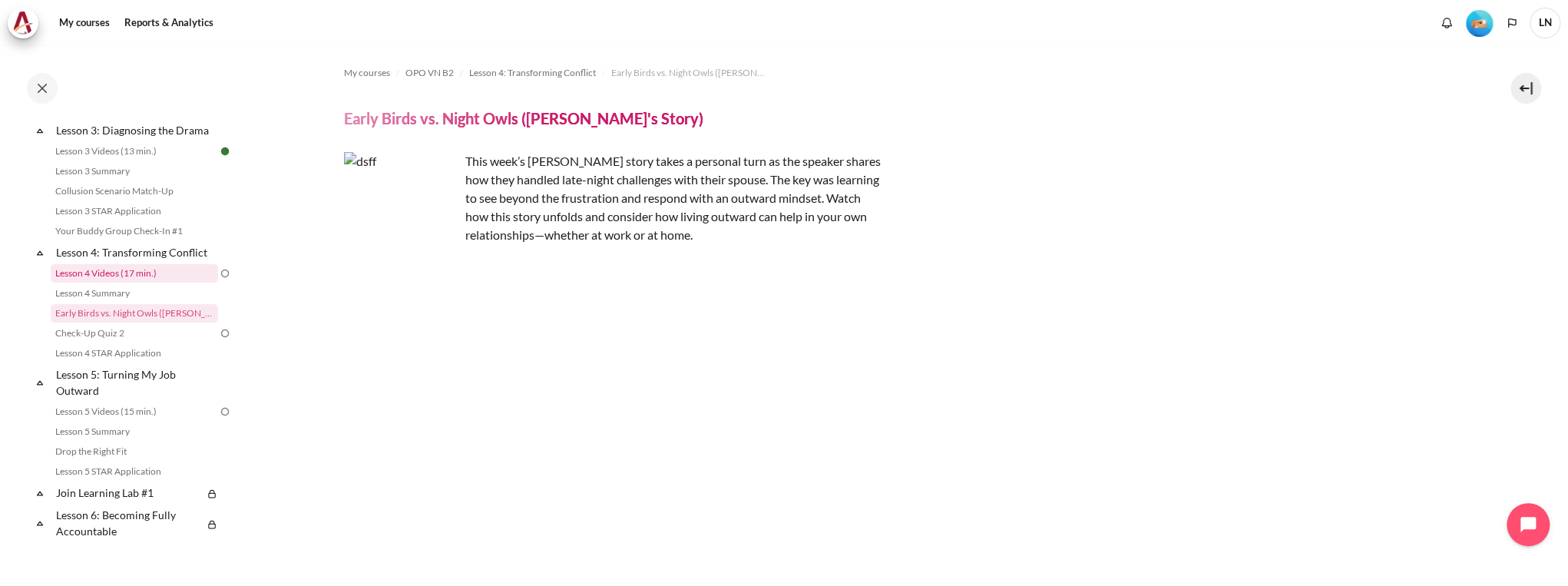
click at [165, 283] on link "Lesson 4 Videos (17 min.)" at bounding box center [134, 274] width 168 height 19
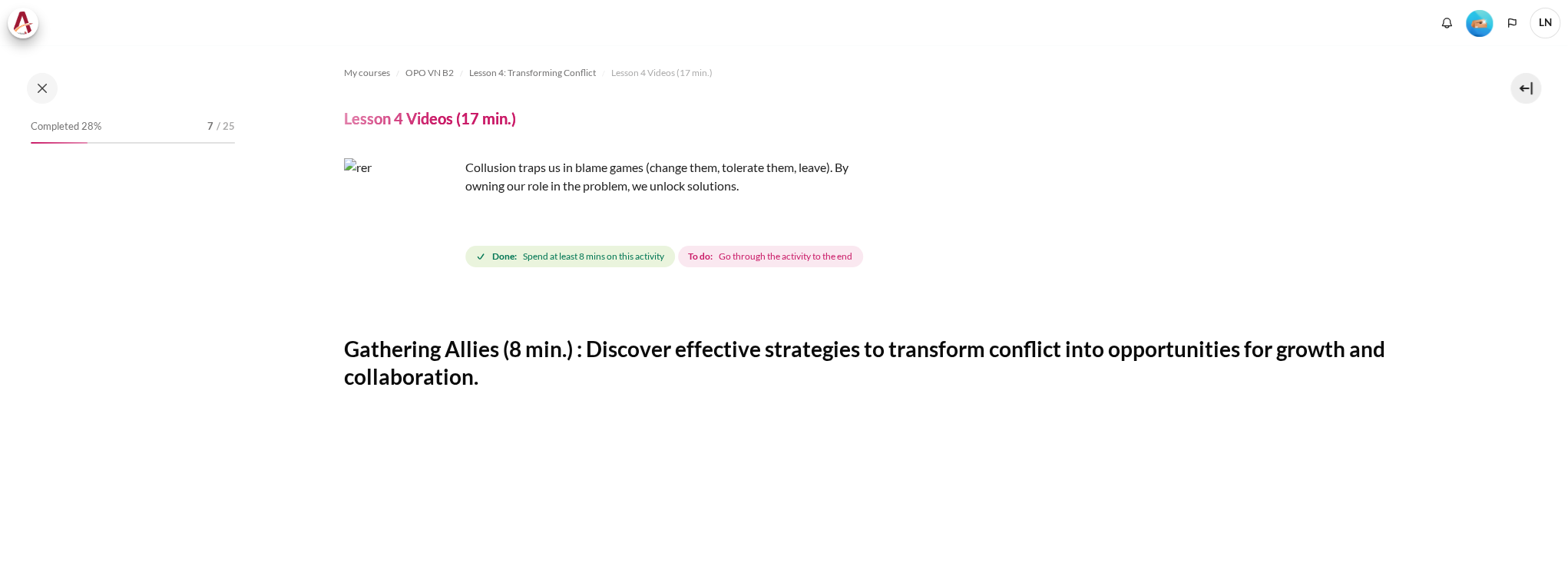
click at [791, 260] on span "Go through the activity to the end" at bounding box center [785, 256] width 134 height 14
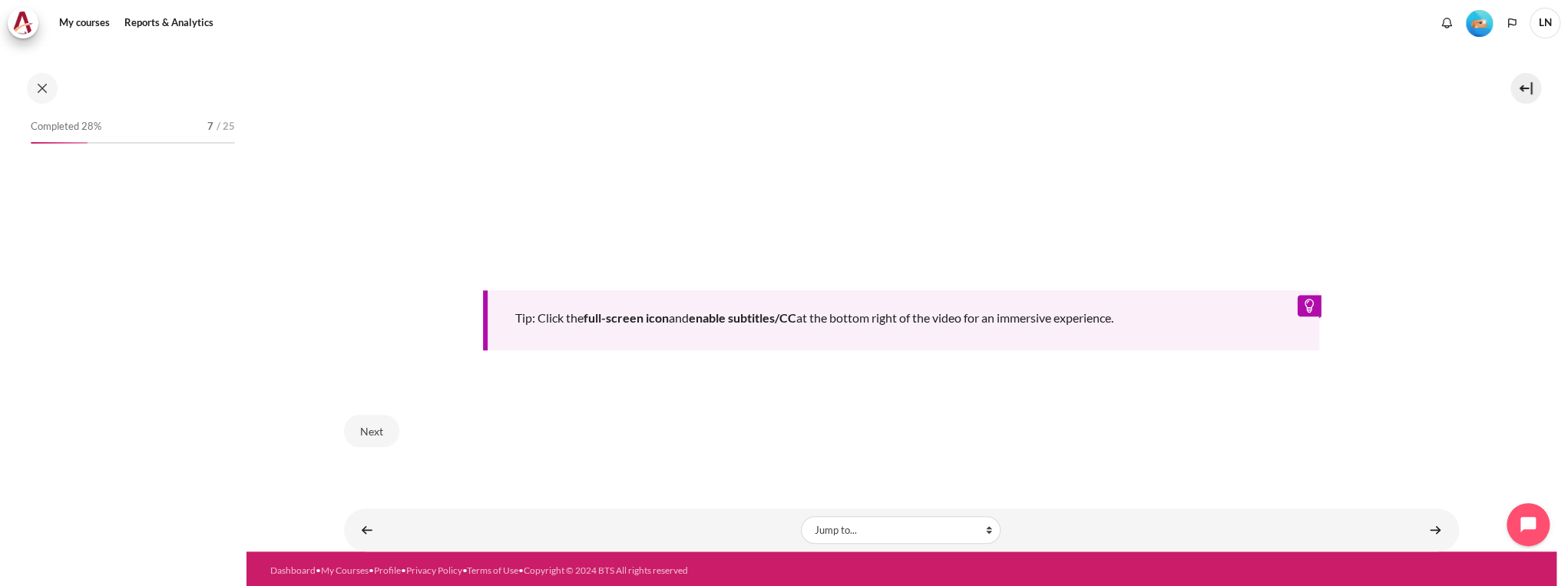
scroll to position [431, 0]
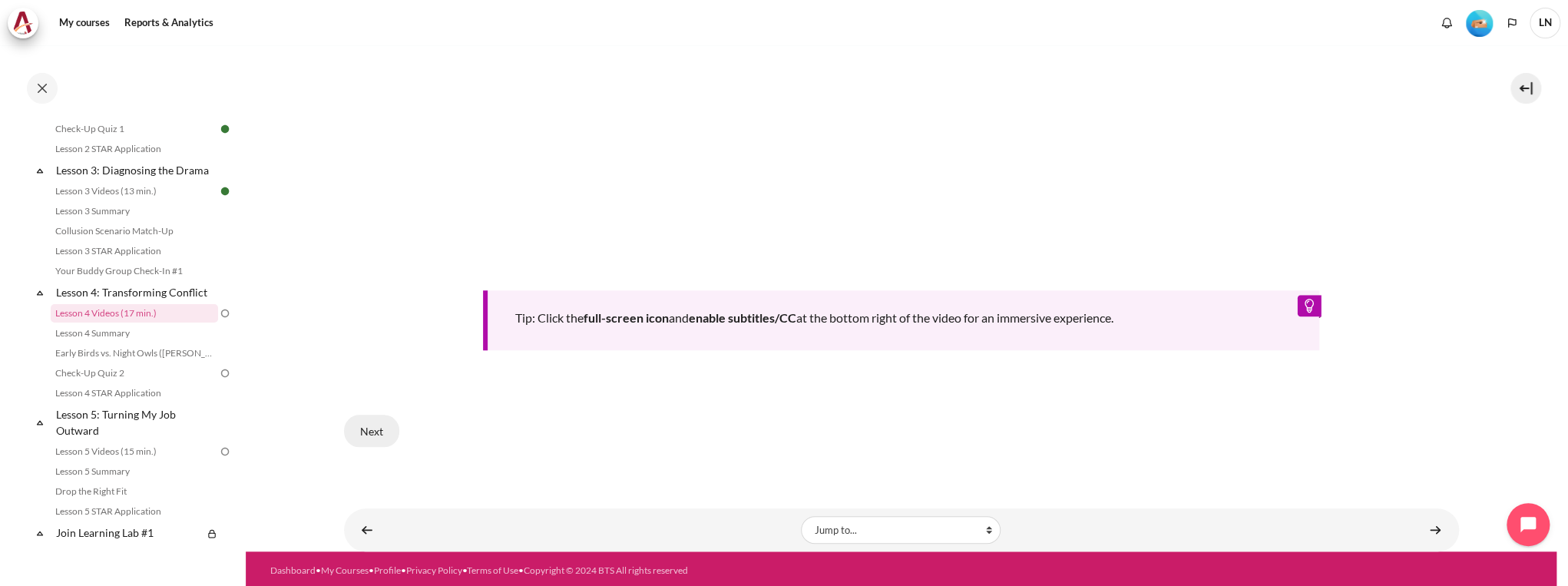
click at [359, 427] on button "Next" at bounding box center [371, 431] width 55 height 33
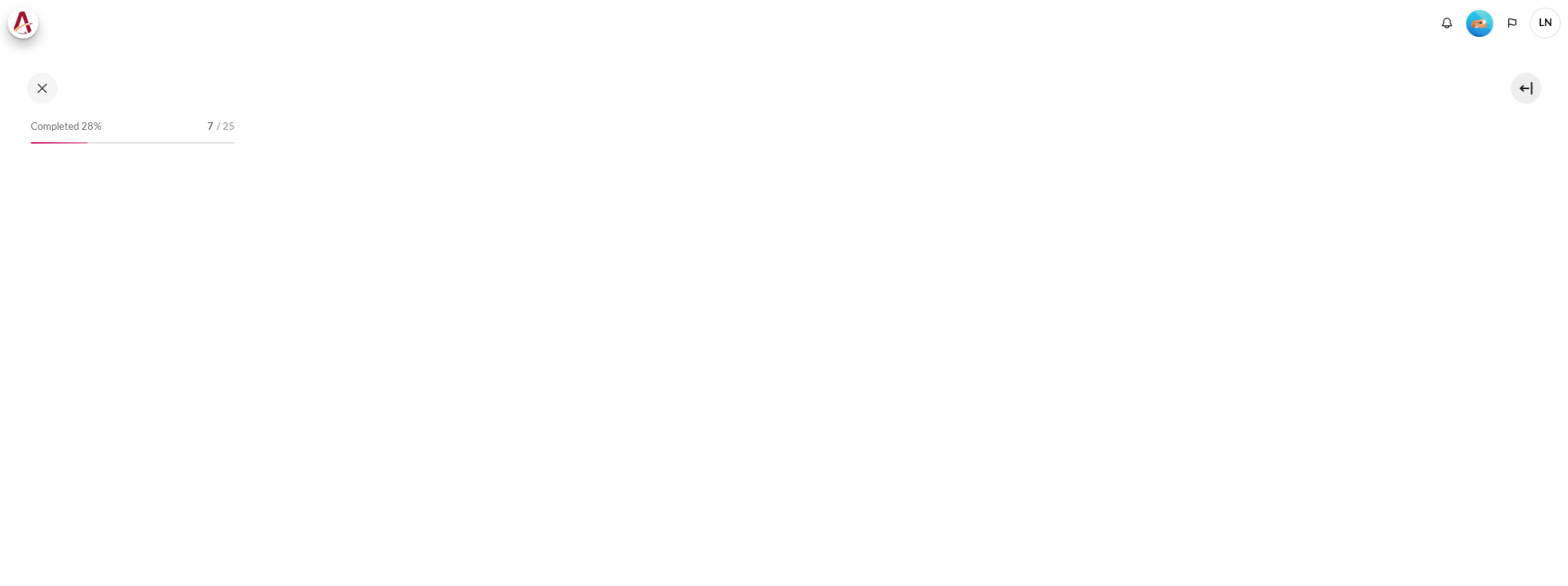
scroll to position [562, 0]
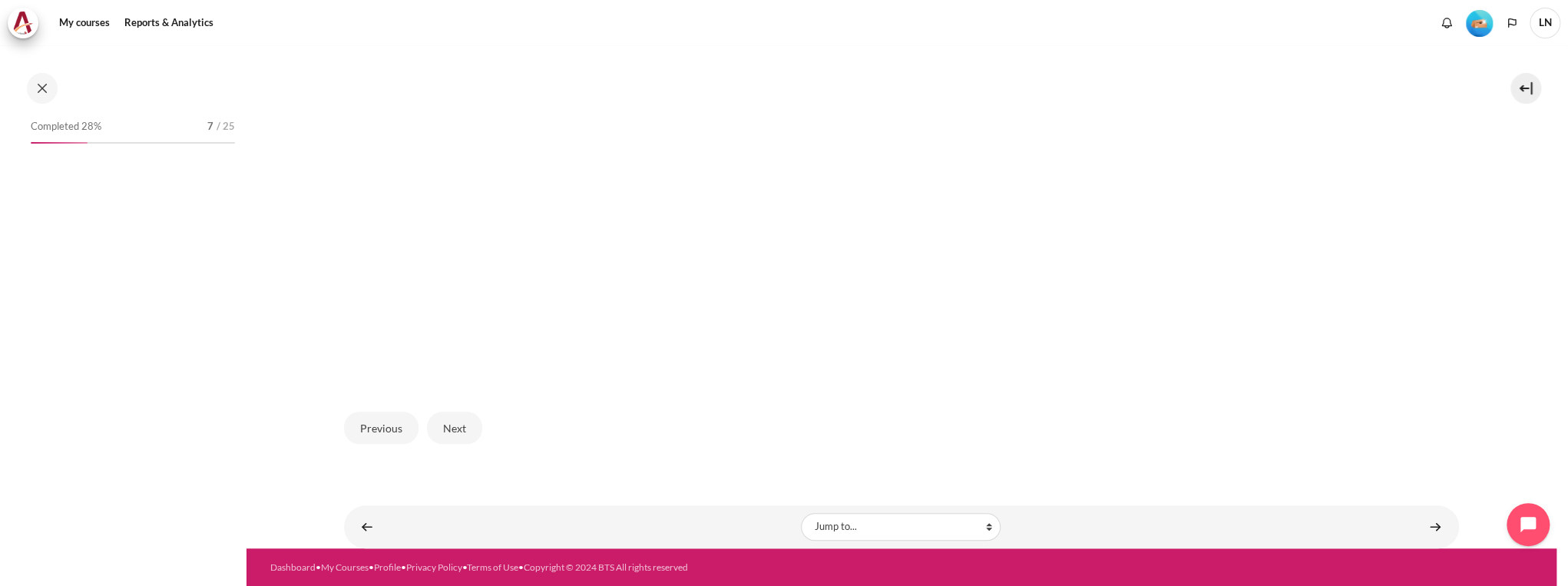
click at [782, 240] on img "Content" at bounding box center [902, 106] width 983 height 553
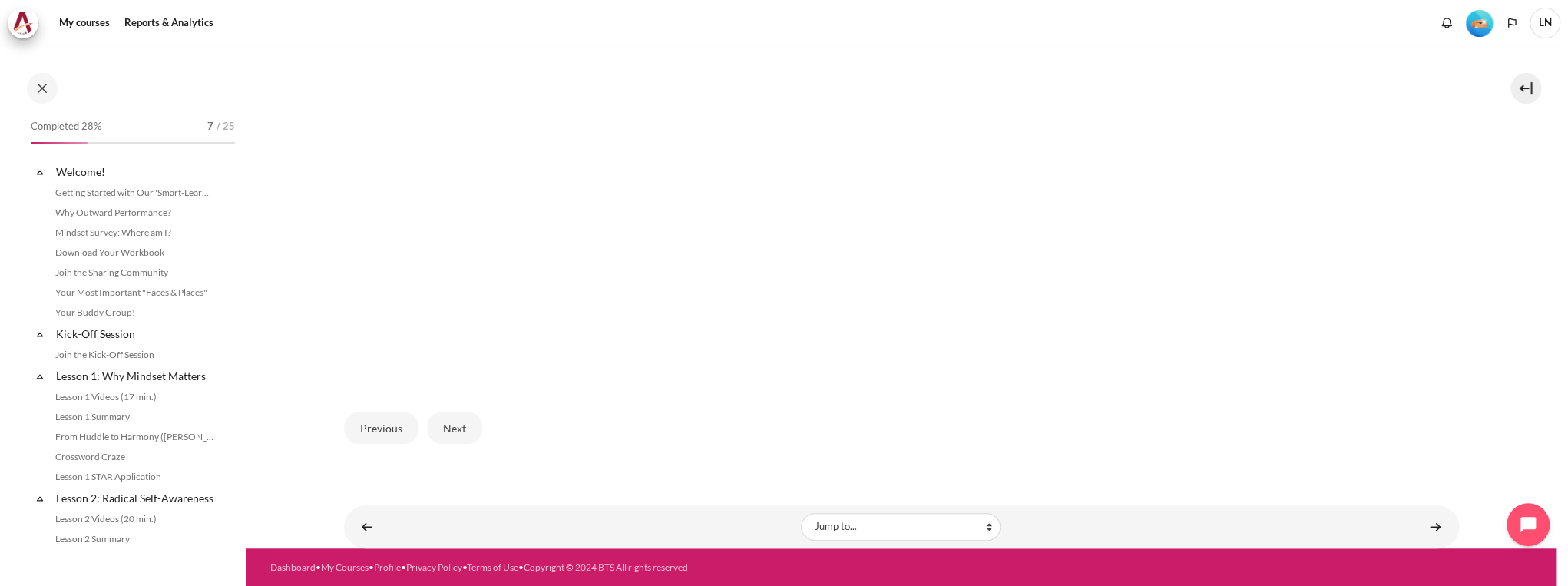
scroll to position [431, 0]
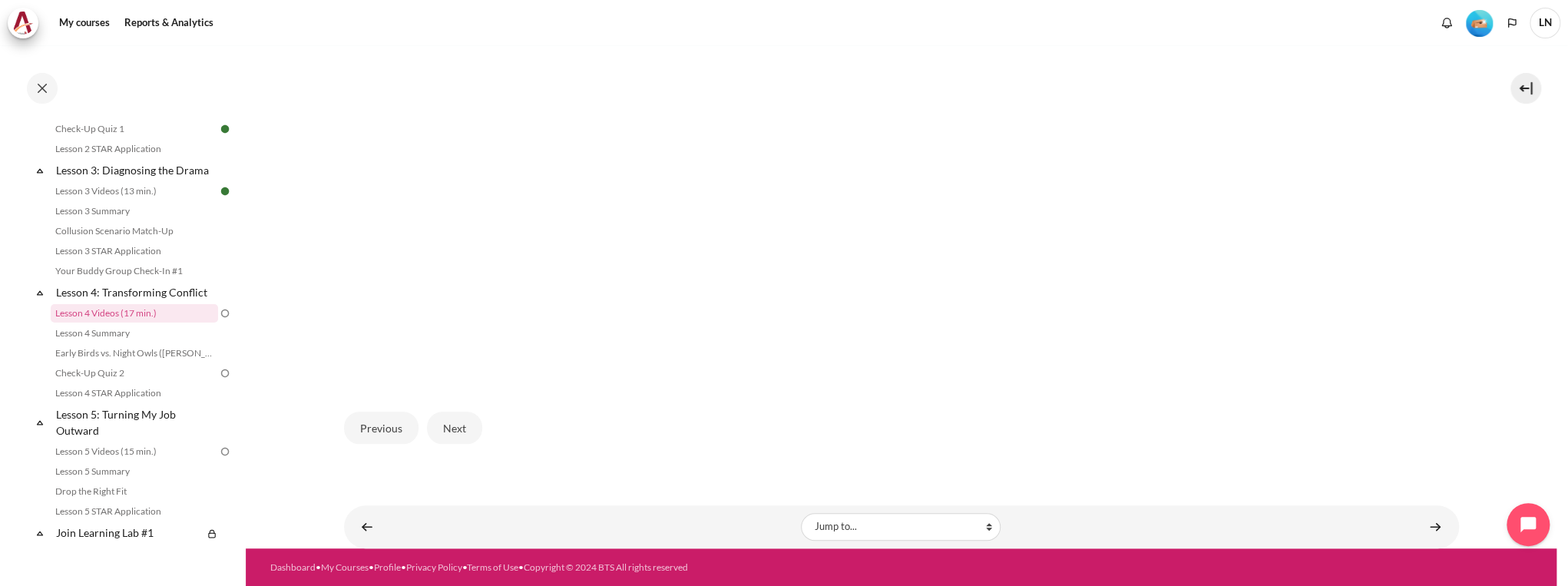
click at [750, 247] on img "Content" at bounding box center [902, 106] width 983 height 553
click at [459, 427] on button "Next" at bounding box center [454, 428] width 55 height 33
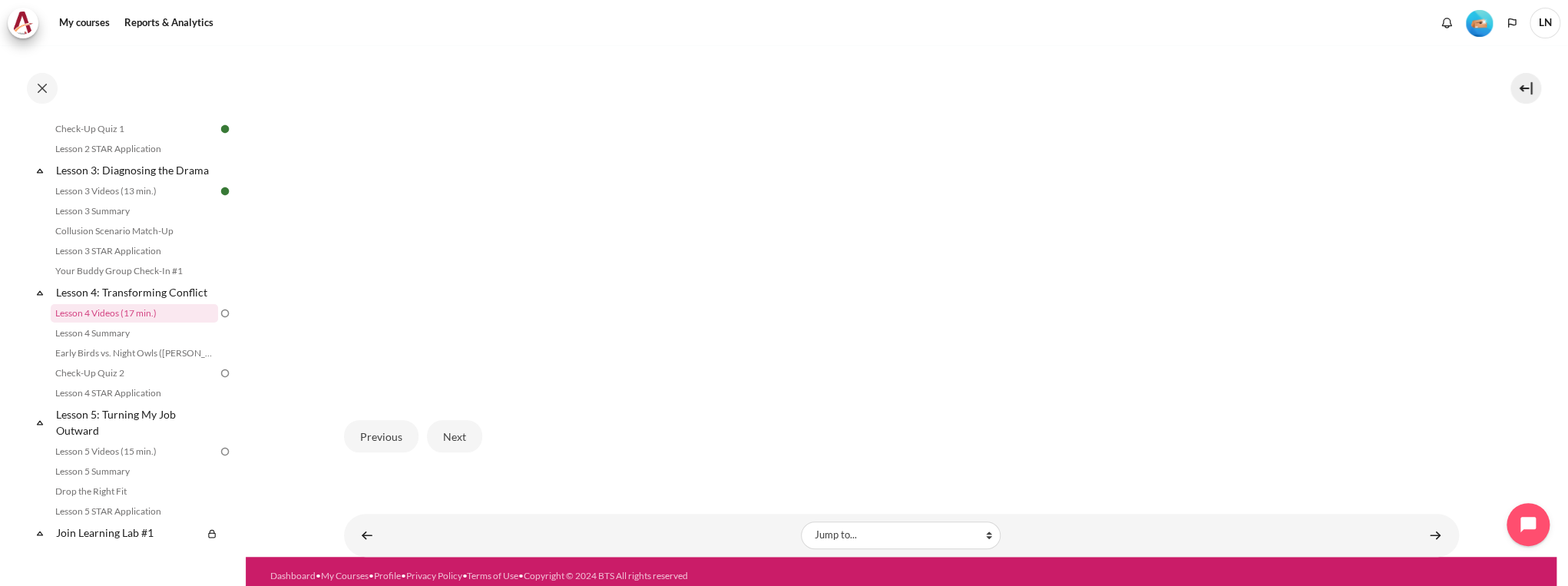
scroll to position [369, 0]
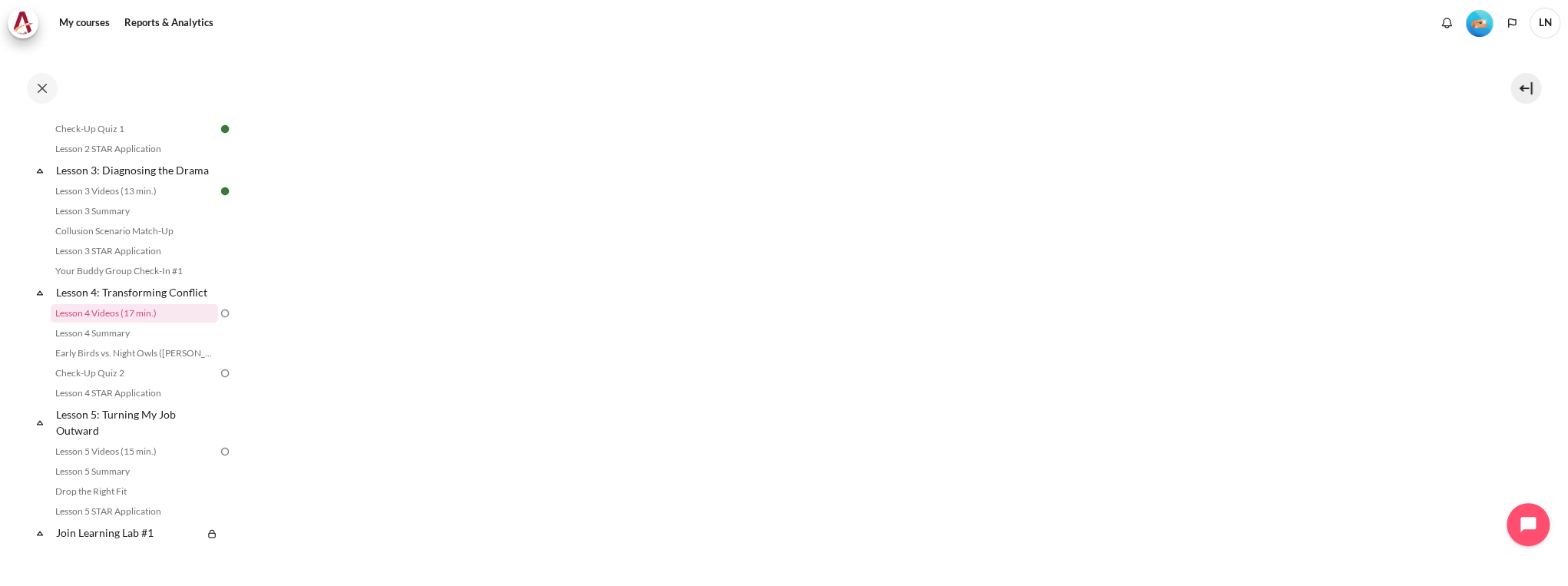
drag, startPoint x: 759, startPoint y: 225, endPoint x: 771, endPoint y: 235, distance: 15.6
click at [760, 225] on img "Content" at bounding box center [902, 298] width 983 height 553
click at [463, 490] on button "Next" at bounding box center [454, 498] width 55 height 33
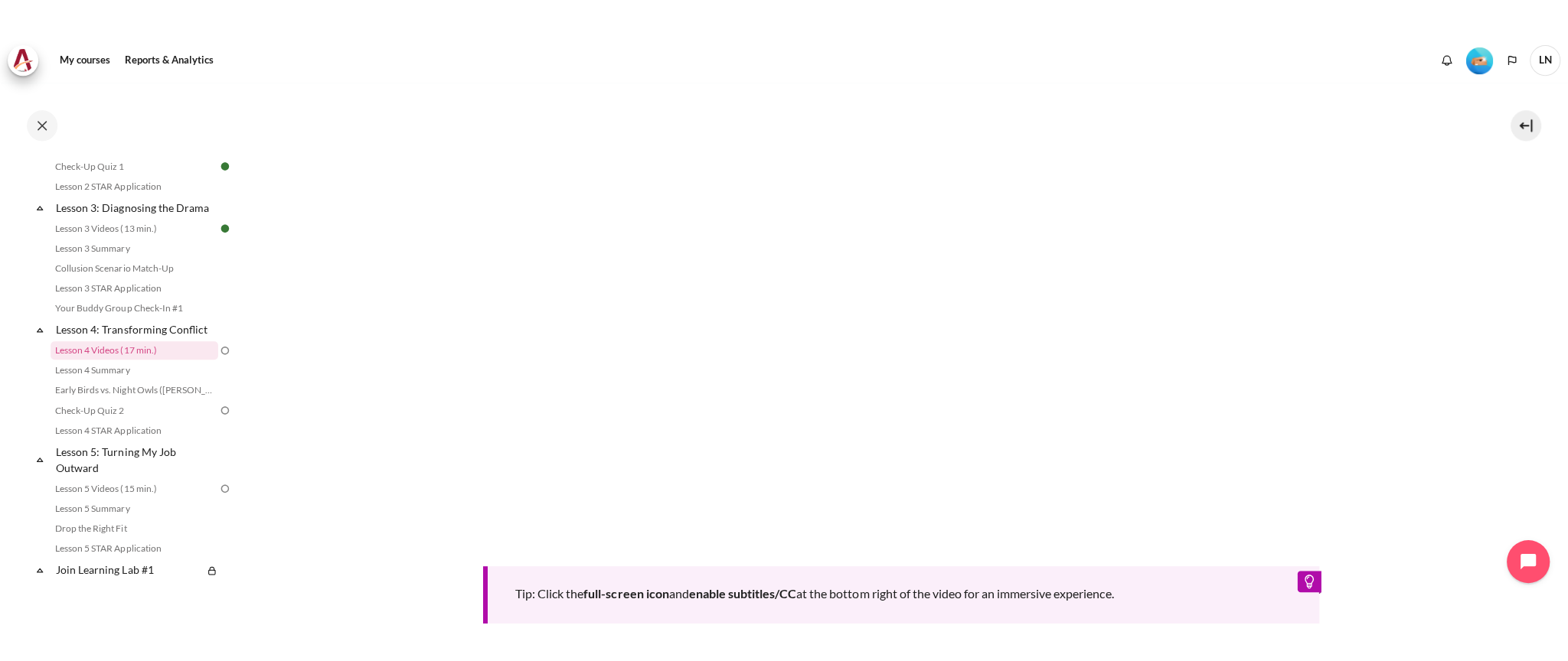
scroll to position [490, 0]
